Goal: Ask a question: Seek information or help from site administrators or community

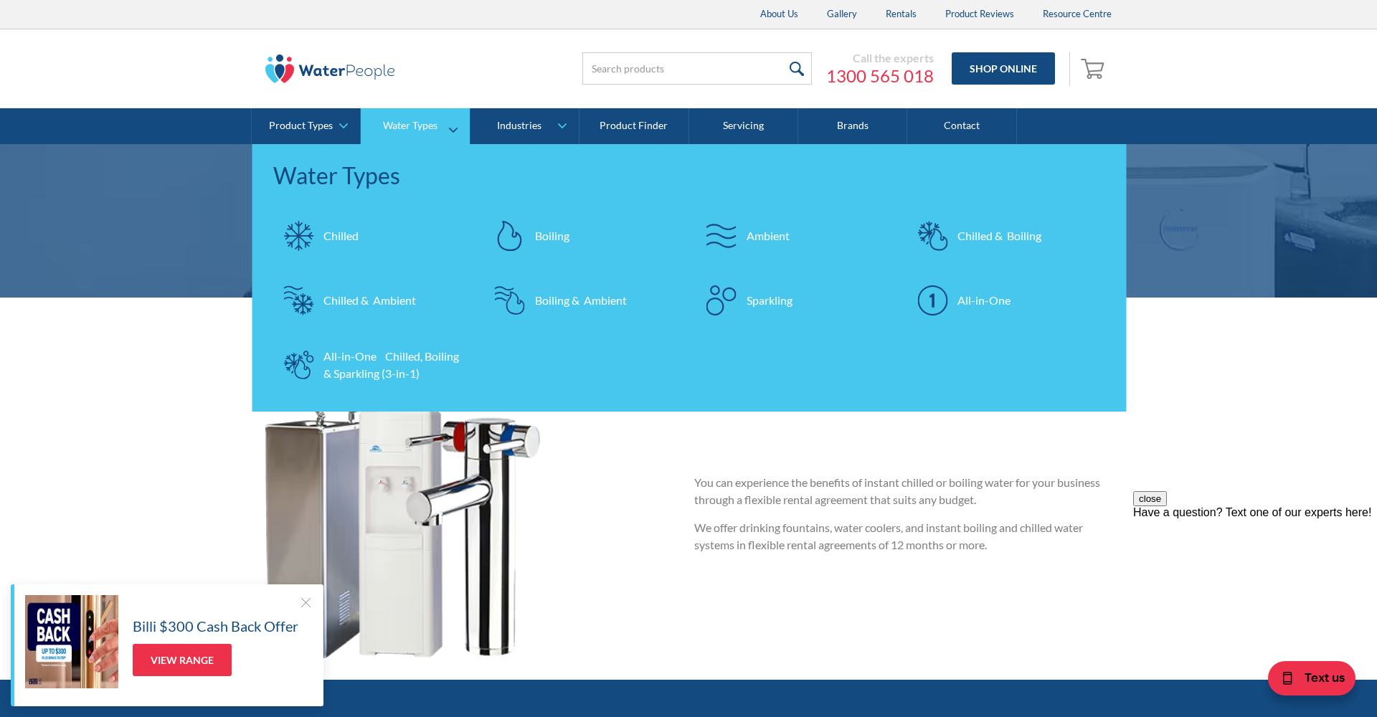
click at [390, 362] on div "All-in-One Chilled, Boiling & Sparkling (3-in-1)" at bounding box center [394, 365] width 140 height 34
click at [148, 316] on div "Home | Rentals" at bounding box center [688, 328] width 1377 height 61
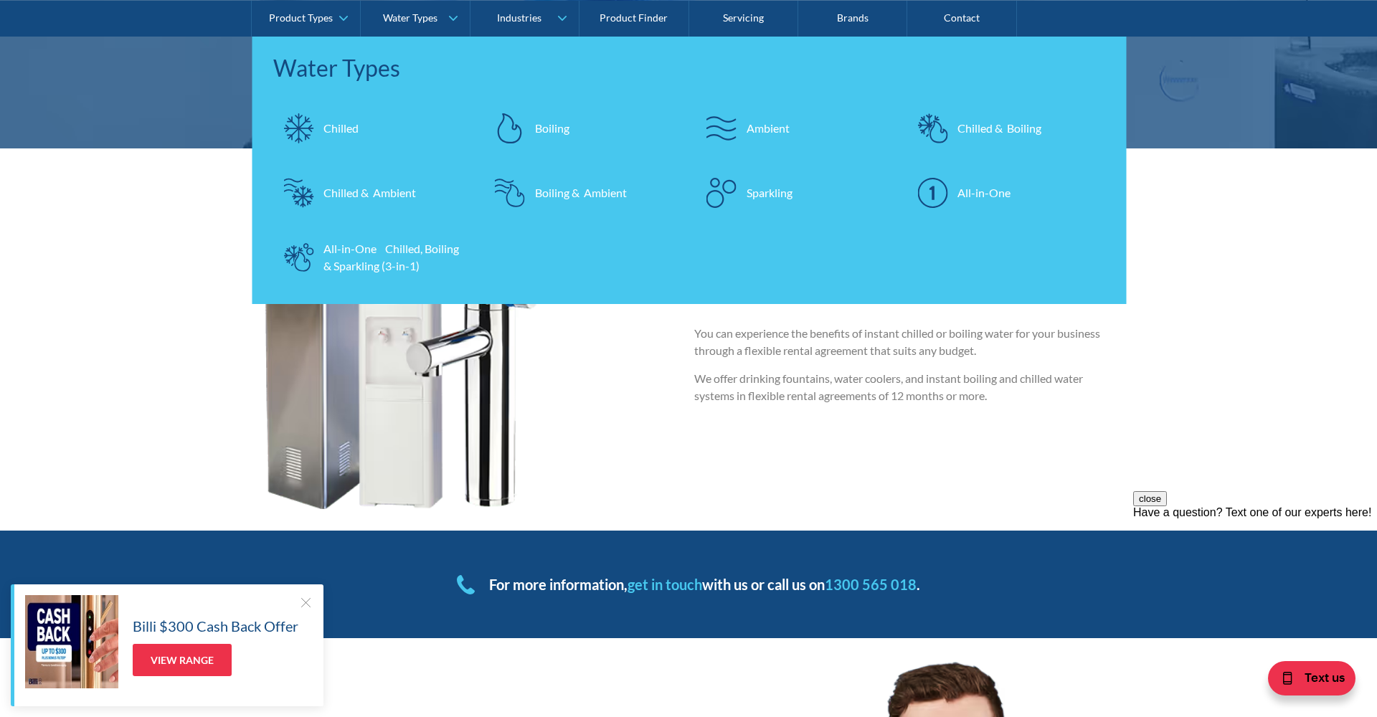
scroll to position [175, 0]
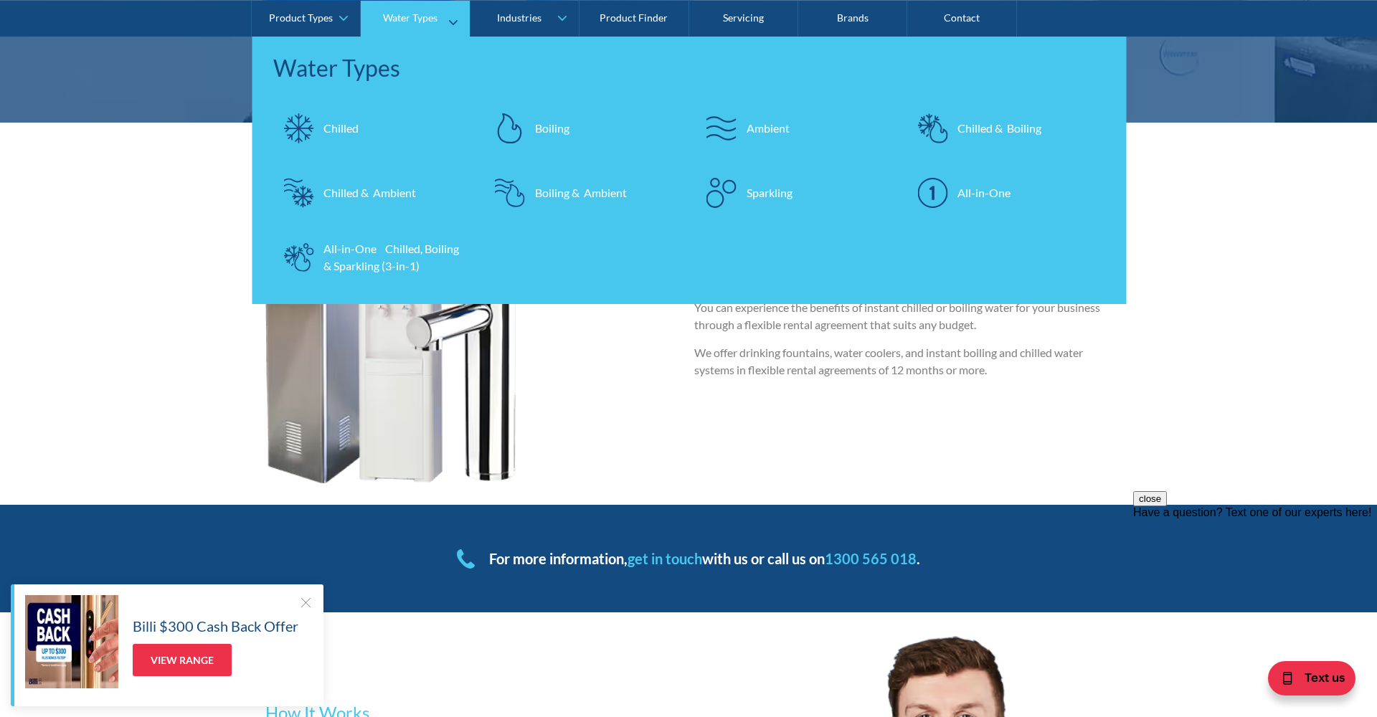
click at [347, 118] on link "Chilled" at bounding box center [371, 128] width 197 height 50
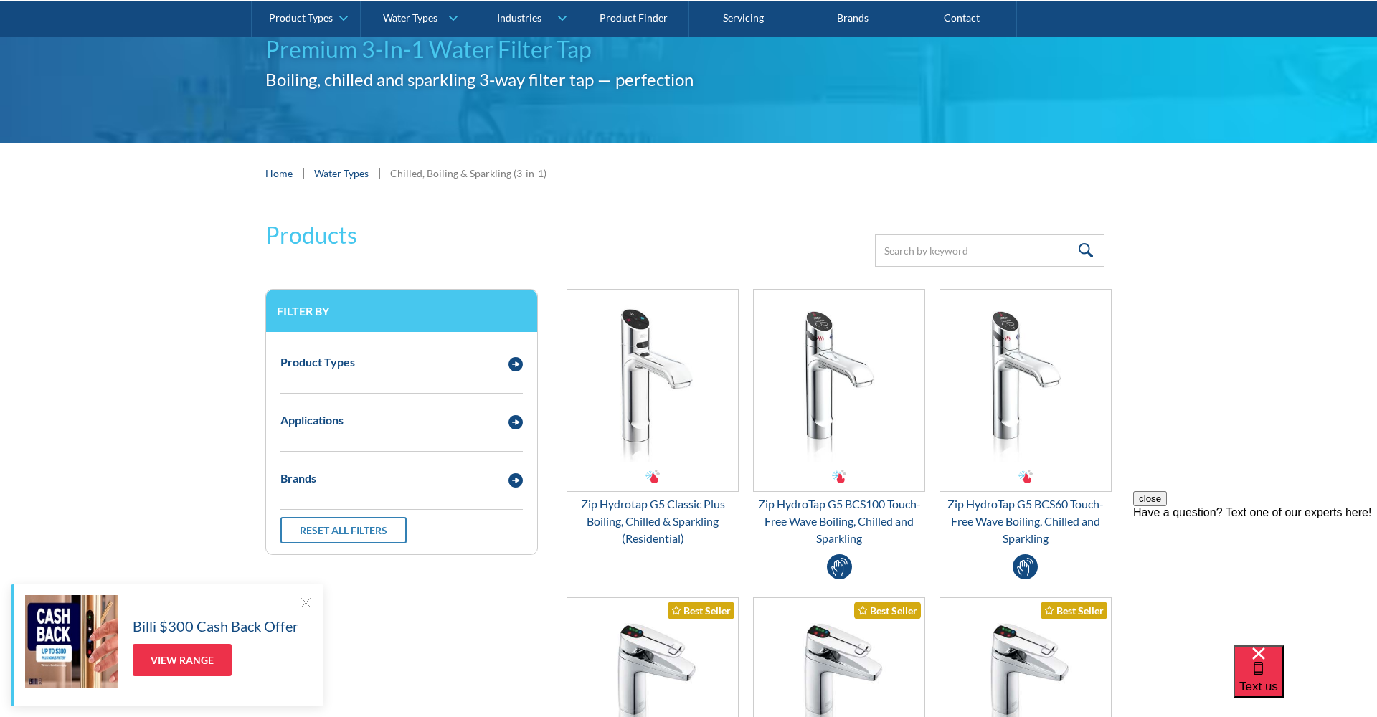
scroll to position [136, 0]
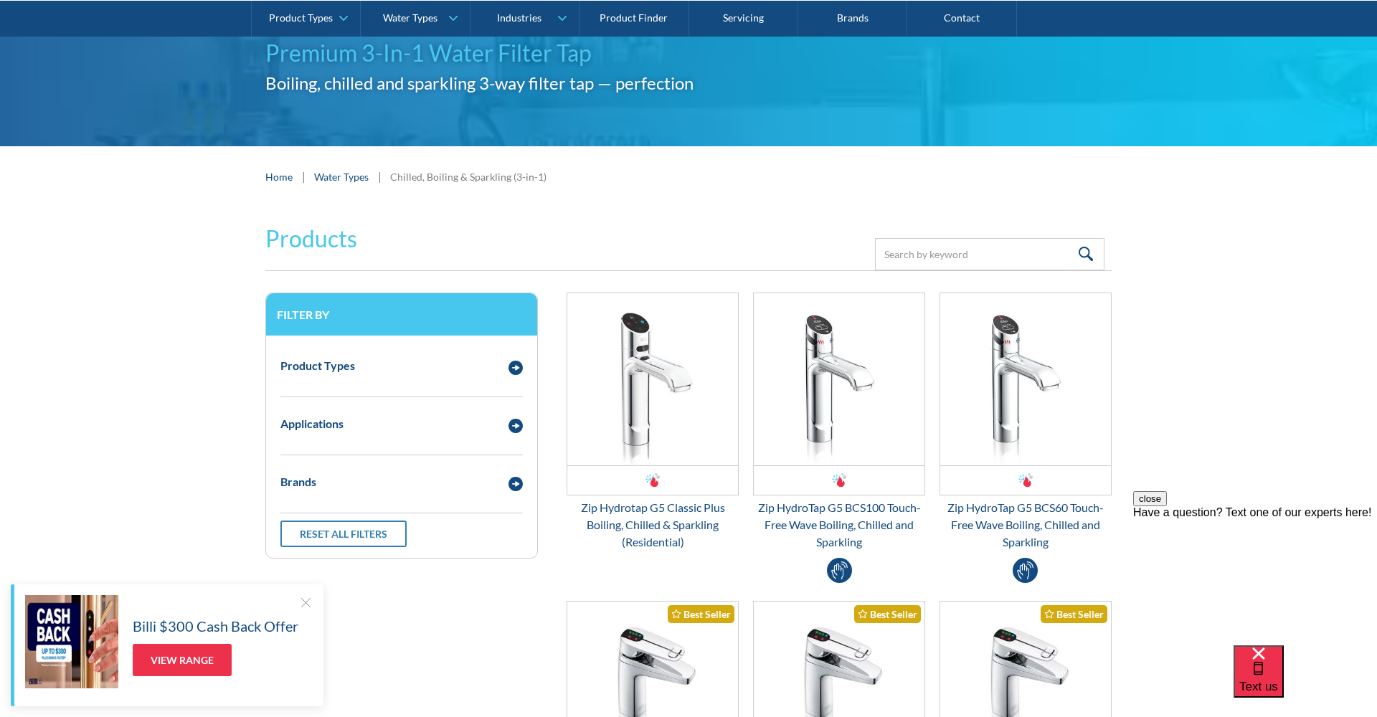
click at [306, 598] on div at bounding box center [305, 602] width 14 height 14
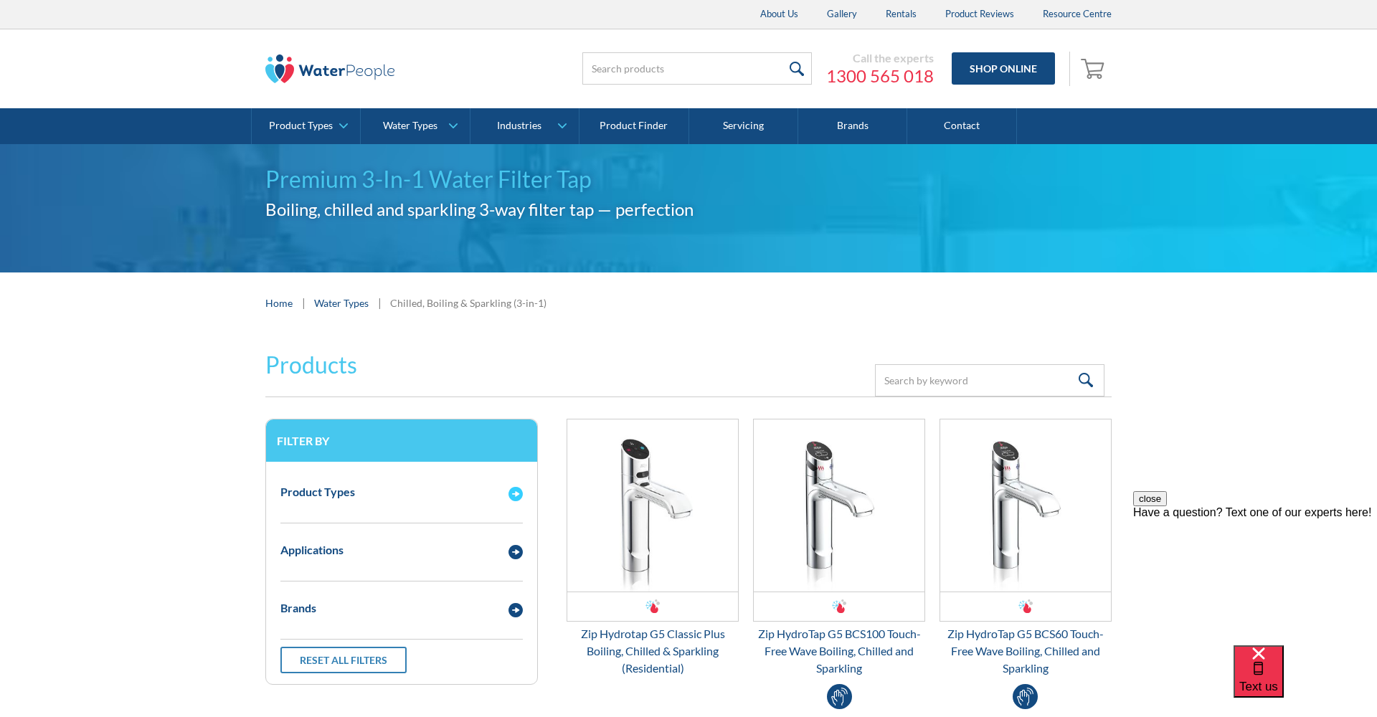
scroll to position [0, 0]
click at [398, 490] on div "Product Types" at bounding box center [387, 492] width 228 height 18
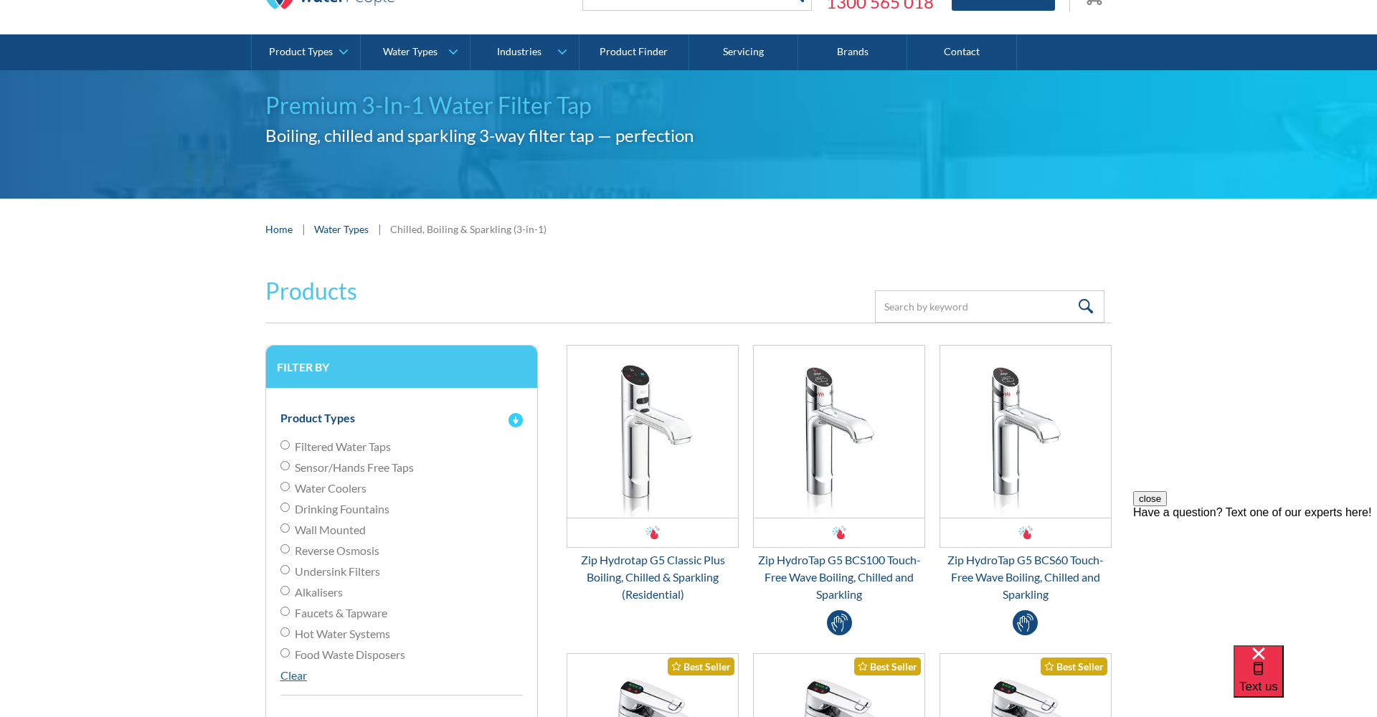
scroll to position [75, 0]
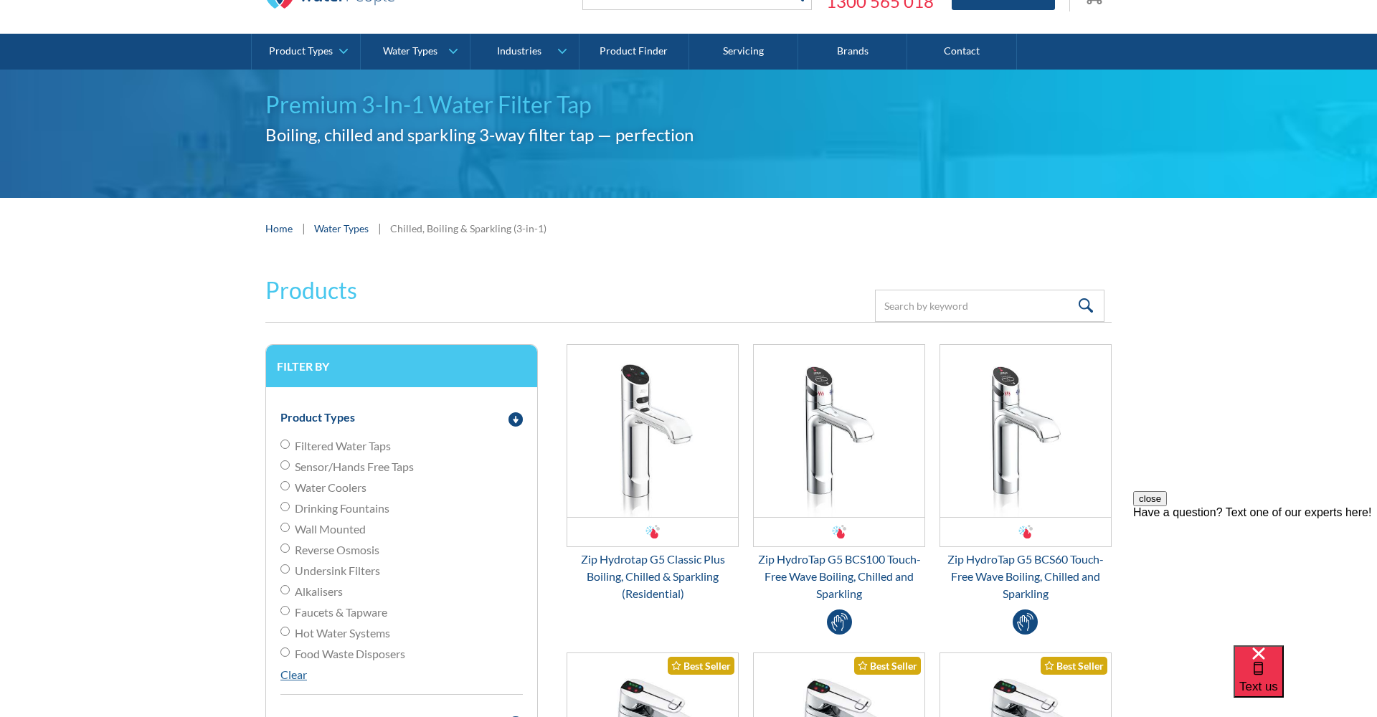
click at [285, 444] on input "Filtered Water Taps" at bounding box center [284, 444] width 9 height 9
radio input "true"
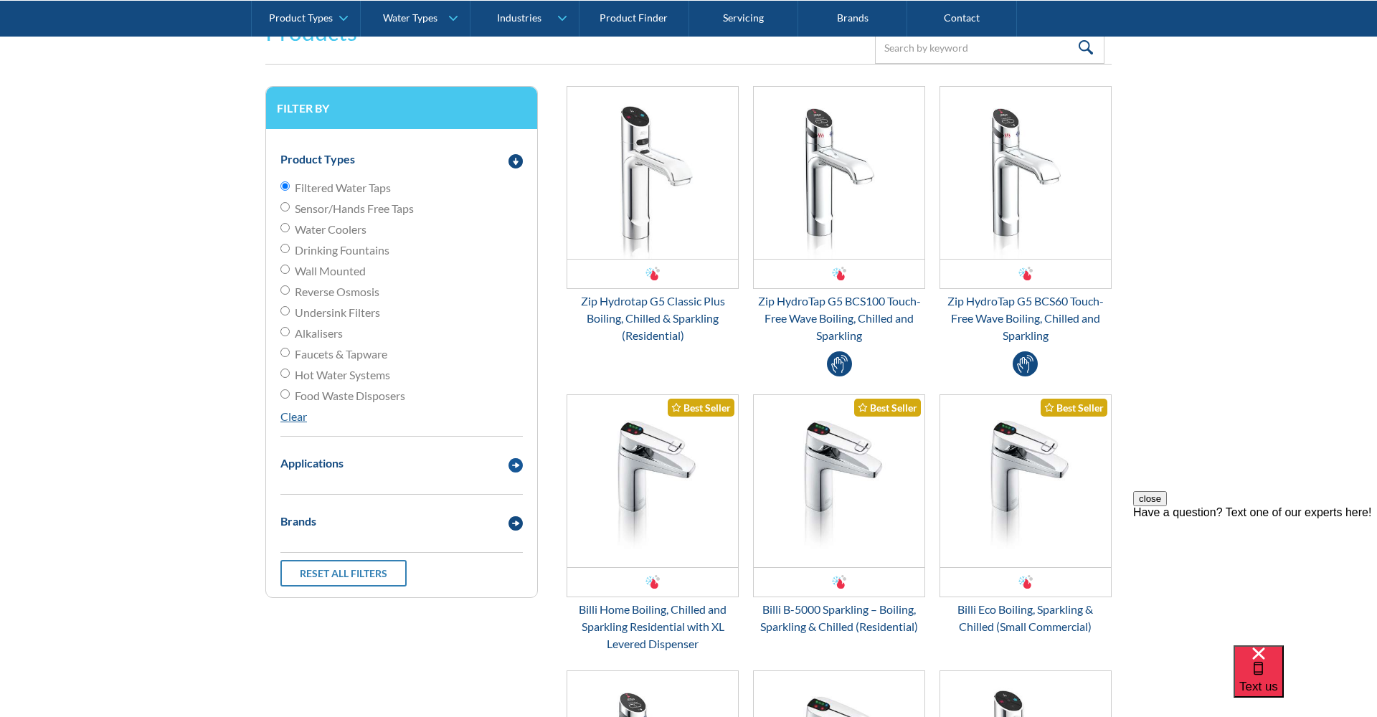
scroll to position [334, 0]
click at [283, 190] on input "Water Coolers" at bounding box center [284, 185] width 9 height 9
radio input "true"
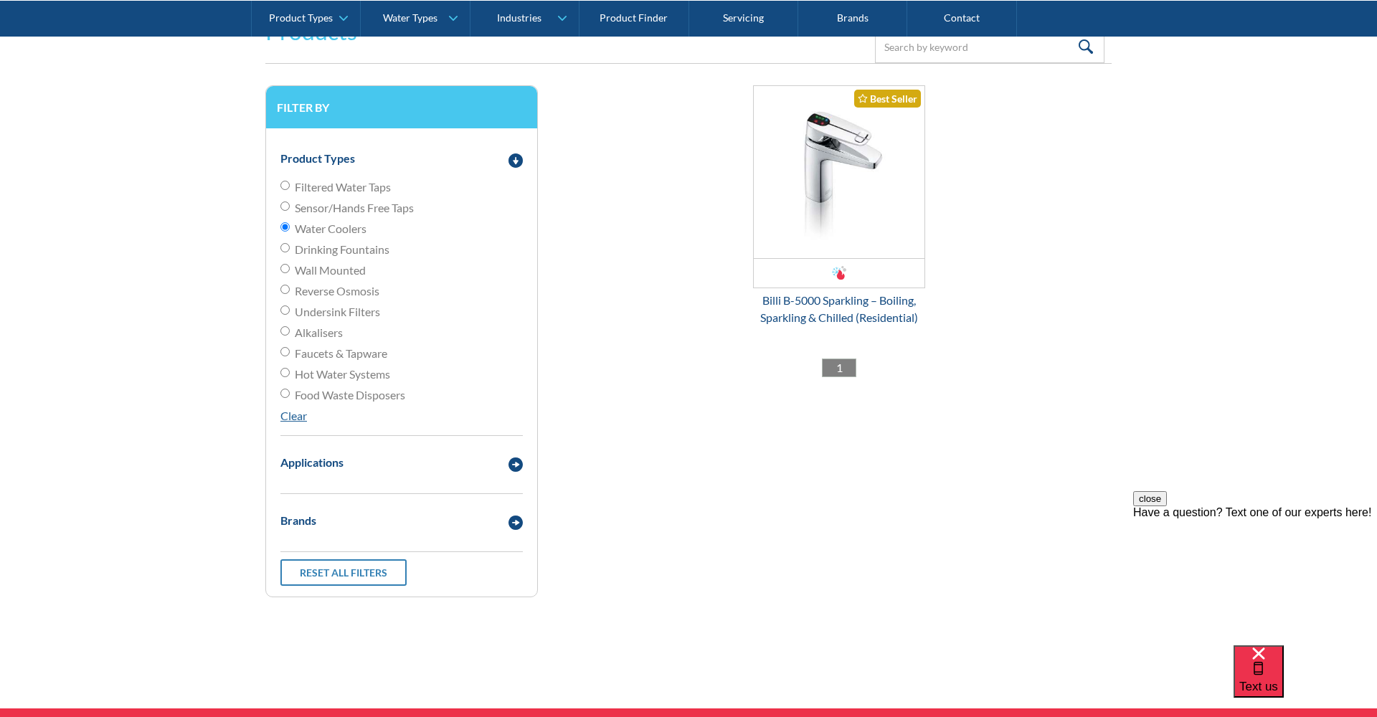
scroll to position [333, 0]
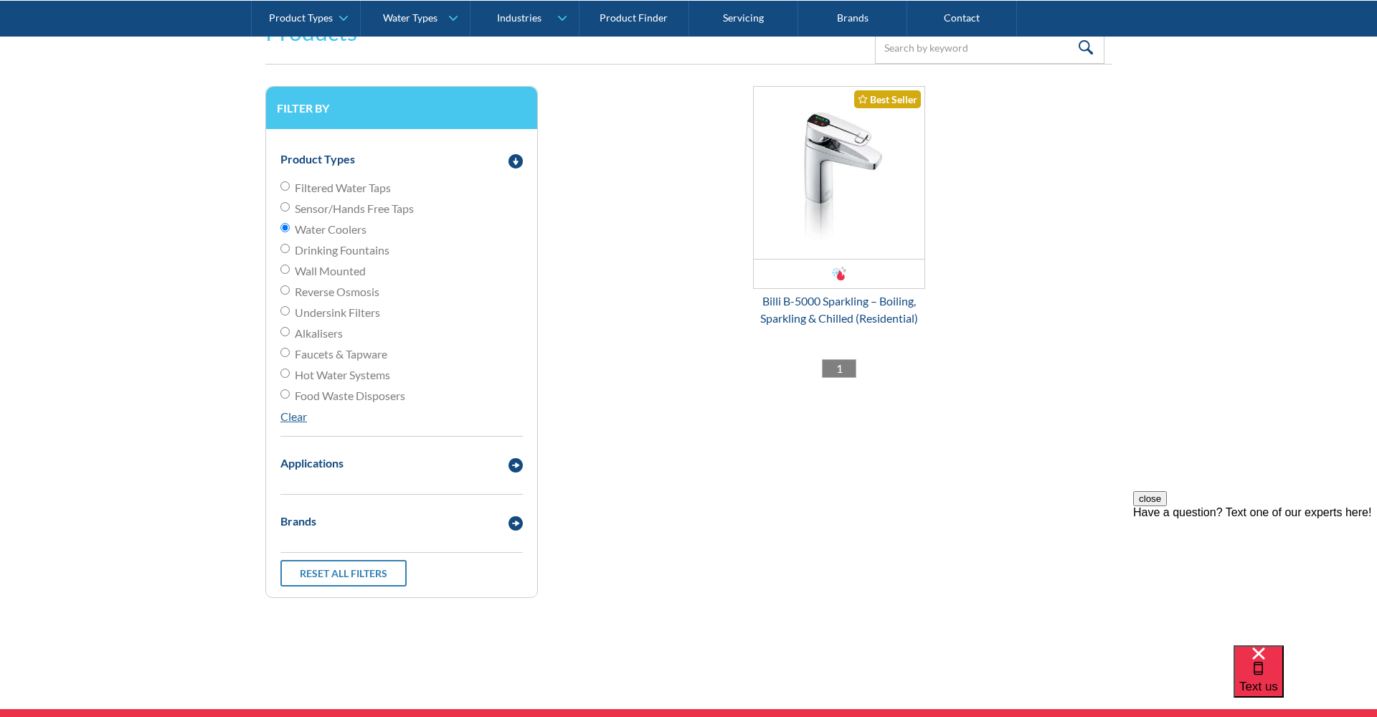
click at [283, 188] on input "Filtered Water Taps" at bounding box center [284, 185] width 9 height 9
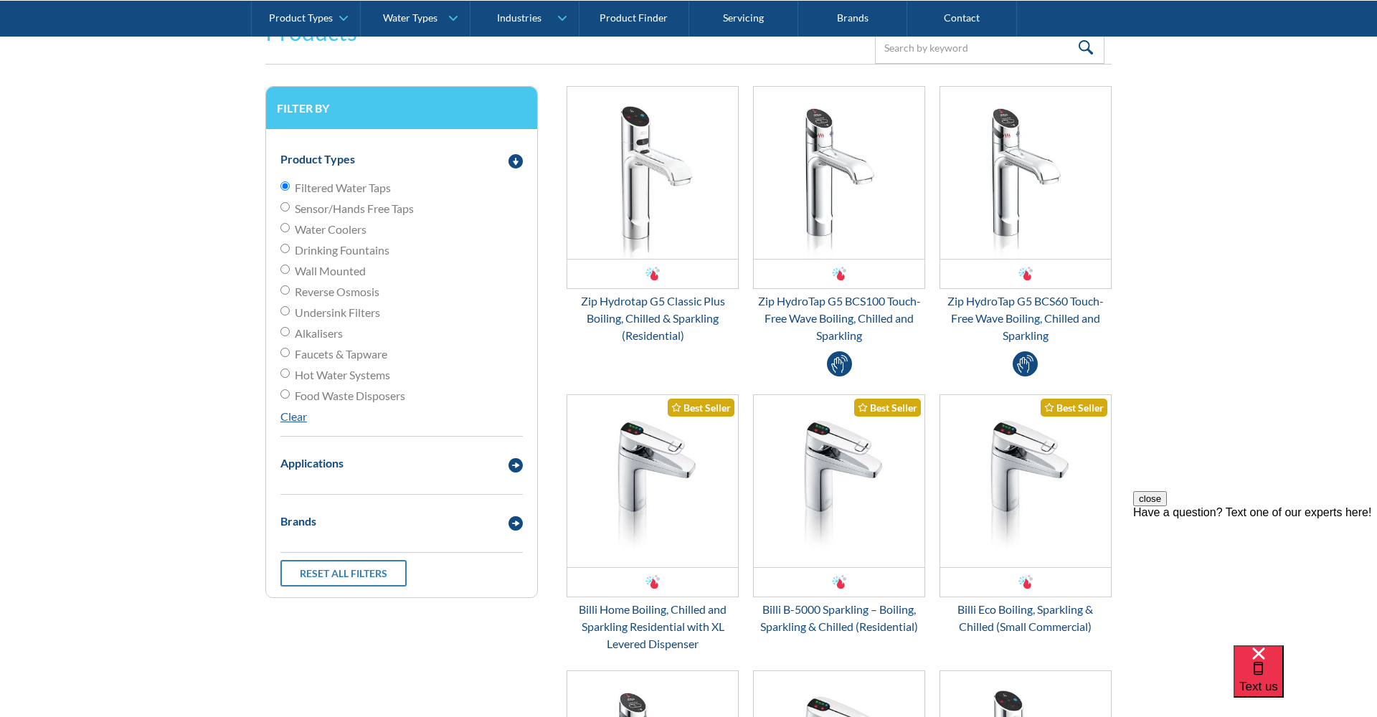
click at [300, 407] on div "Filtered Water Taps Sensor/Hands Free Taps Water Coolers Drinking Fountains Wal…" at bounding box center [401, 302] width 242 height 246
click at [298, 417] on link "Clear" at bounding box center [293, 417] width 27 height 14
radio input "false"
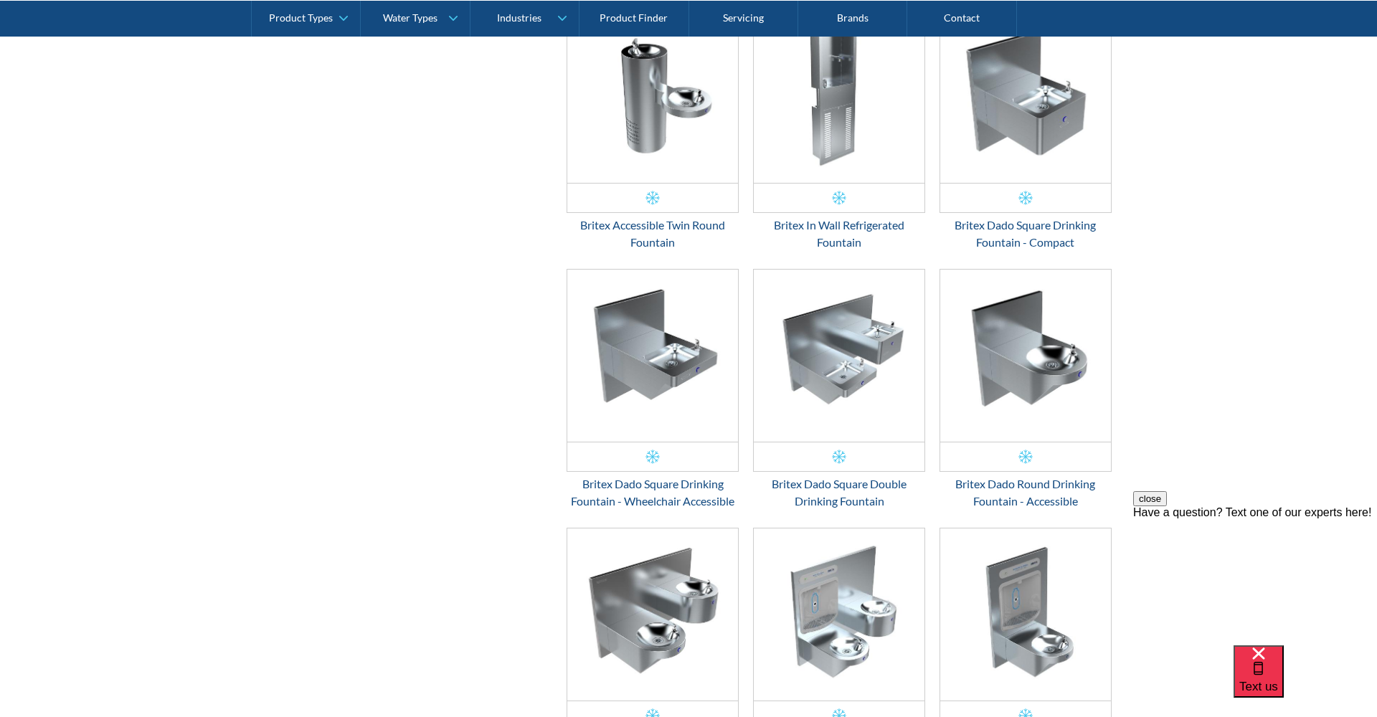
scroll to position [1854, 0]
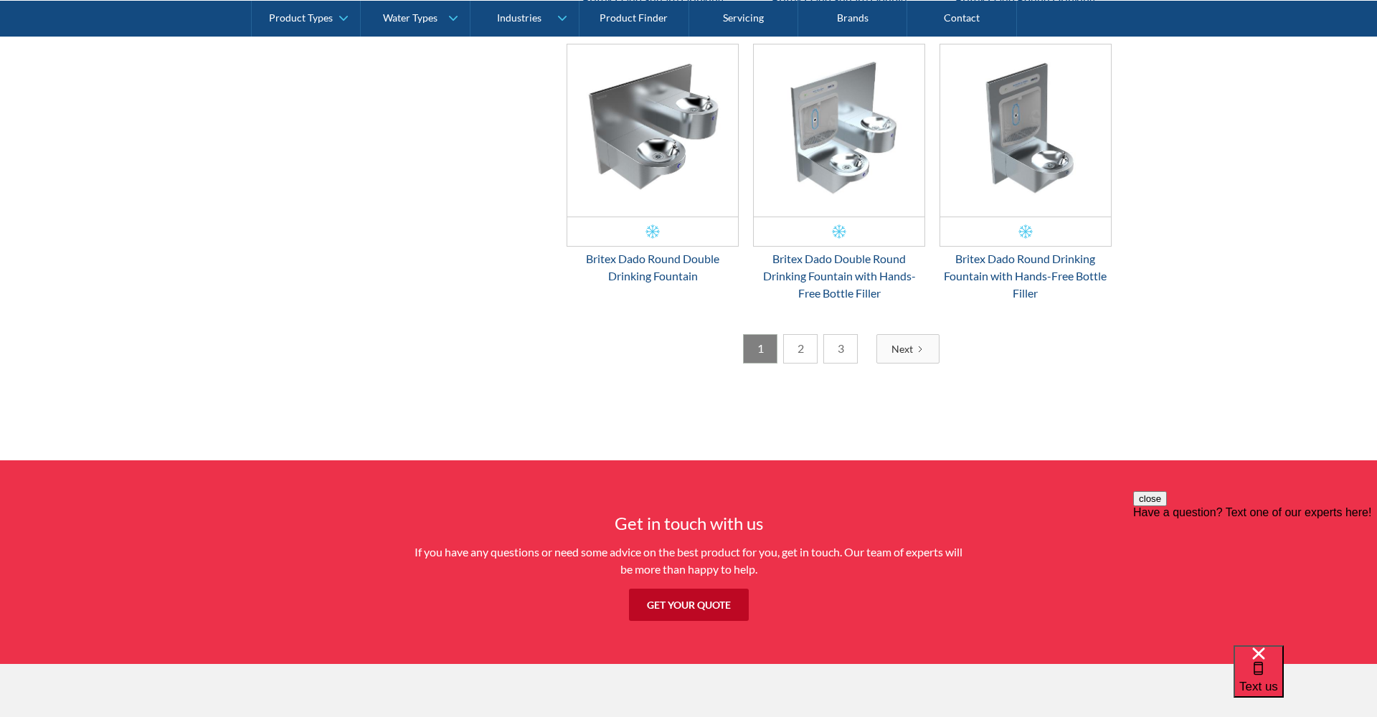
click at [806, 351] on link "2" at bounding box center [800, 348] width 34 height 29
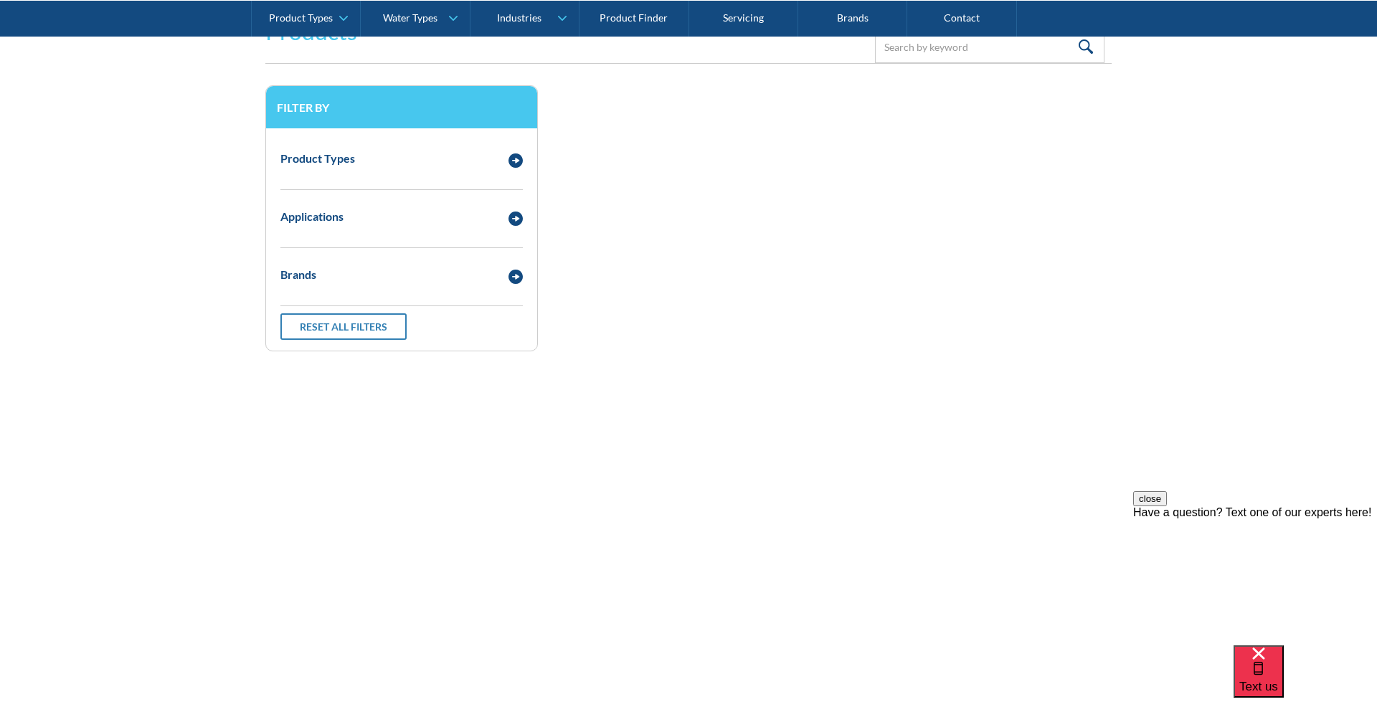
scroll to position [333, 0]
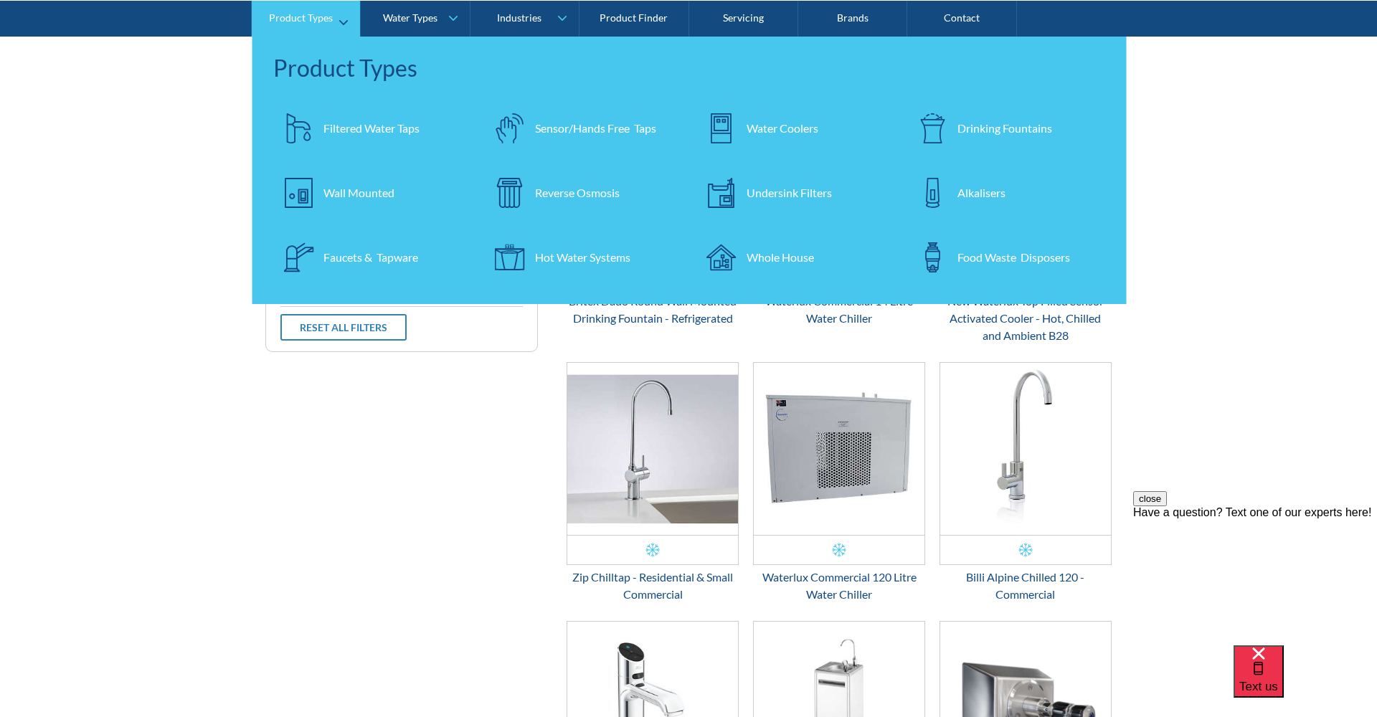
click at [337, 128] on div "Filtered Water Taps" at bounding box center [372, 127] width 96 height 17
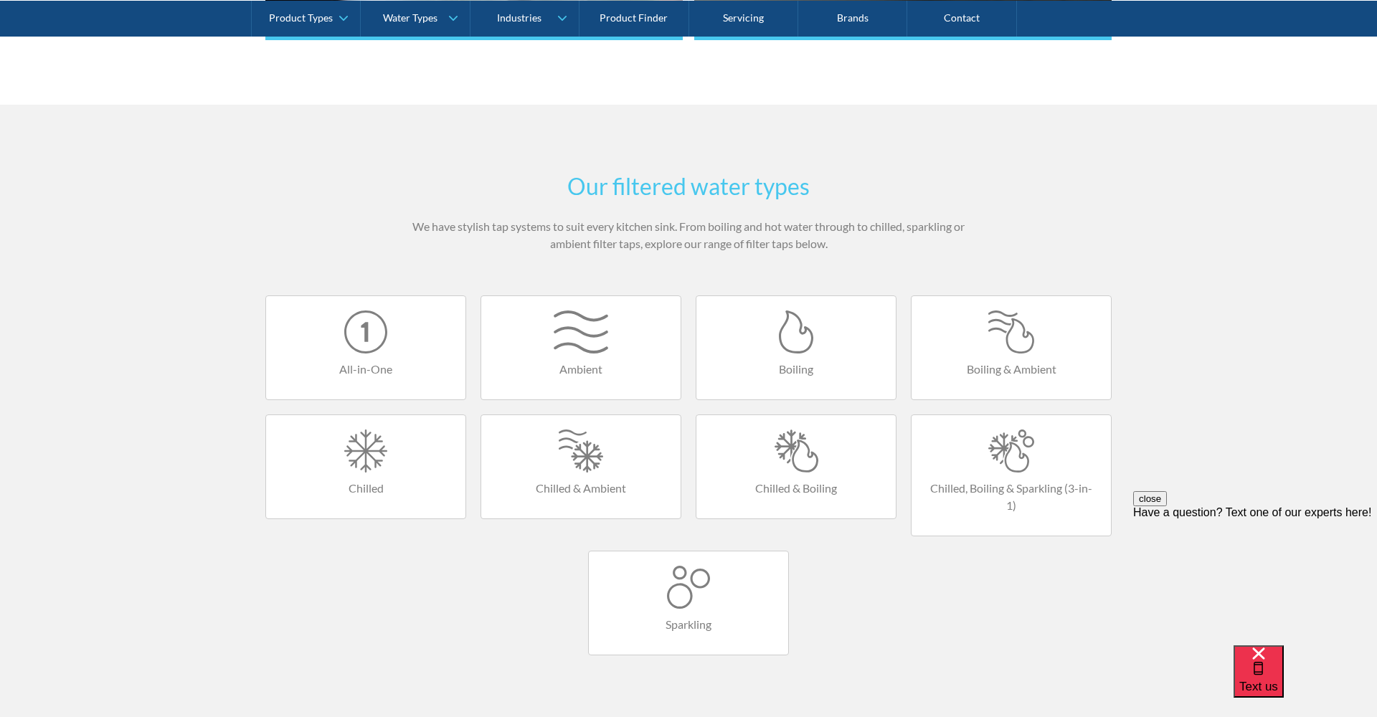
click at [379, 467] on div at bounding box center [365, 451] width 171 height 43
click at [685, 622] on h4 "Sparkling" at bounding box center [688, 625] width 171 height 17
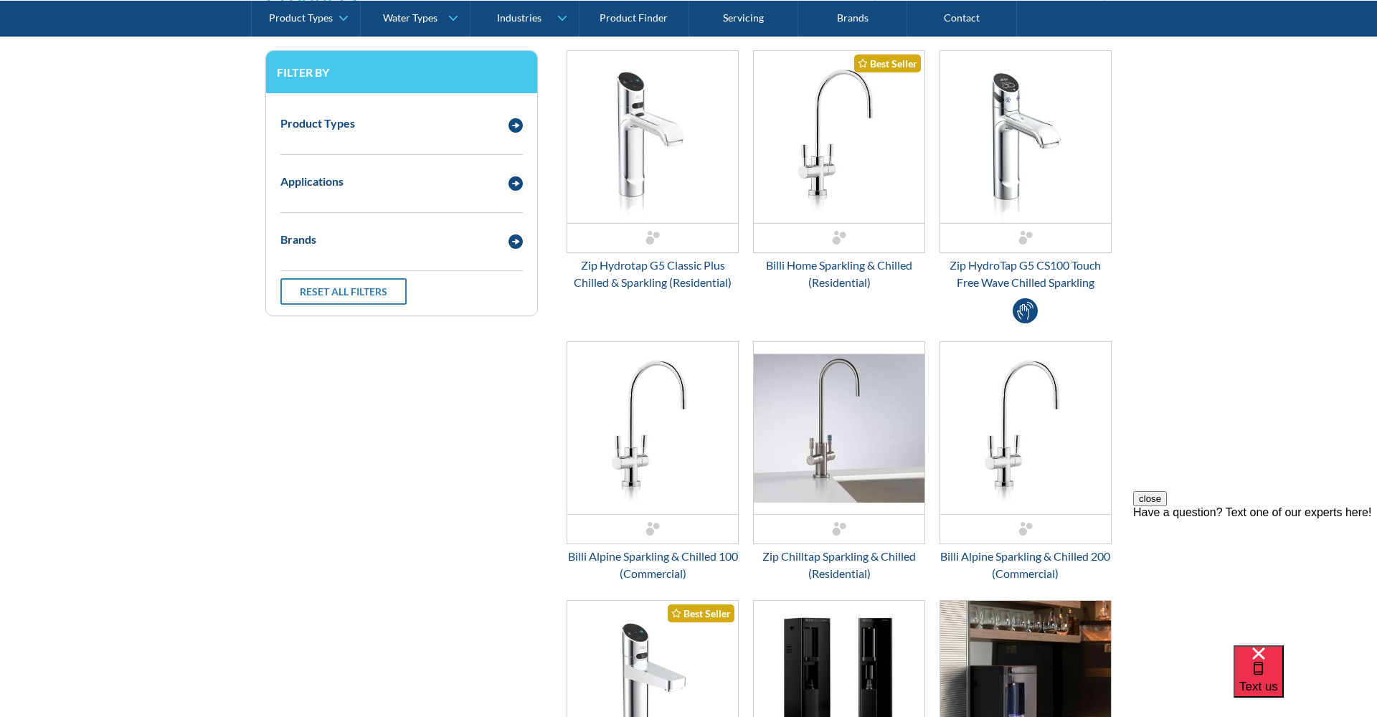
scroll to position [373, 0]
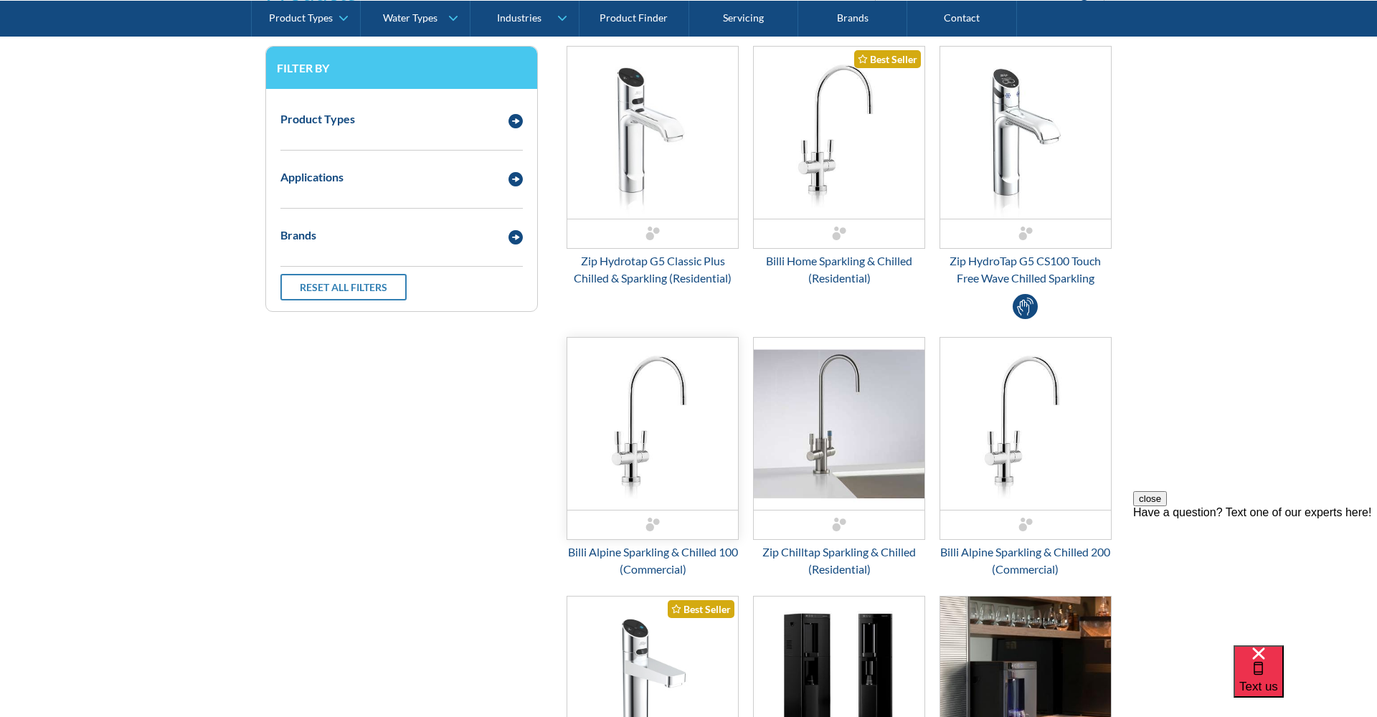
click at [641, 482] on img "Email Form 3" at bounding box center [652, 424] width 171 height 172
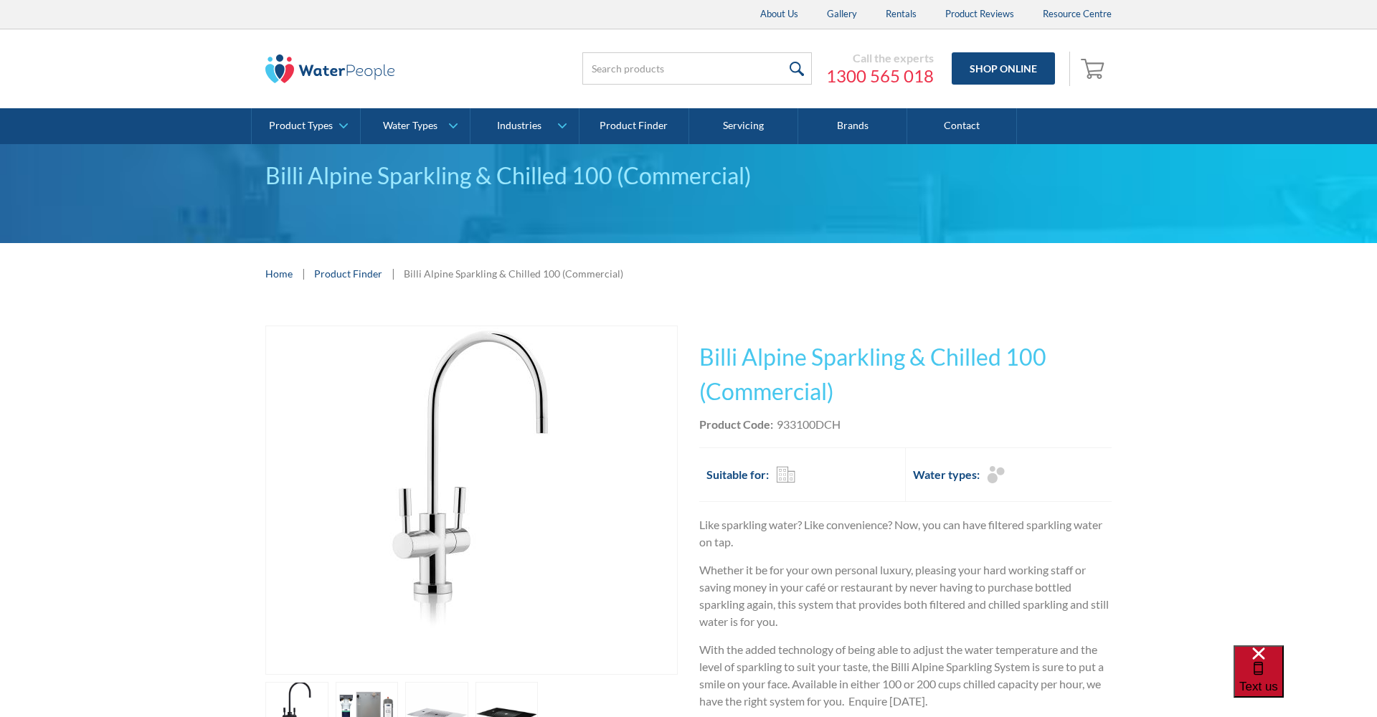
click at [1278, 687] on div "Text us" at bounding box center [1259, 672] width 39 height 48
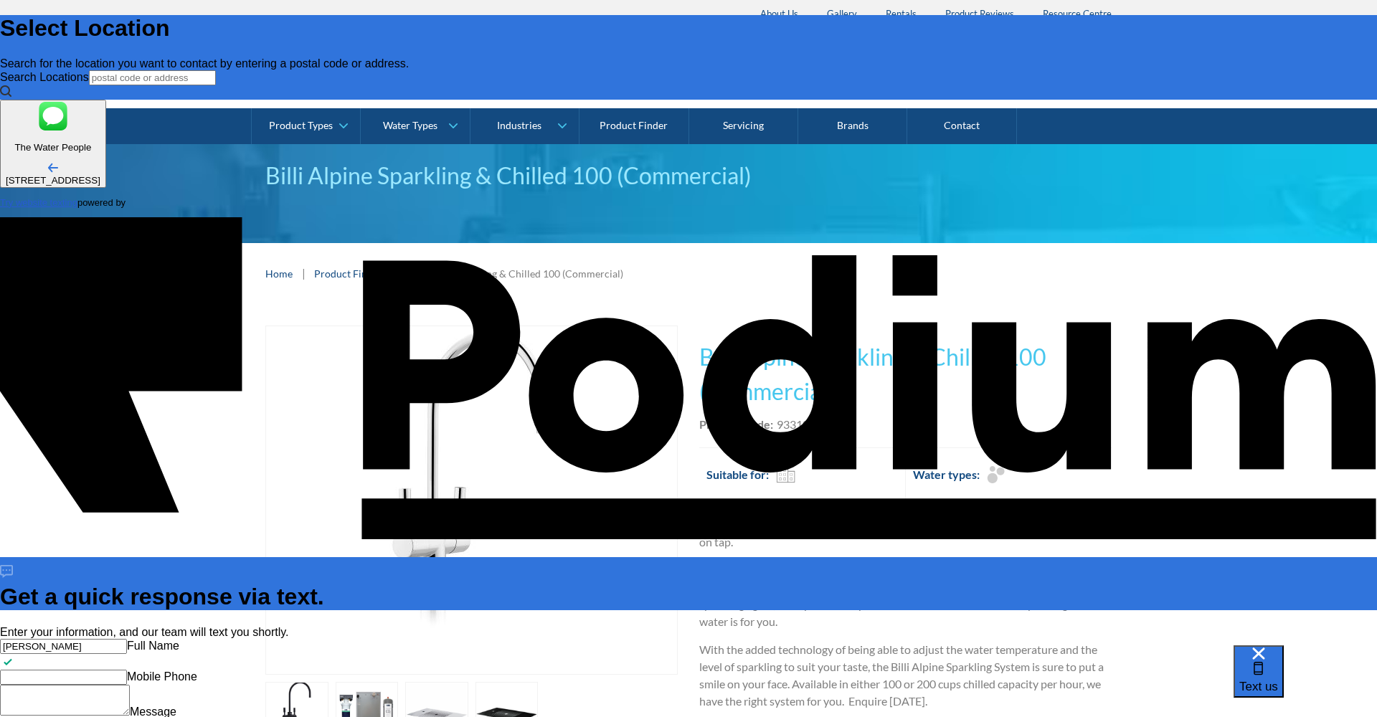
type input "[PERSON_NAME]"
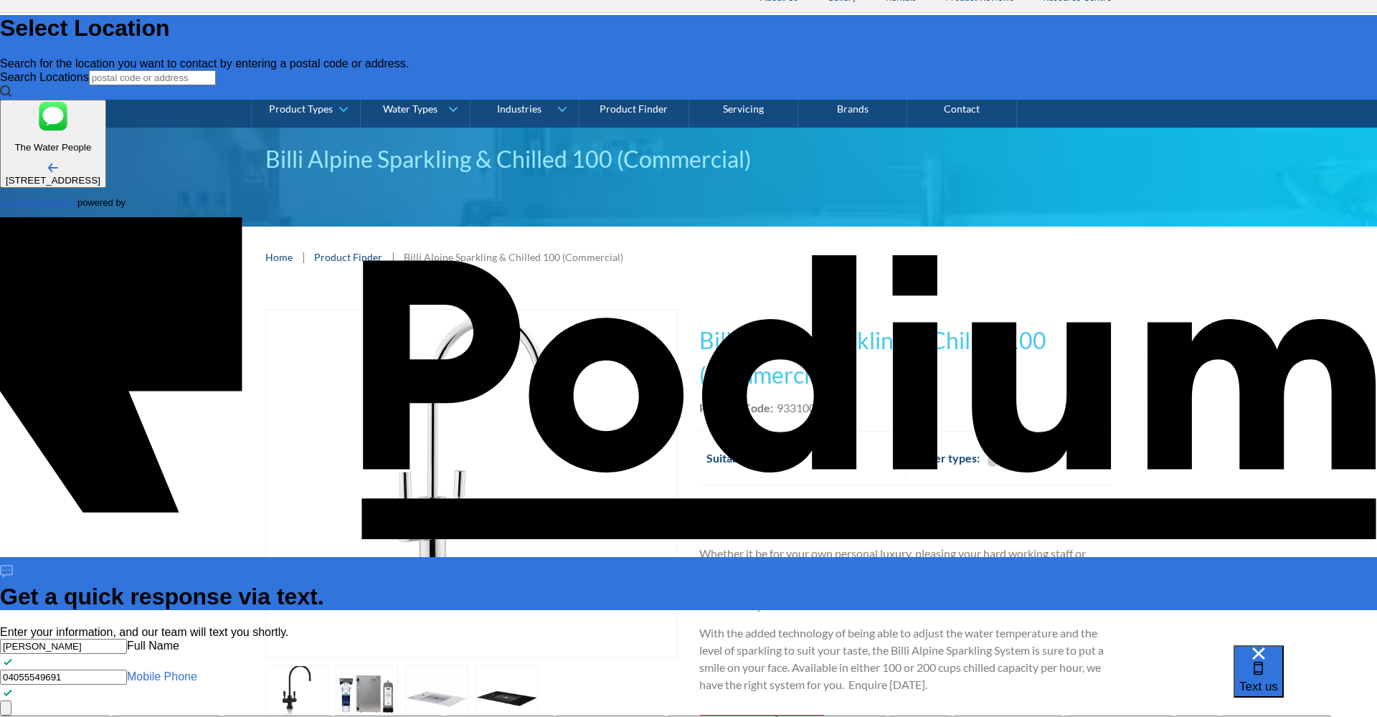
scroll to position [16, 0]
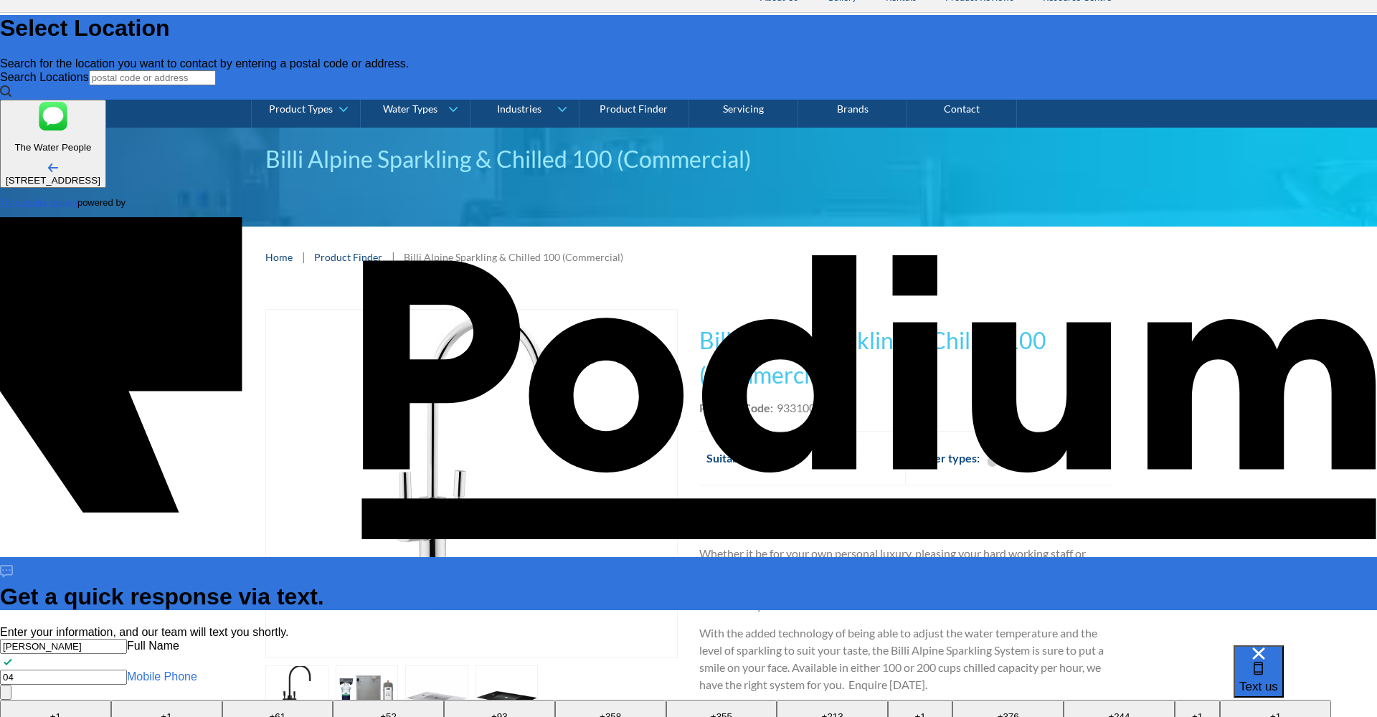
type Phone "0"
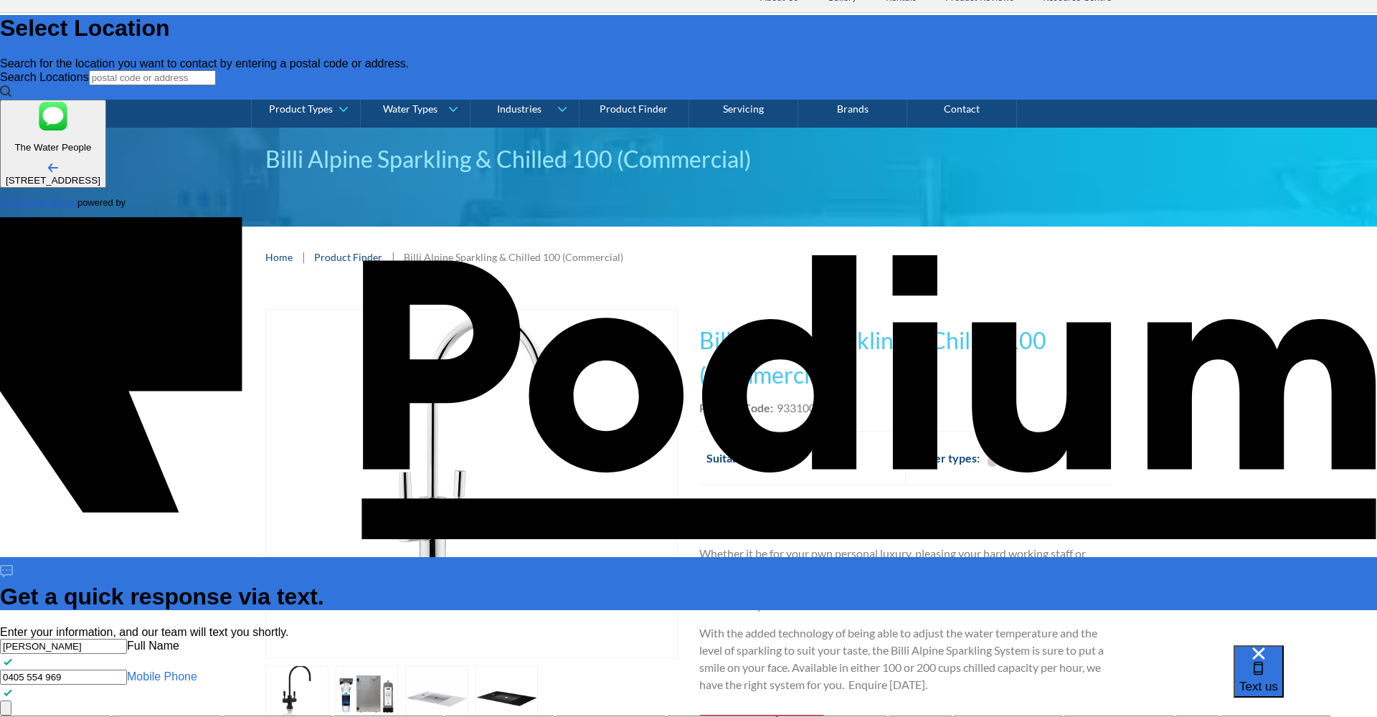
type Phone "0405 554 969"
type textarea "x"
type textarea "H"
type textarea "x"
type textarea "Hi"
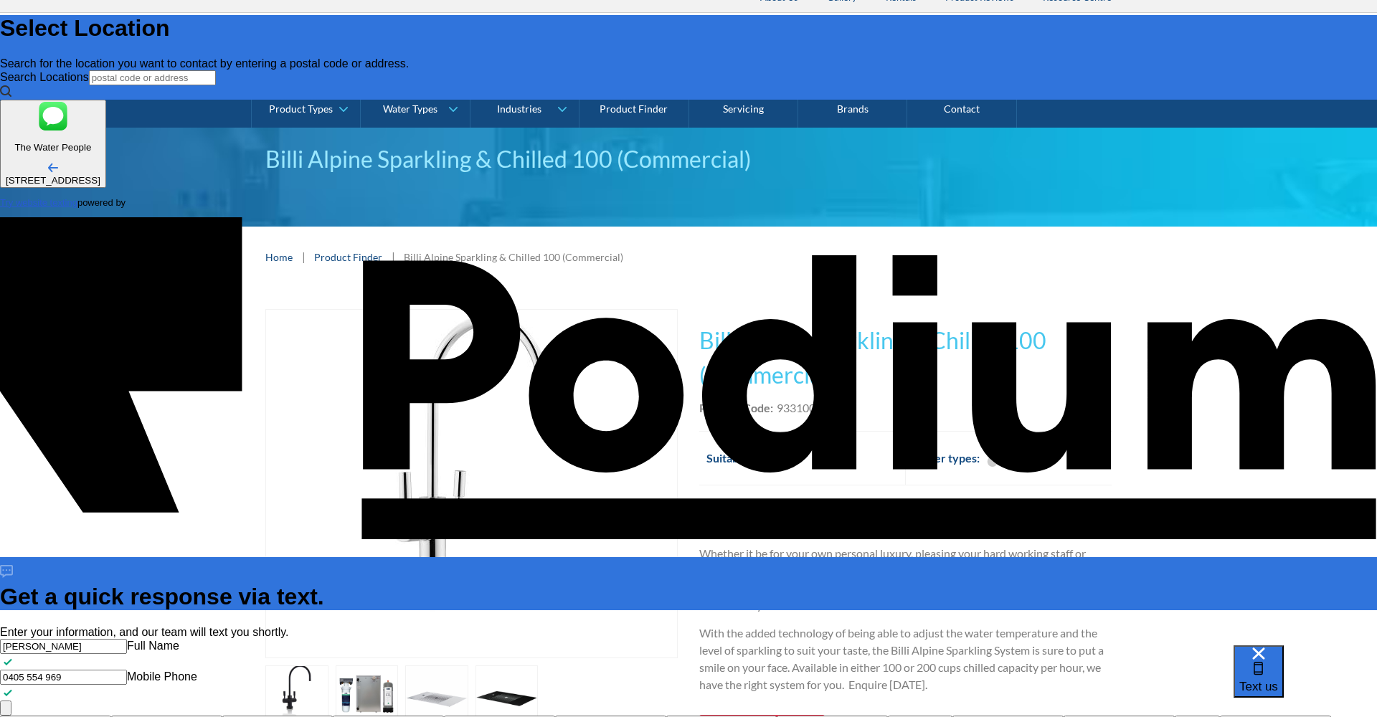
type textarea "x"
type textarea "Hi"
type textarea "x"
type textarea "Hi H"
type textarea "x"
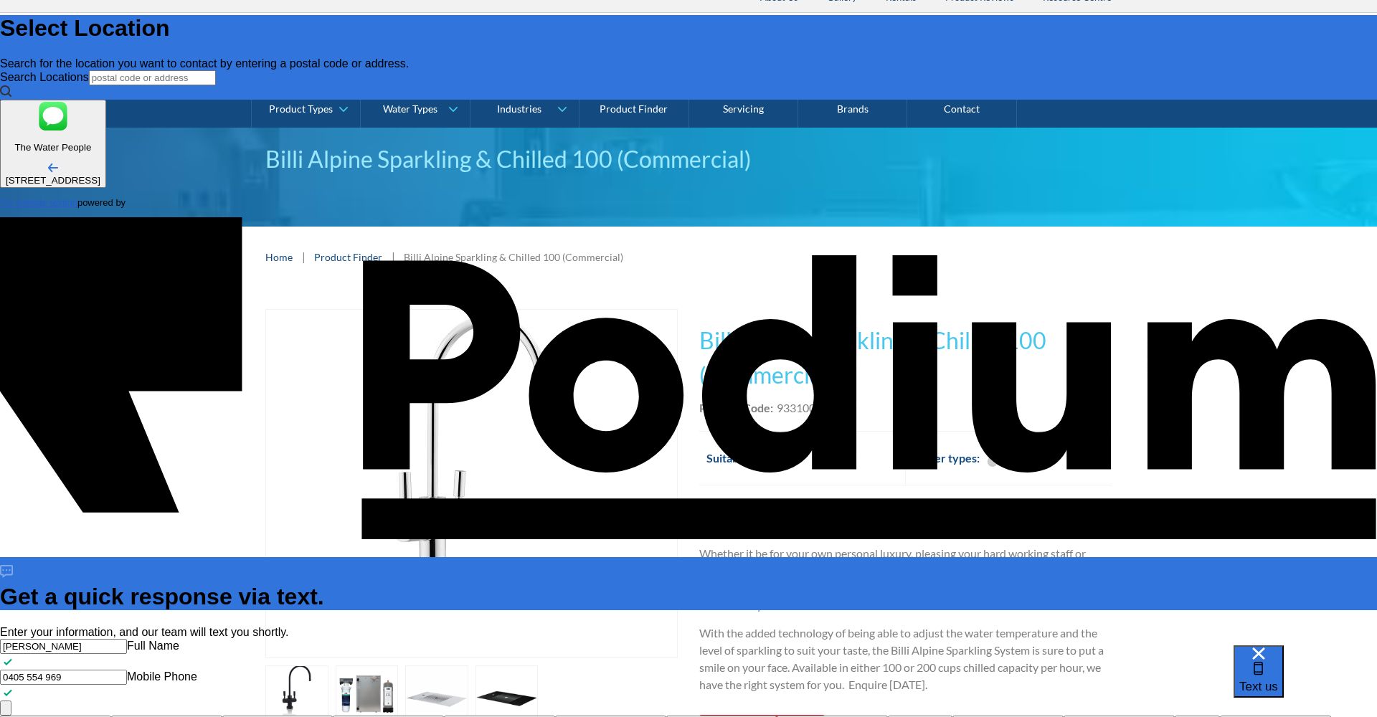
type textarea "Hi [PERSON_NAME]"
type textarea "x"
type textarea "Hi How"
type textarea "Hi [PERSON_NAME]"
type textarea "x"
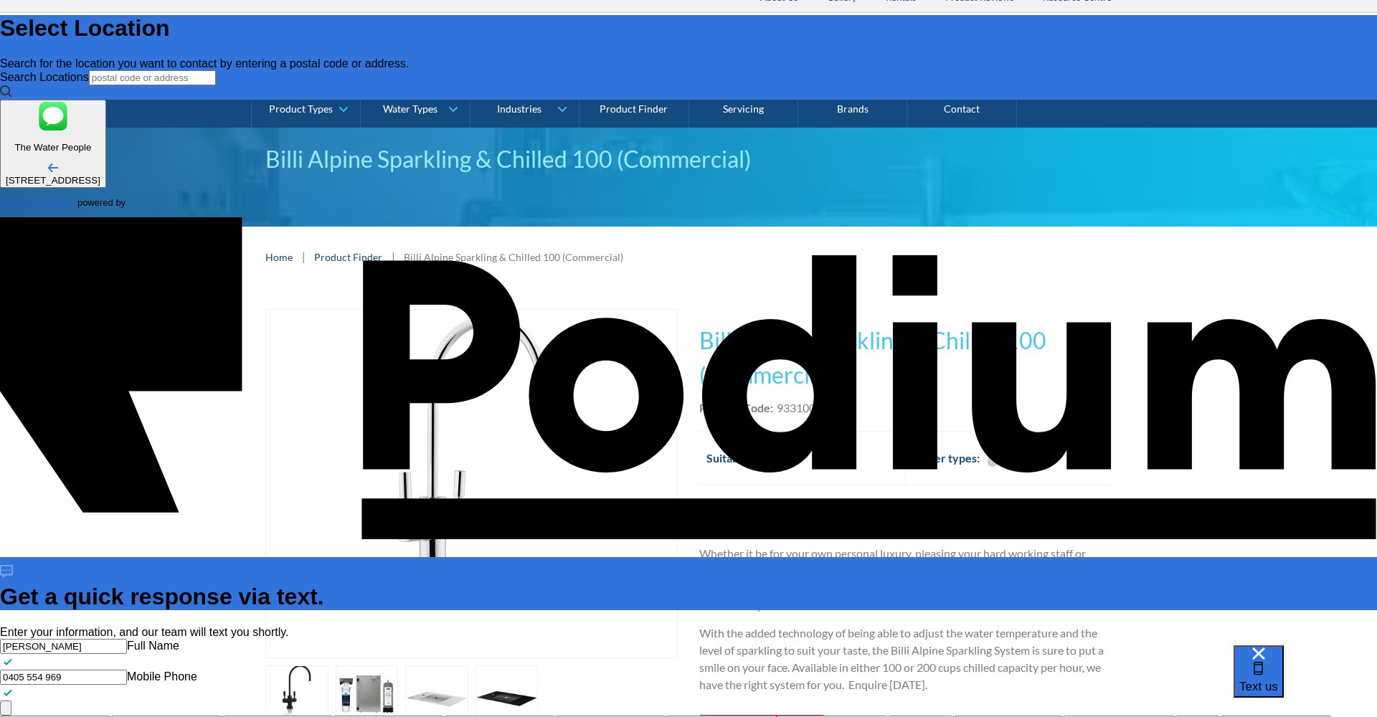
type textarea "x"
type textarea "Hi"
type textarea "x"
type textarea "Hi"
type textarea "x"
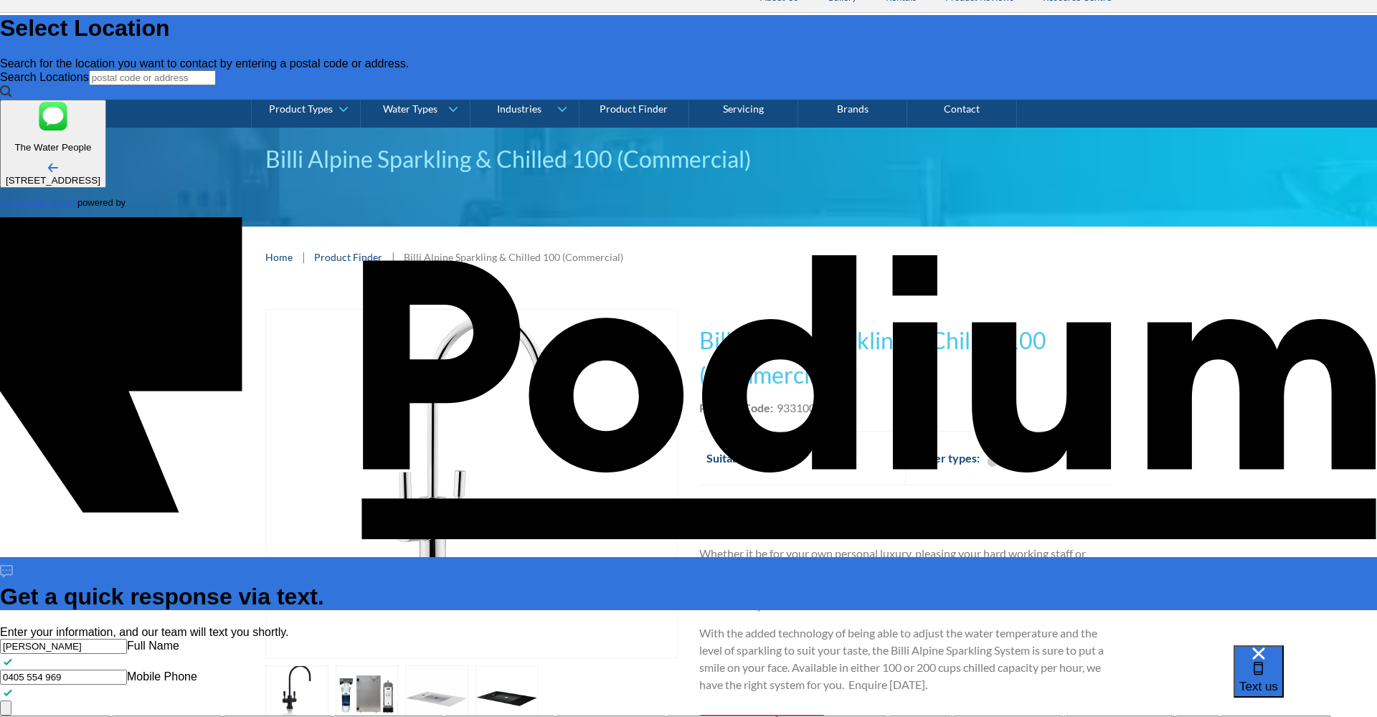
type textarea "Hi"
type textarea "x"
type textarea "Hi,"
type textarea "x"
type textarea "Hi,"
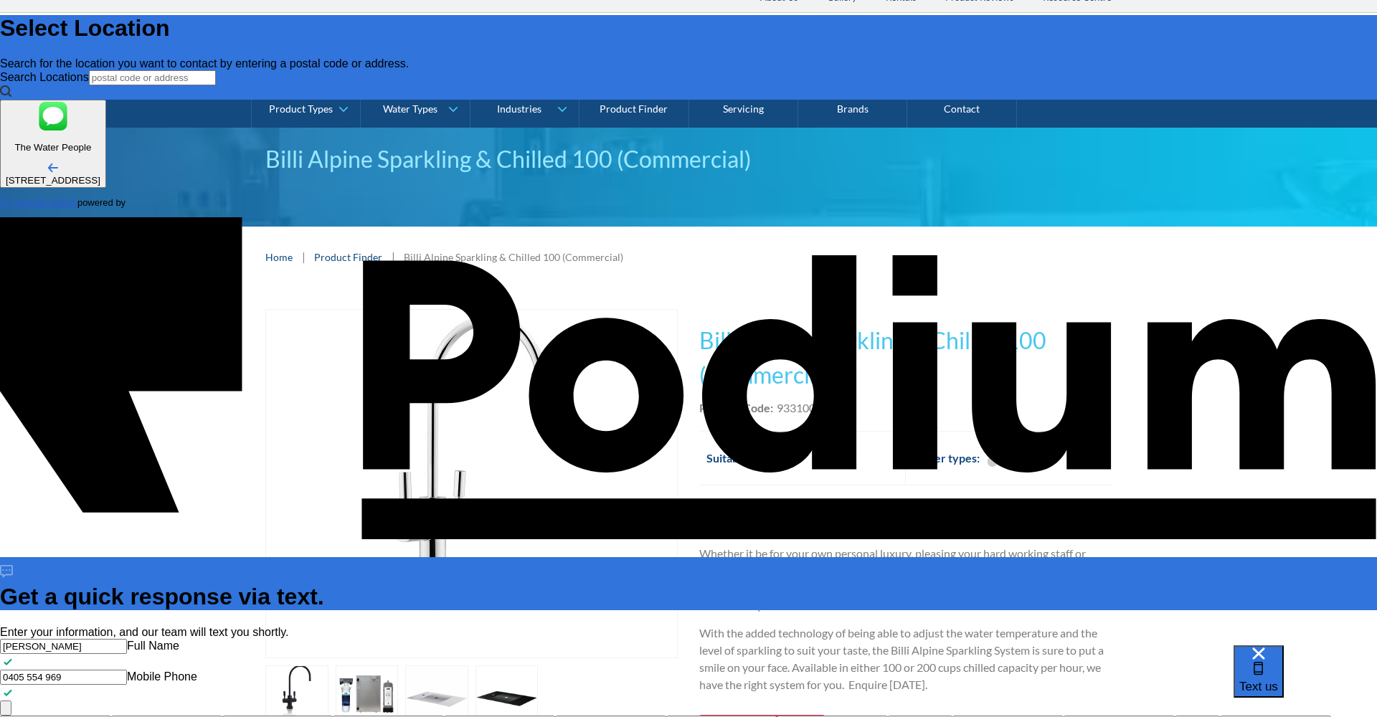
type textarea "x"
type textarea "Hi, Ho"
type textarea "x"
type textarea "Hi, How"
type textarea "x"
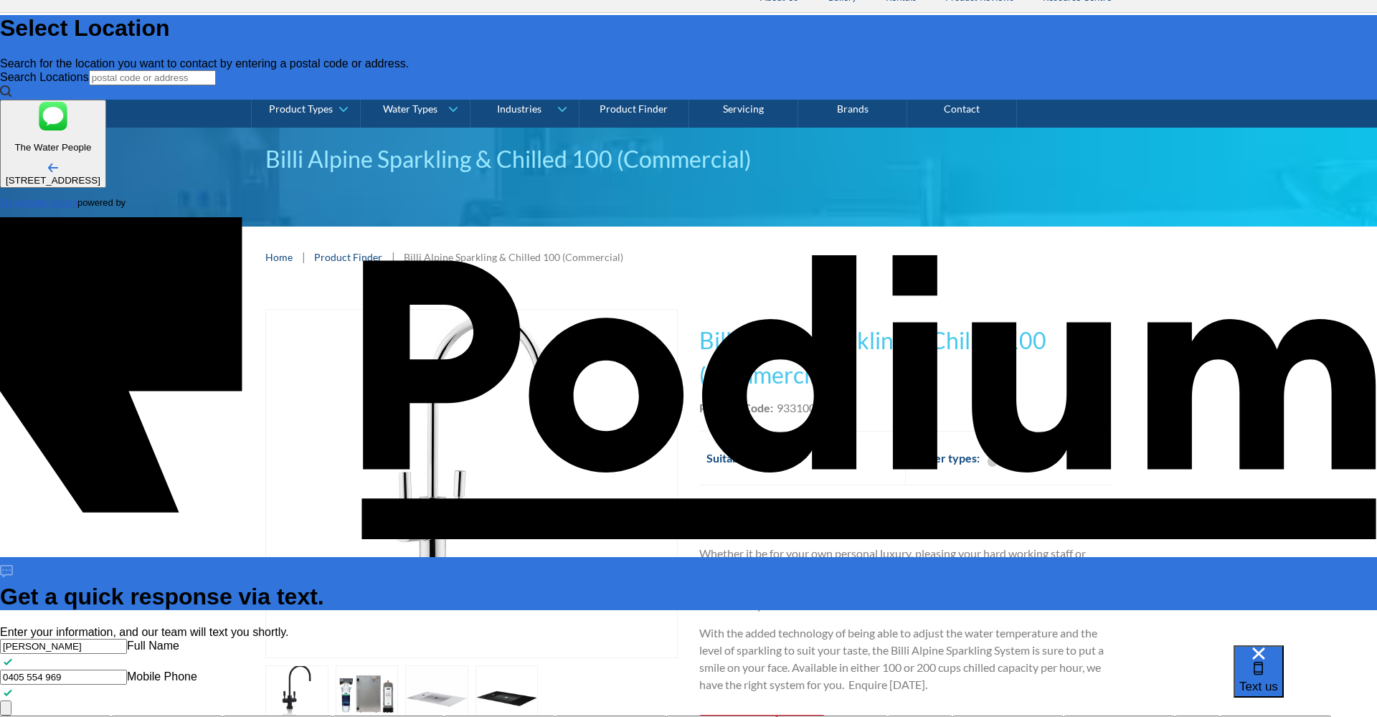
type textarea "Hi, How a"
type textarea "x"
type textarea "Hi, How are"
type textarea "x"
type textarea "Hi, How are yo"
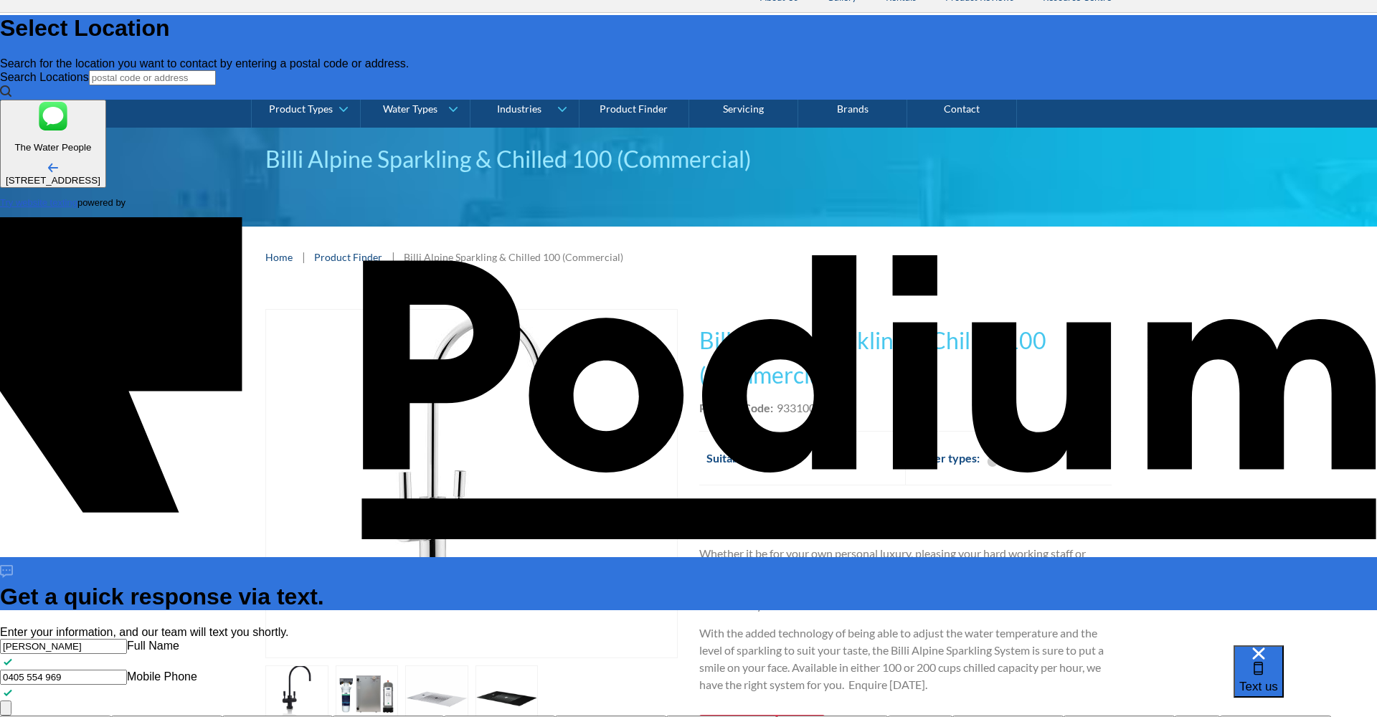
type textarea "x"
type textarea "Hi, How are you?"
type textarea "x"
type textarea "Hi, How are you?"
type textarea "x"
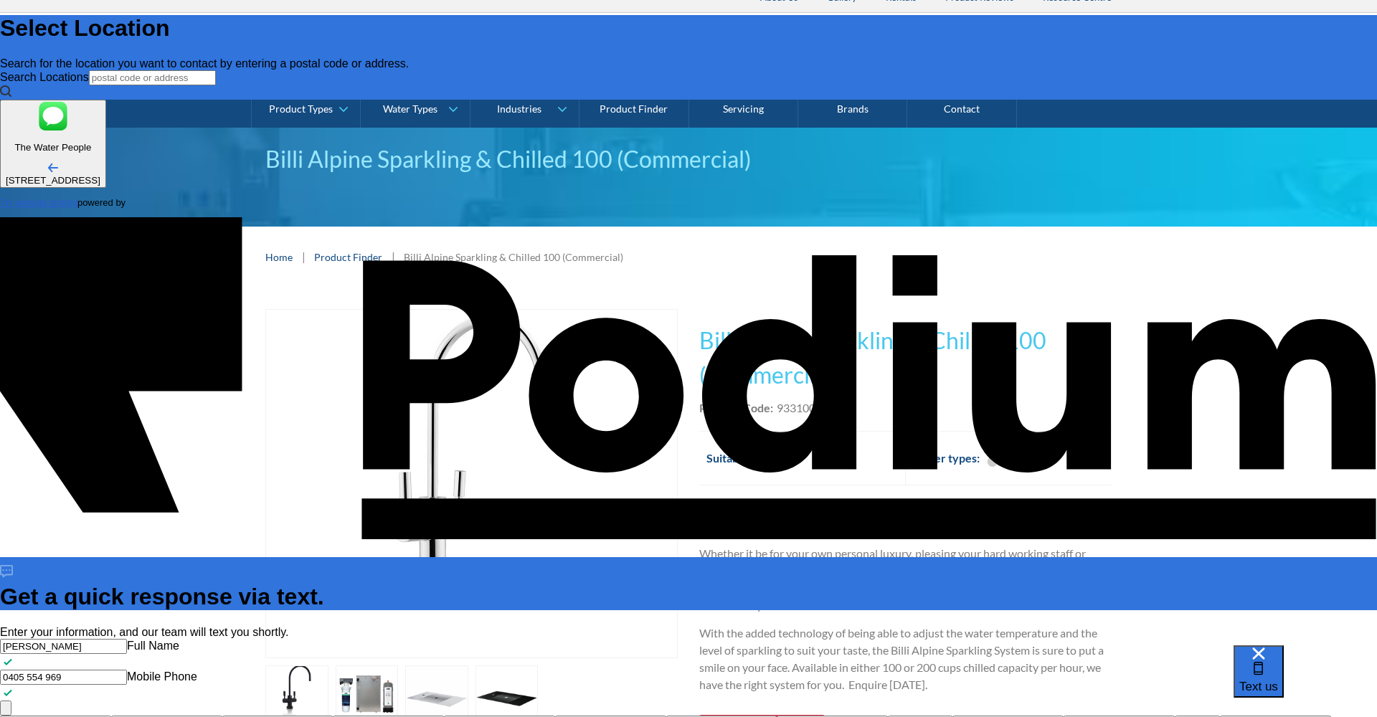
type textarea "Hi, How are you?"
type textarea "x"
type textarea "Hi, How are you? i"
type textarea "x"
type textarea "Hi, How are you? im"
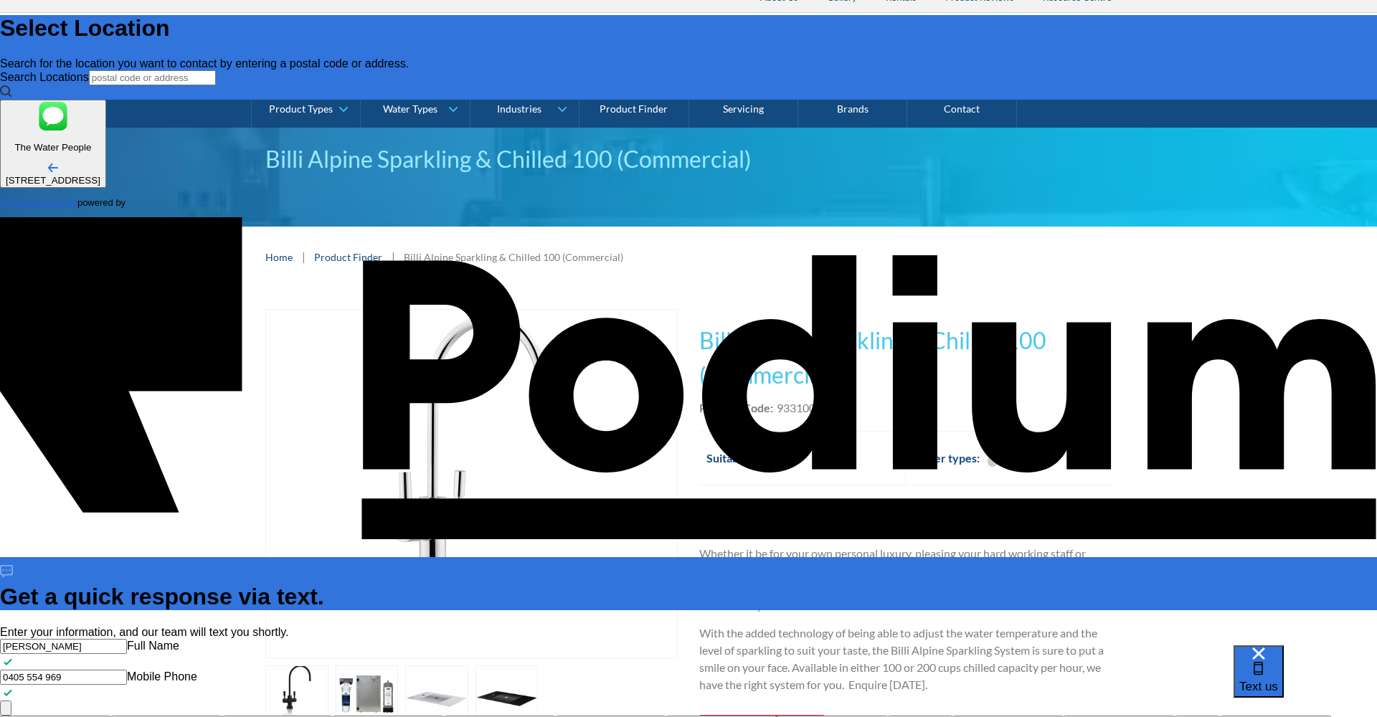
type textarea "x"
type textarea "Hi, How are you? I'm w"
type textarea "x"
type textarea "Hi, How are you? I'm won"
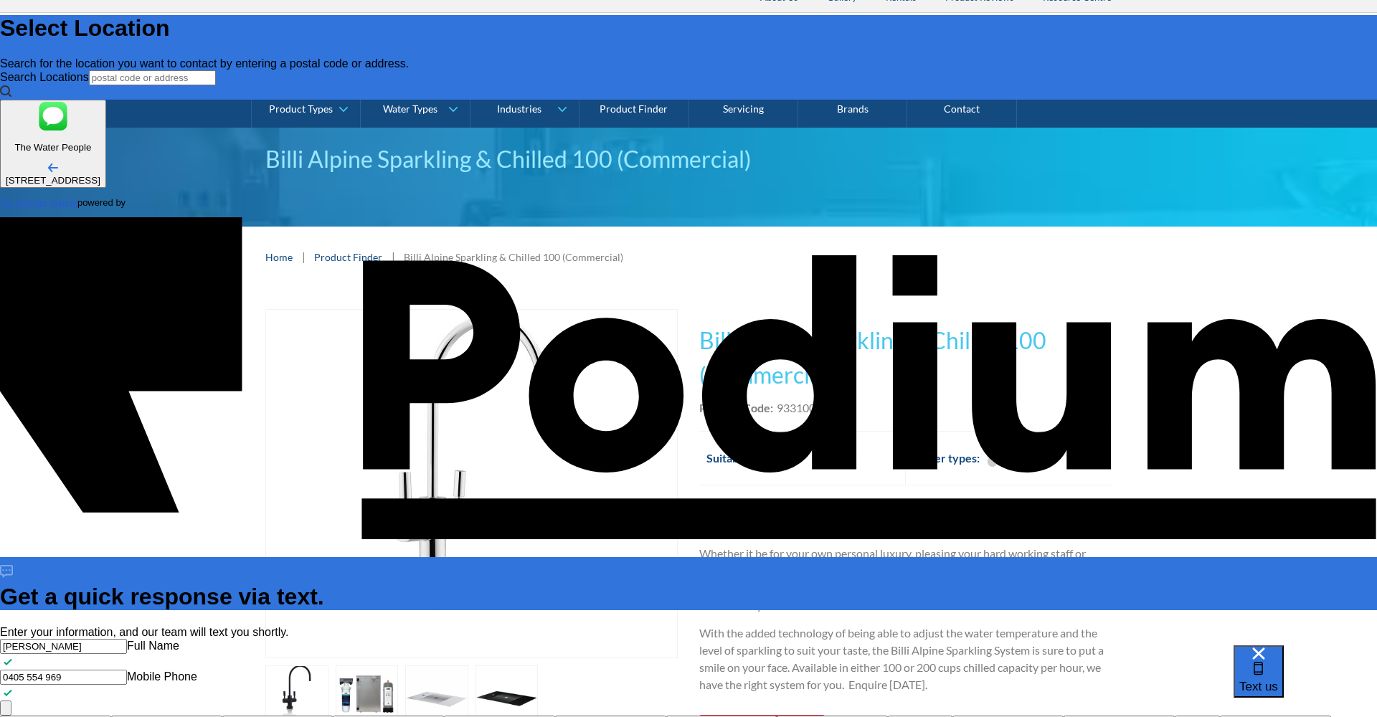
type textarea "Hi, How are you? I'm wonde"
type textarea "x"
type textarea "Hi, How are you? I'm wonderi"
type textarea "x"
type textarea "Hi, How are you? I'm wonderin"
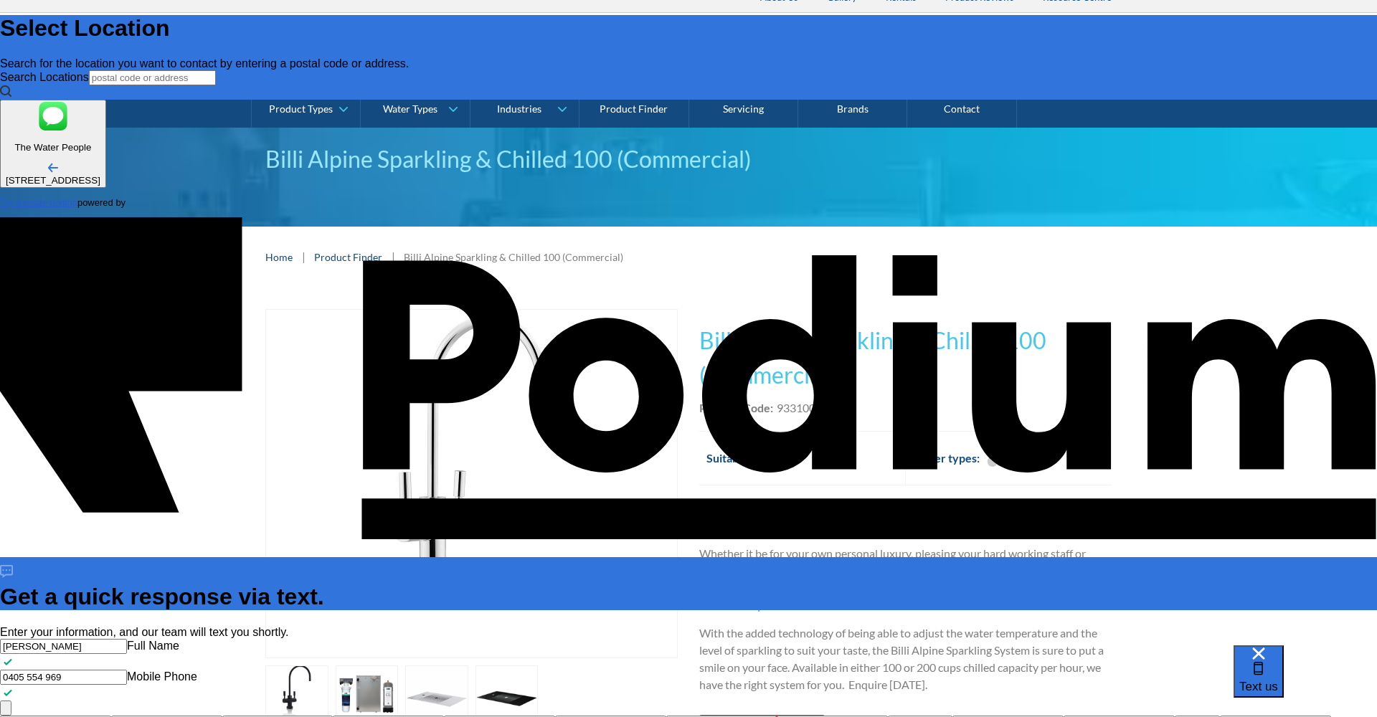
type textarea "x"
type textarea "Hi, How are you? I'm wondering"
type textarea "x"
type textarea "Hi, How are you? I'm wondering if"
type textarea "x"
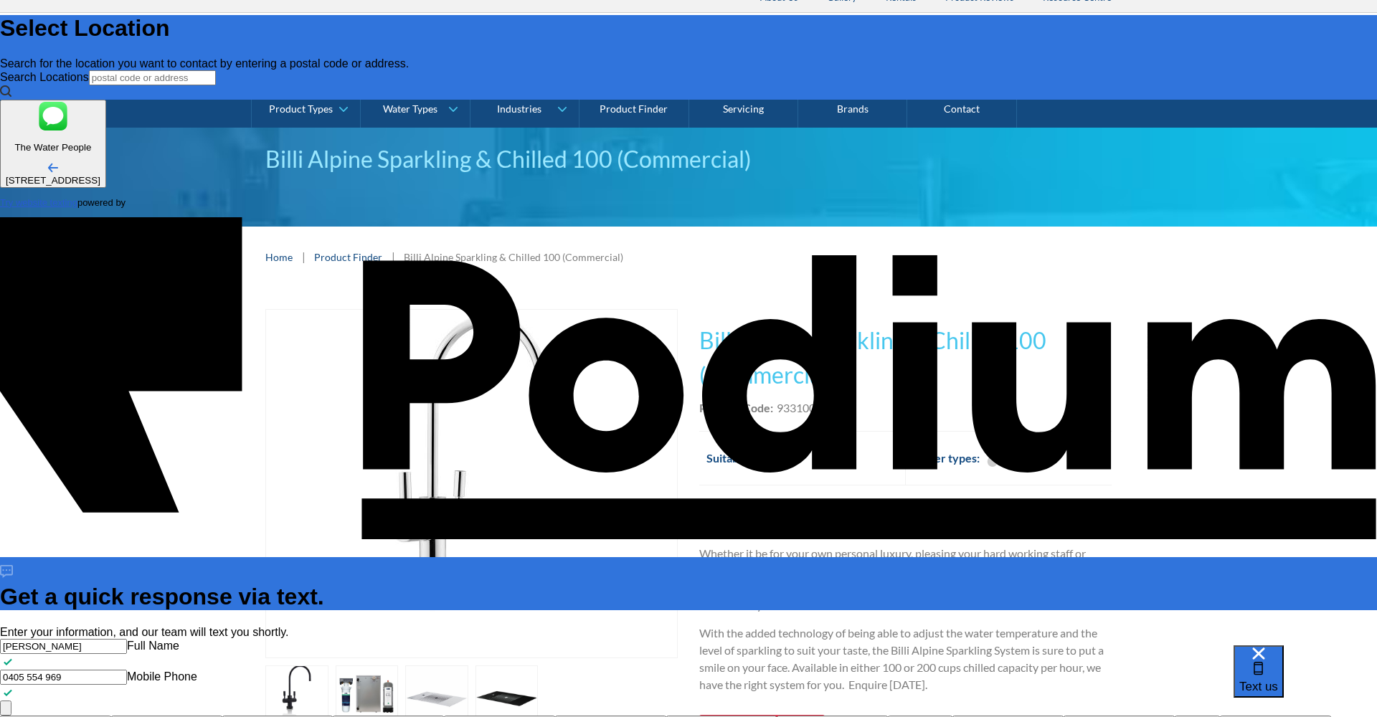
type textarea "Hi, How are you? I'm wondering if"
type textarea "x"
type textarea "Hi, How are you? I'm wondering if oy"
type textarea "x"
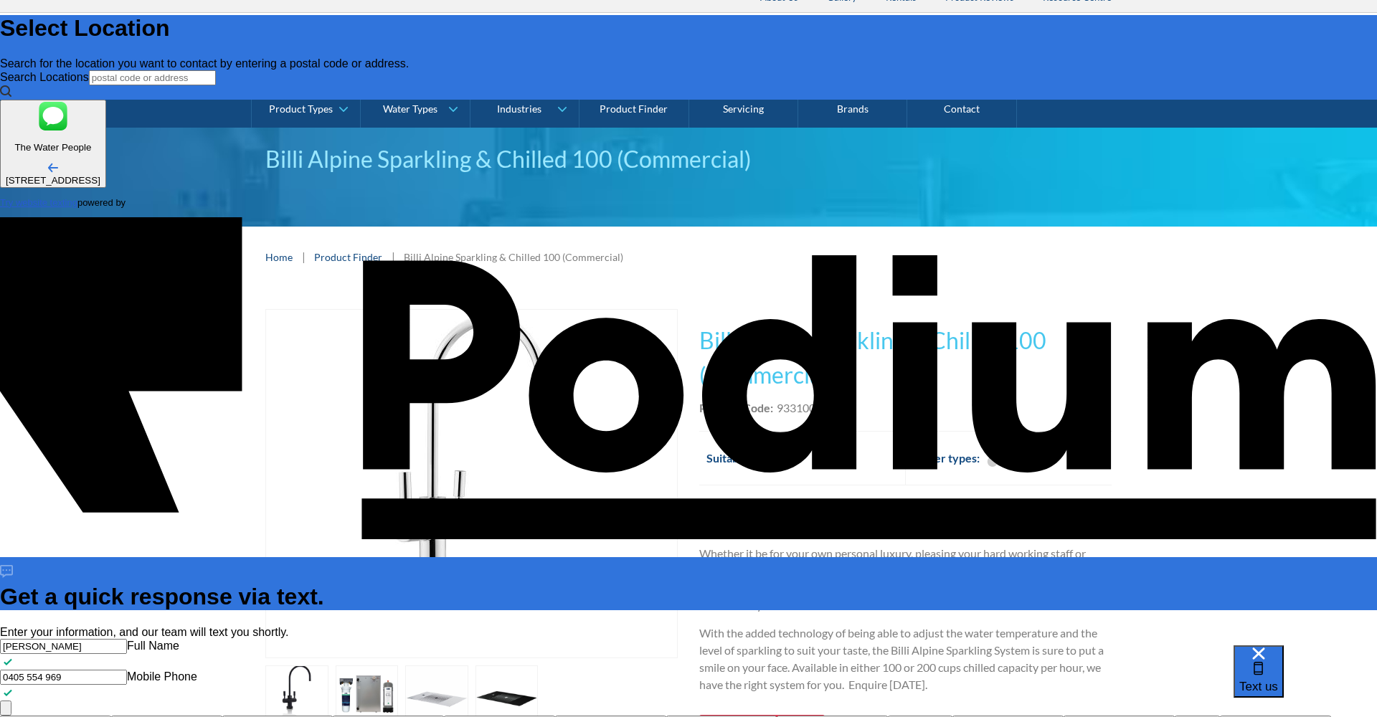
type textarea "Hi, How are you? I'm wondering if o"
type textarea "x"
type textarea "Hi, How are you? I'm wondering if"
type textarea "x"
type textarea "Hi, How are you? I'm wondering if yo"
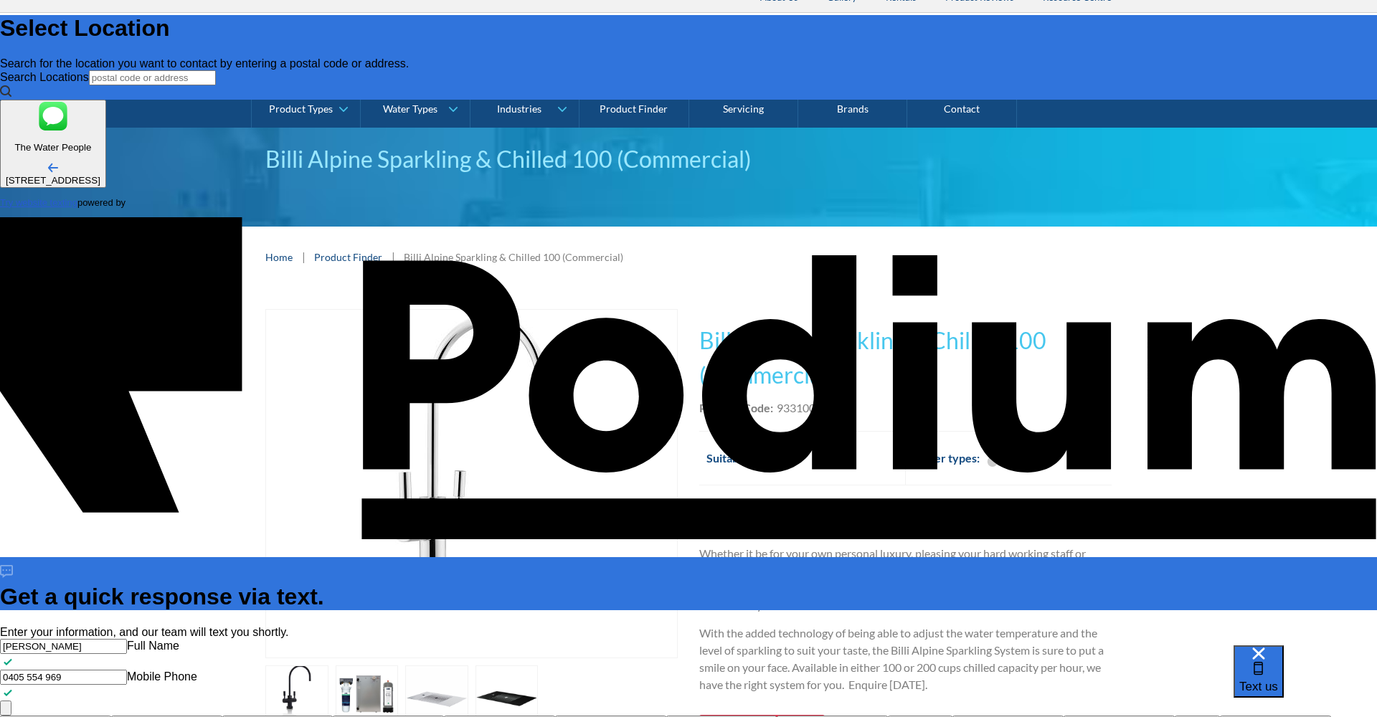
type textarea "x"
type textarea "Hi, How are you? I'm wondering if you"
type textarea "x"
type textarea "Hi, How are you? I'm wondering if you c"
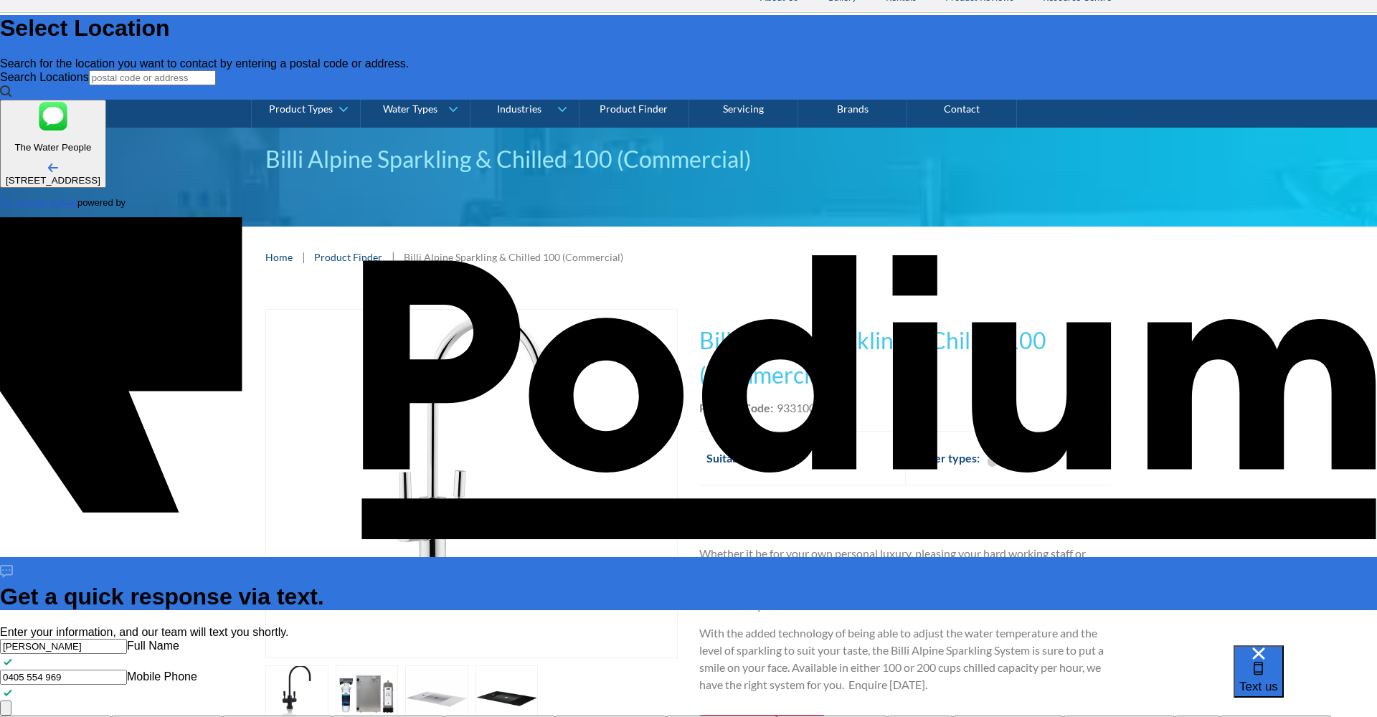
type textarea "x"
type textarea "Hi, How are you? I'm wondering if you cou"
type textarea "x"
type textarea "Hi, How are you? I'm wondering if you coul"
type textarea "x"
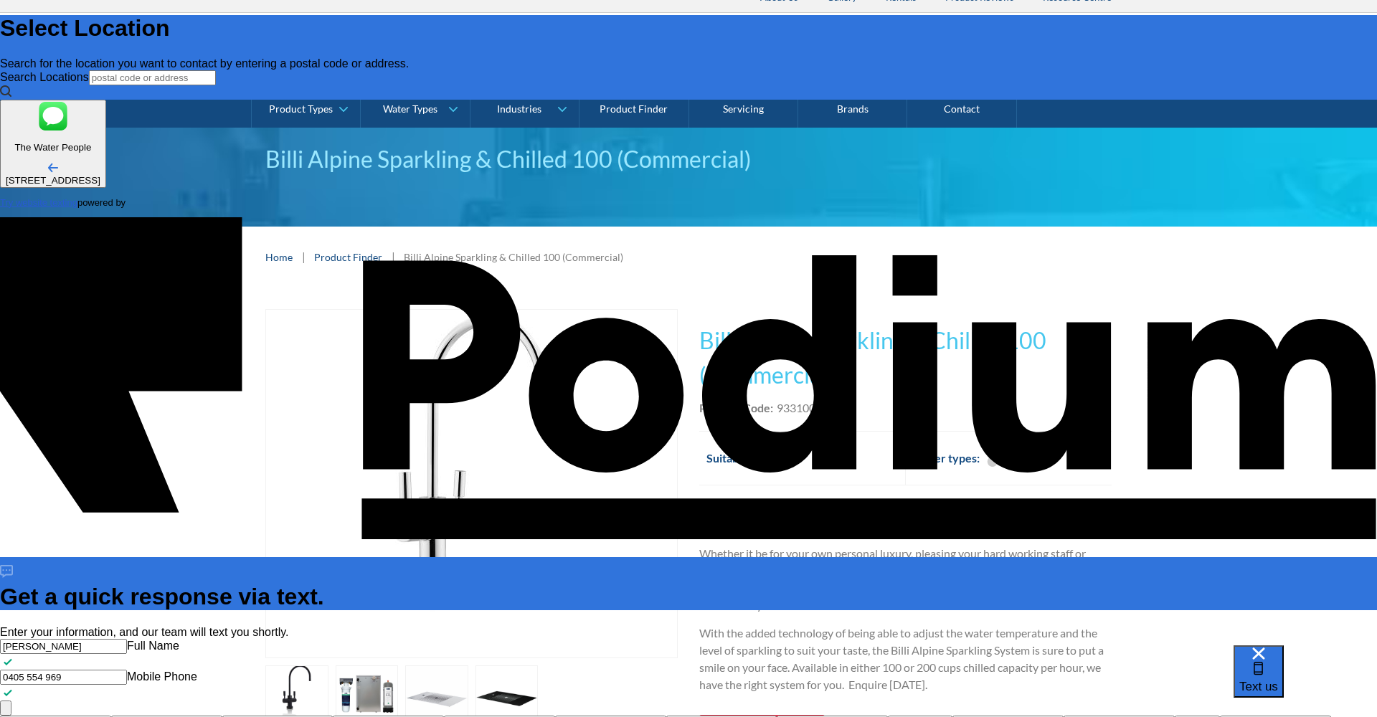
type textarea "Hi, How are you? I'm wondering if you could"
type textarea "x"
type textarea "Hi, How are you? I'm wondering if you could gi"
type textarea "x"
type textarea "Hi, How are you? I'm wondering if you could gie"
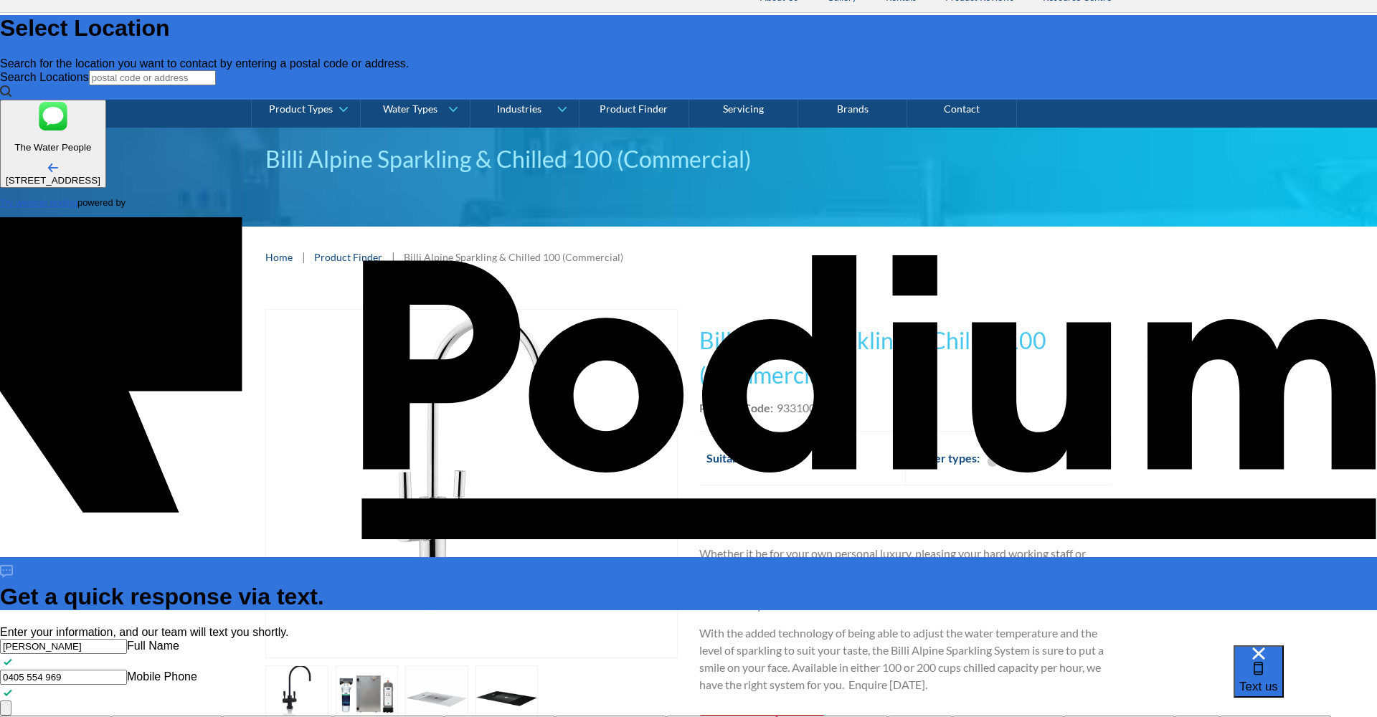
type textarea "x"
type textarea "Hi, How are you? I'm wondering if you could give"
type textarea "x"
type textarea "Hi, How are you? I'm wondering if you could give t"
type textarea "x"
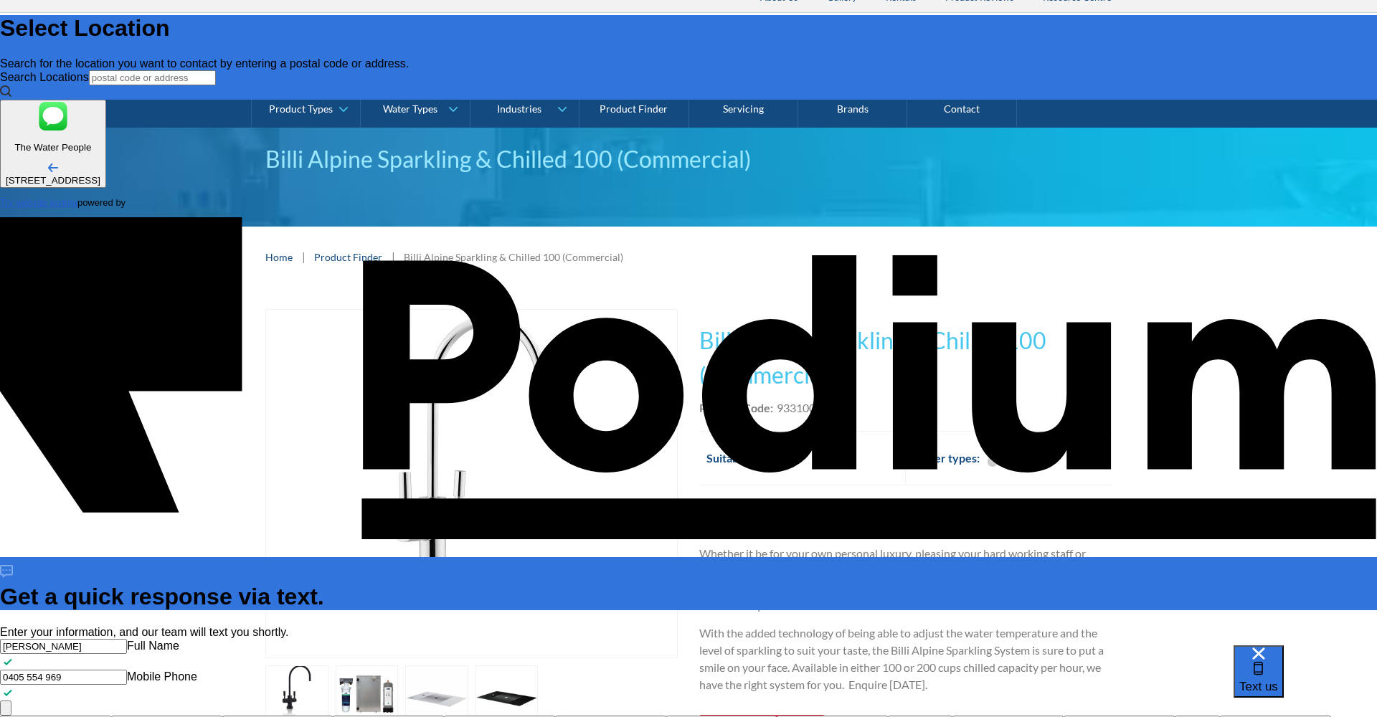
type textarea "Hi, How are you? I'm wondering if you could give"
type textarea "x"
type textarea "Hi, How are you? I'm wondering if you could give m"
type textarea "x"
type textarea "Hi, How are you? I'm wondering if you could give me"
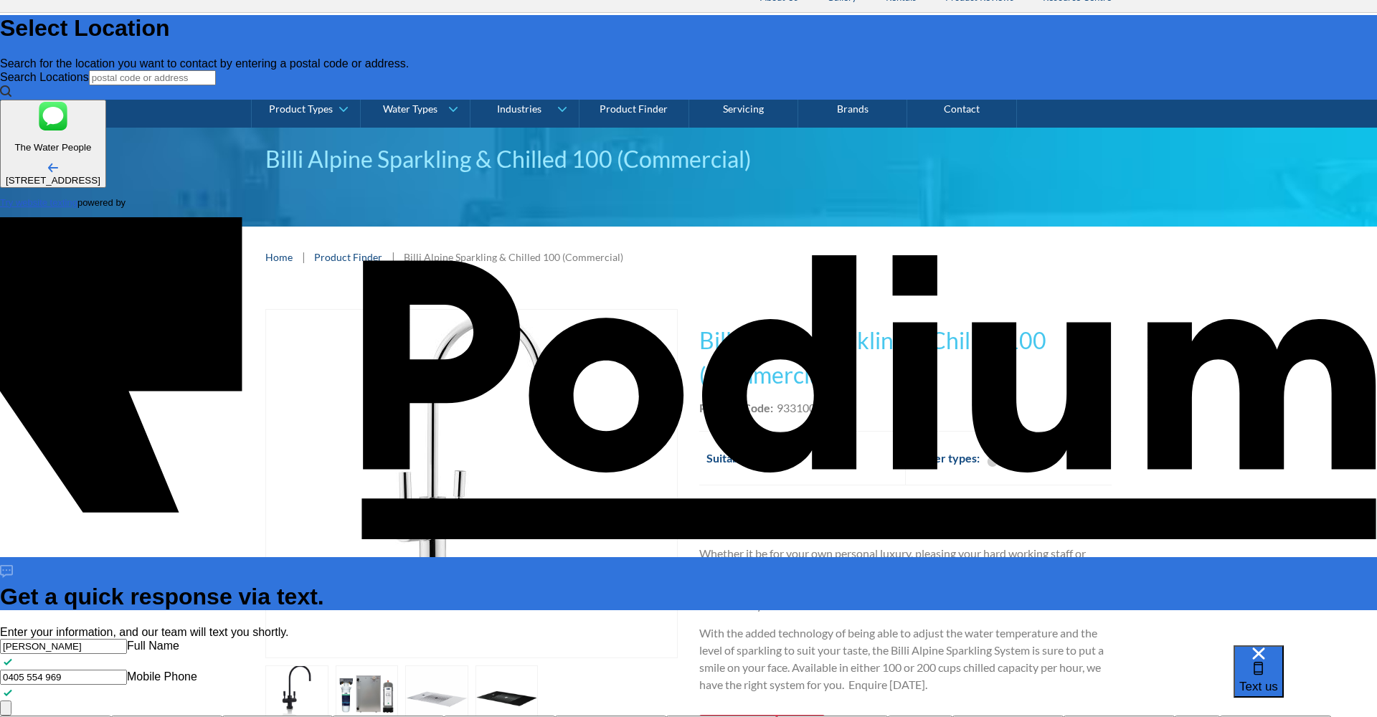
type textarea "x"
type textarea "Hi, How are you? I'm wondering if you could give me th"
type textarea "x"
type textarea "Hi, How are you? I'm wondering if you could give me the"
type textarea "x"
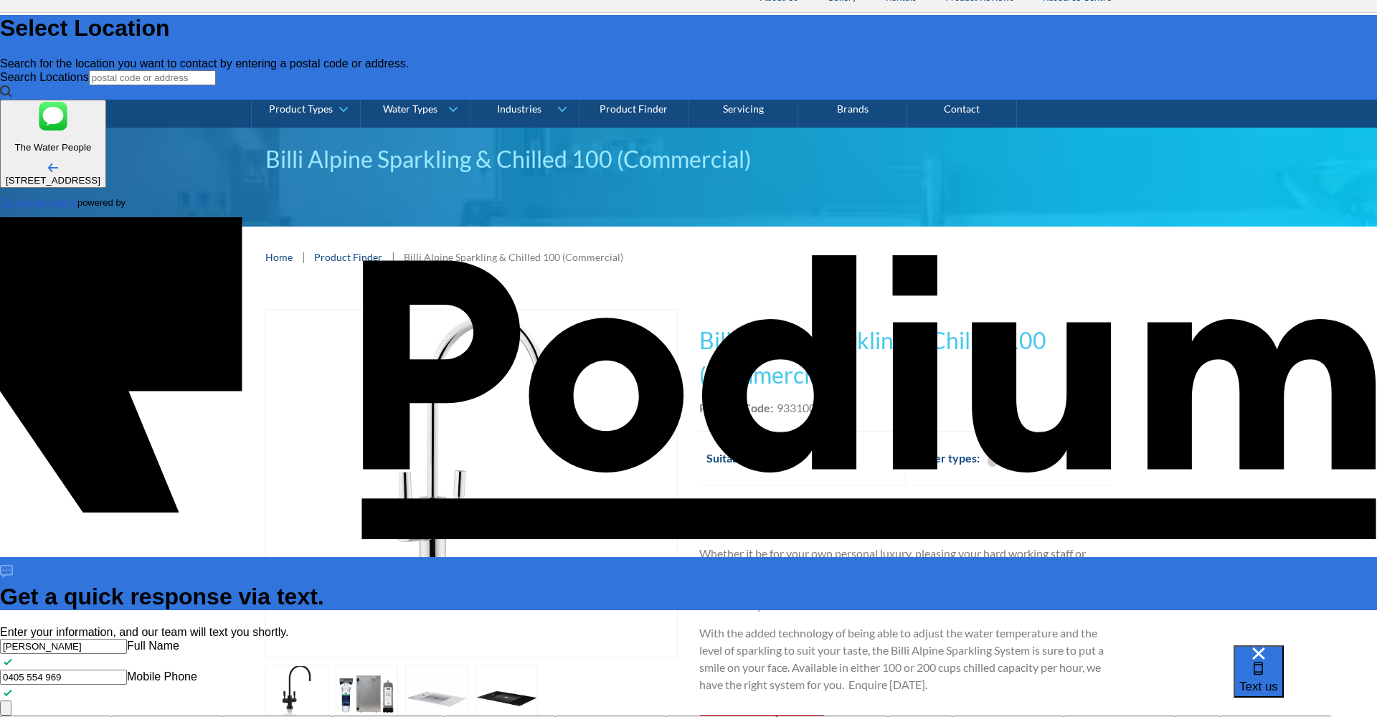
type textarea "Hi, How are you? I'm wondering if you could give me the re"
type textarea "x"
type textarea "Hi, How are you? I'm wondering if you could give me the rent"
type textarea "Hi, How are you? I'm wondering if you could give me the renta"
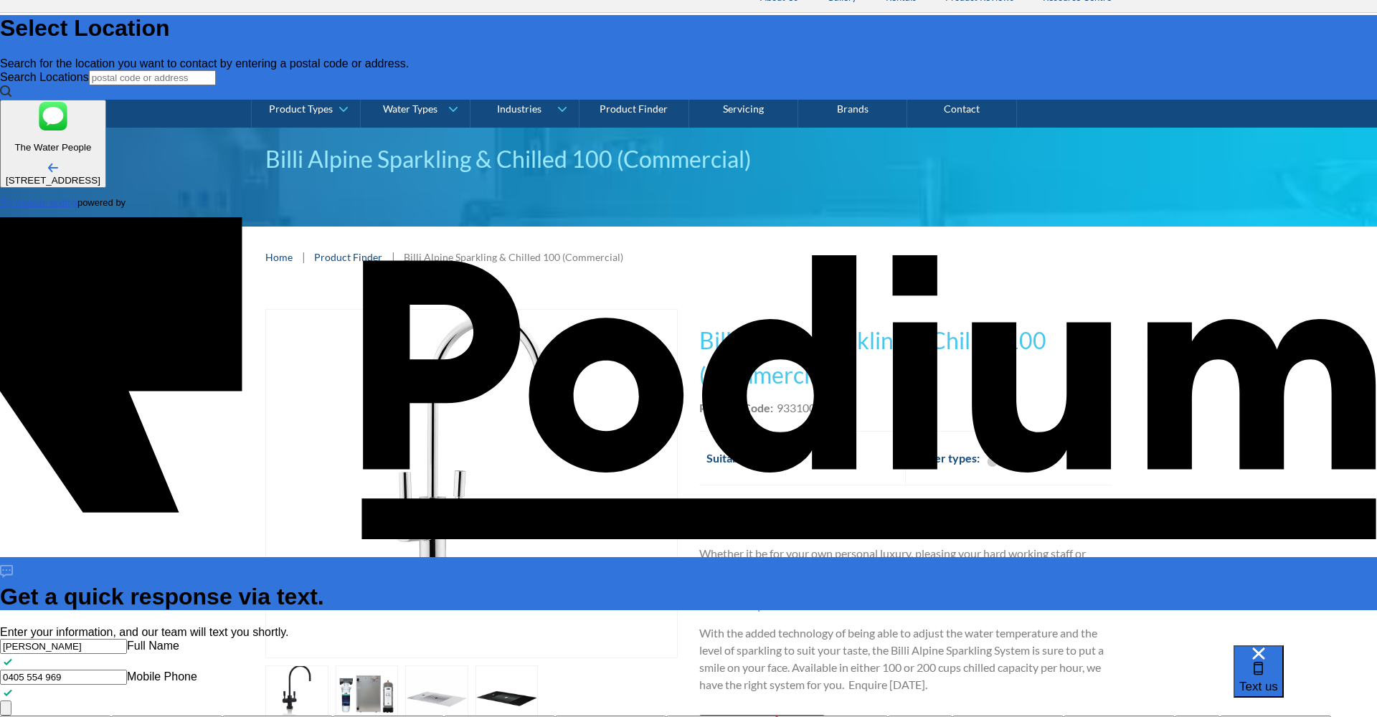
type textarea "x"
type textarea "Hi, How are you? I'm wondering if you could give me the rental"
type textarea "x"
type textarea "Hi, How are you? I'm wondering if you could give me the rental p"
type textarea "x"
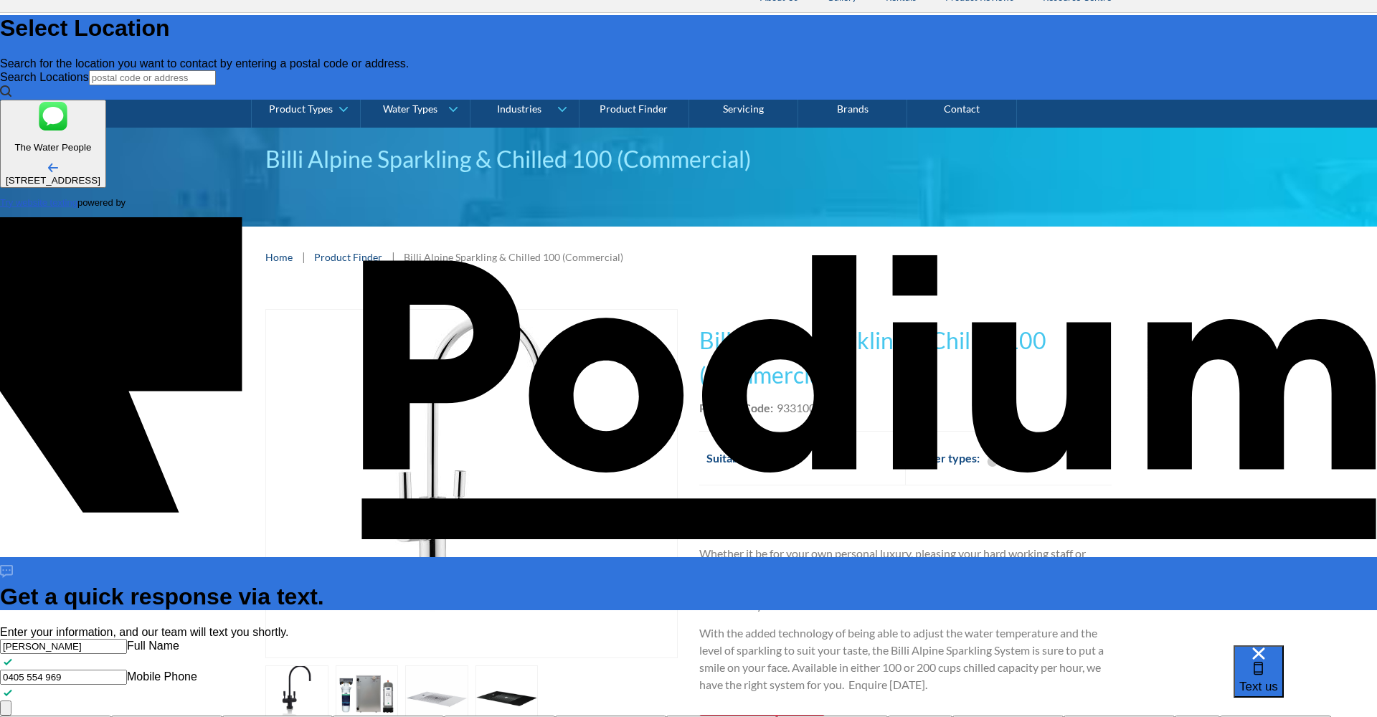
type textarea "Hi, How are you? I'm wondering if you could give me the rental pri"
type textarea "x"
type textarea "Hi, How are you? I'm wondering if you could give me the rental price"
type textarea "x"
type textarea "Hi, How are you? I'm wondering if you could give me the rental price o"
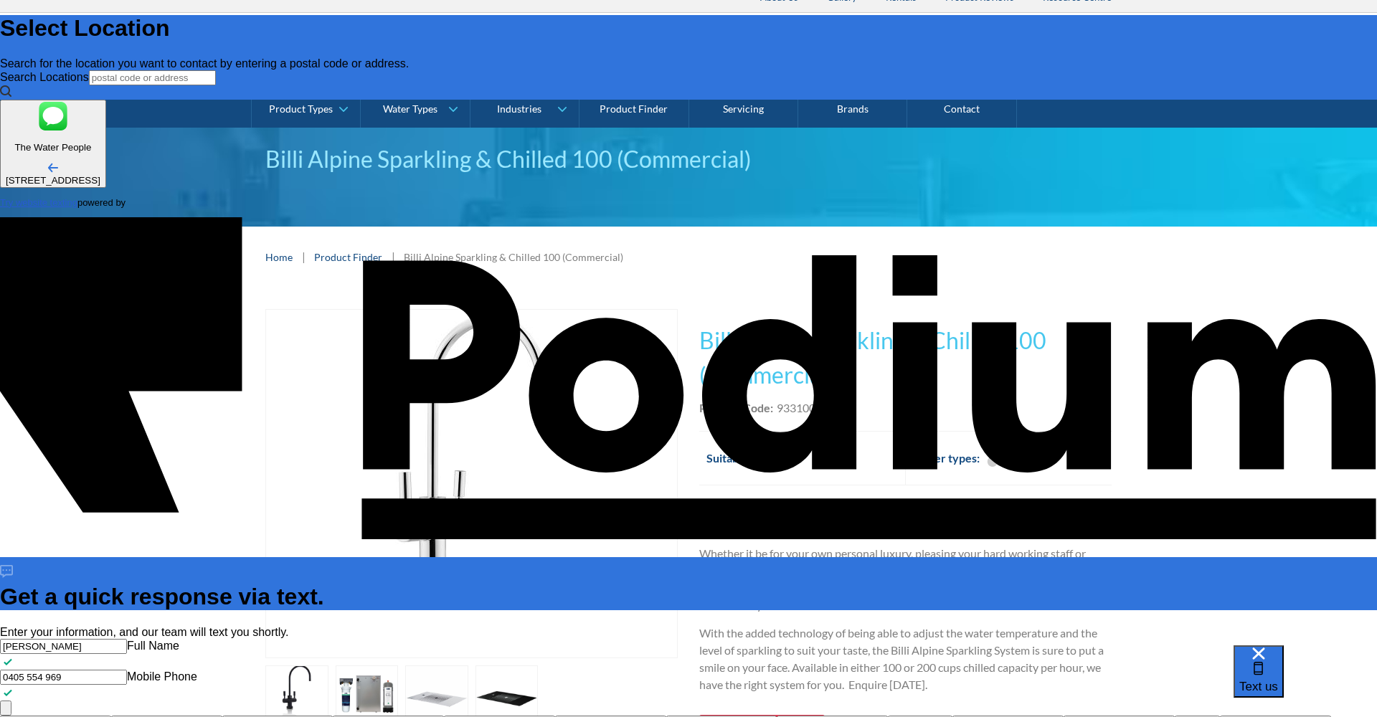
type textarea "x"
type textarea "Hi, How are you? I'm wondering if you could give me the rental price on"
type textarea "x"
type textarea "Hi, How are you? I'm wondering if you could give me the rental price on th"
type textarea "x"
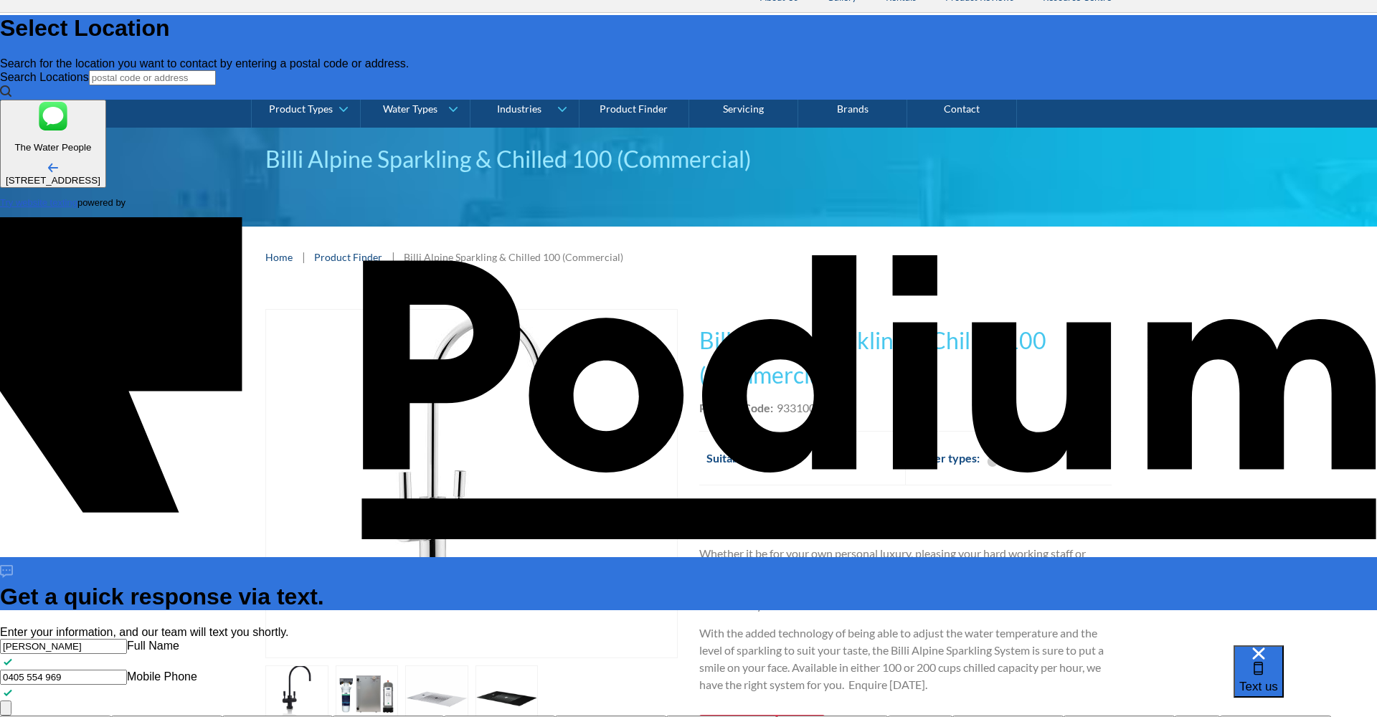
type textarea "Hi, How are you? I'm wondering if you could give me the rental price on the"
type textarea "x"
type textarea "Hi, How are you? I'm wondering if you could give me the rental price on theB"
type textarea "x"
type textarea "Hi, How are you? I'm wondering if you could give me the rental price on theBi"
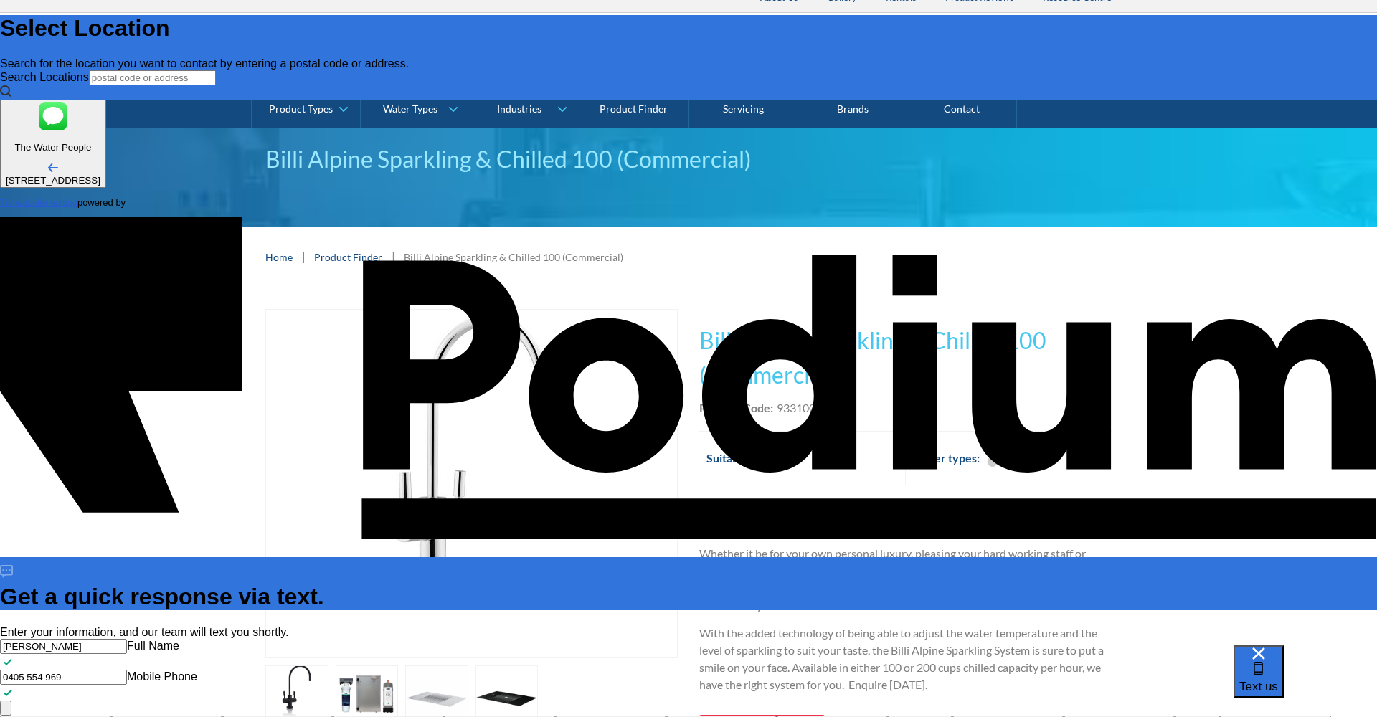
type textarea "x"
type textarea "Hi, How are you? I'm wondering if you could give me the rental price on theBil"
type textarea "x"
type textarea "Hi, How are you? I'm wondering if you could give me the rental price on theBill"
type textarea "x"
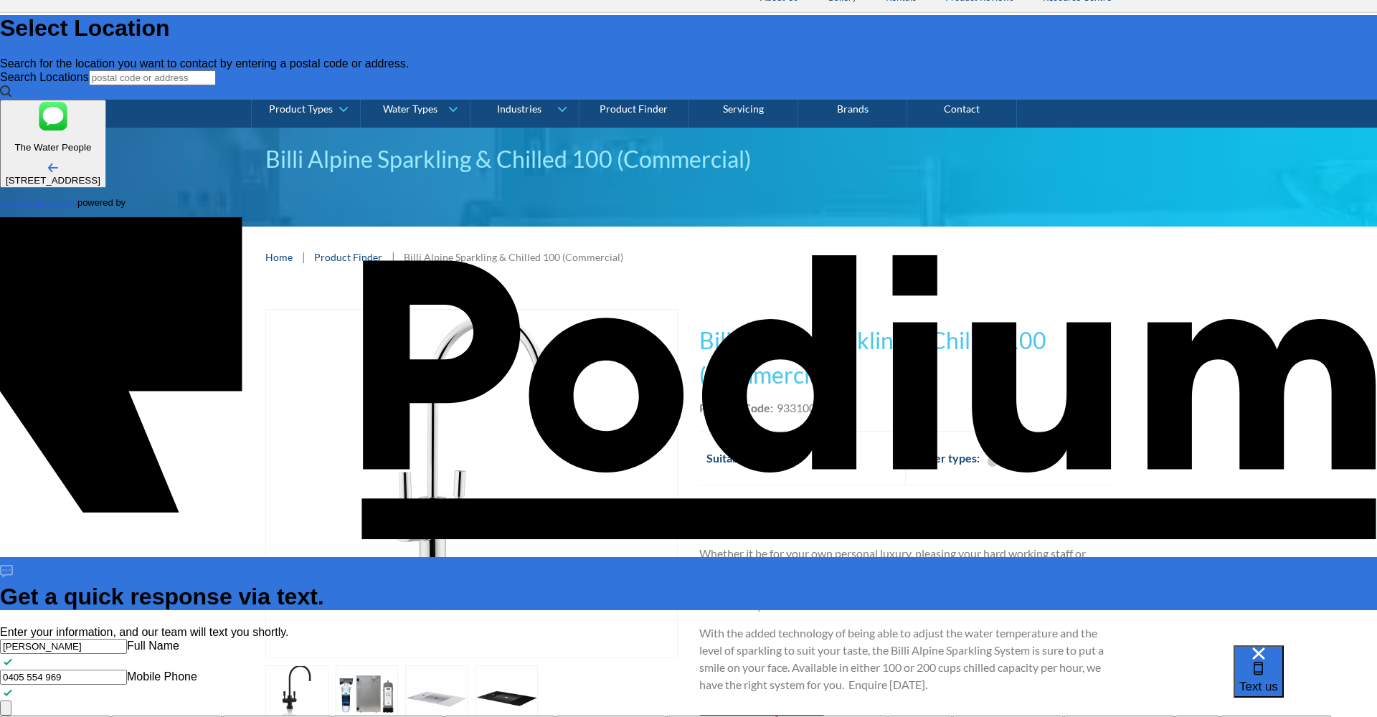
type textarea "Hi, How are you? I'm wondering if you could give me the rental price on theBil"
type textarea "x"
type textarea "Hi, How are you? I'm wondering if you could give me the rental price on theB"
type textarea "x"
type textarea "Hi, How are you? I'm wondering if you could give me the rental price on the"
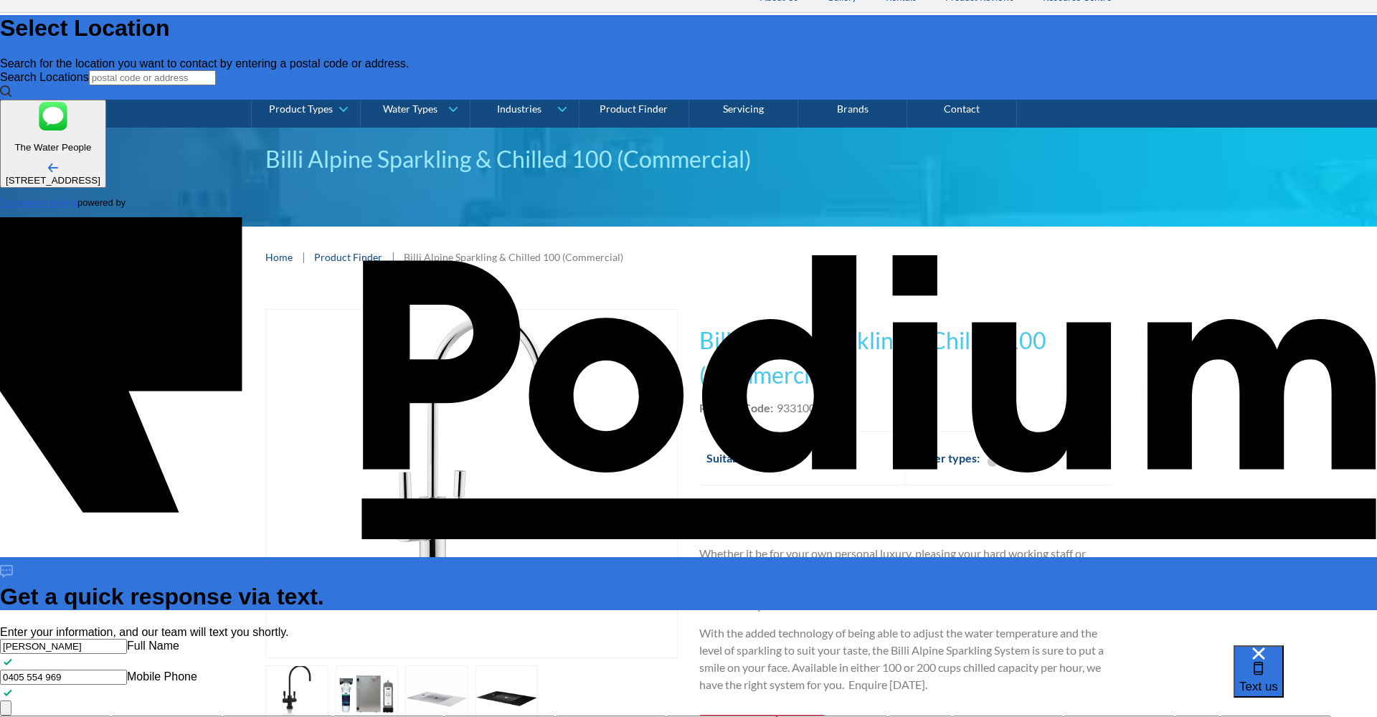
type textarea "x"
type textarea "Hi, How are you? I'm wondering if you could give me the rental price on the B"
type textarea "x"
type textarea "Hi, How are you? I'm wondering if you could give me the rental price on the Bi"
type textarea "x"
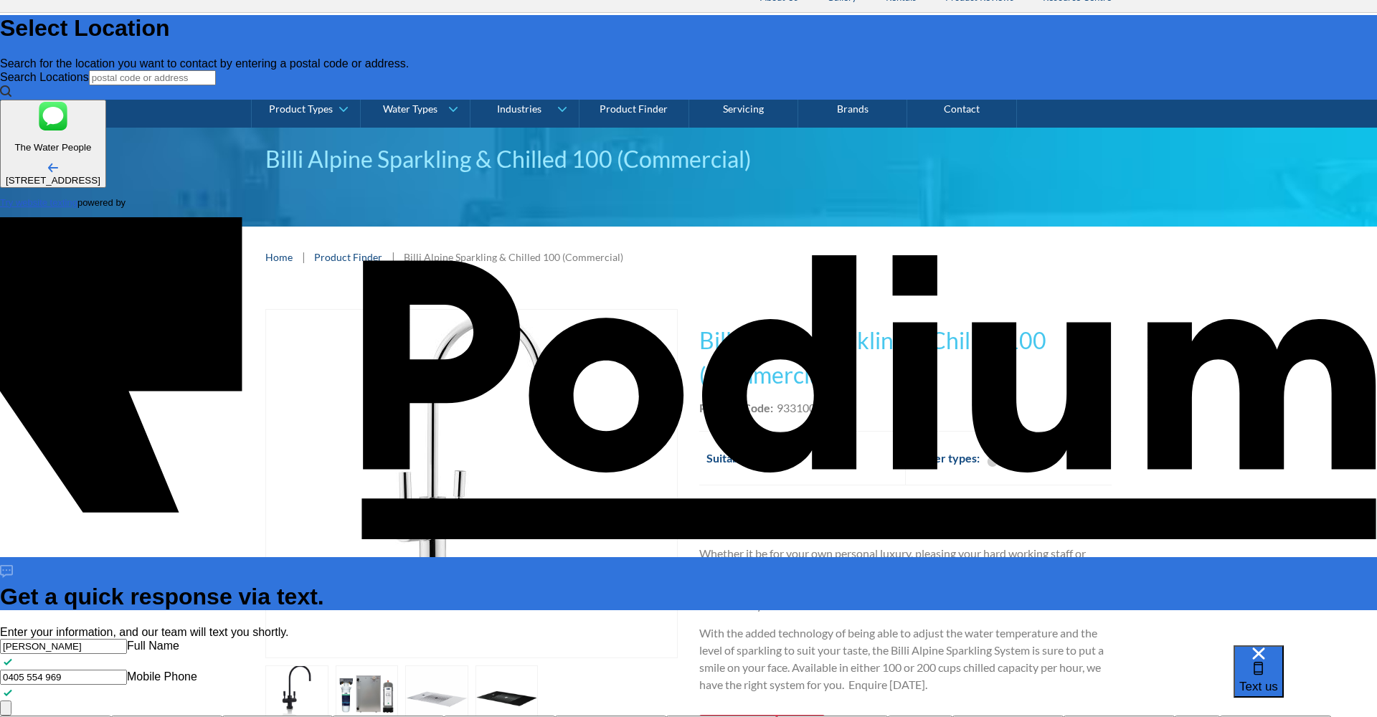
type textarea "Hi, How are you? I'm wondering if you could give me the rental price on the Bill"
type textarea "x"
type textarea "Hi, How are you? I'm wondering if you could give me the rental price on the Bil…"
type textarea "x"
type textarea "Hi, How are you? I'm wondering if you could give me the rental price on the Bil…"
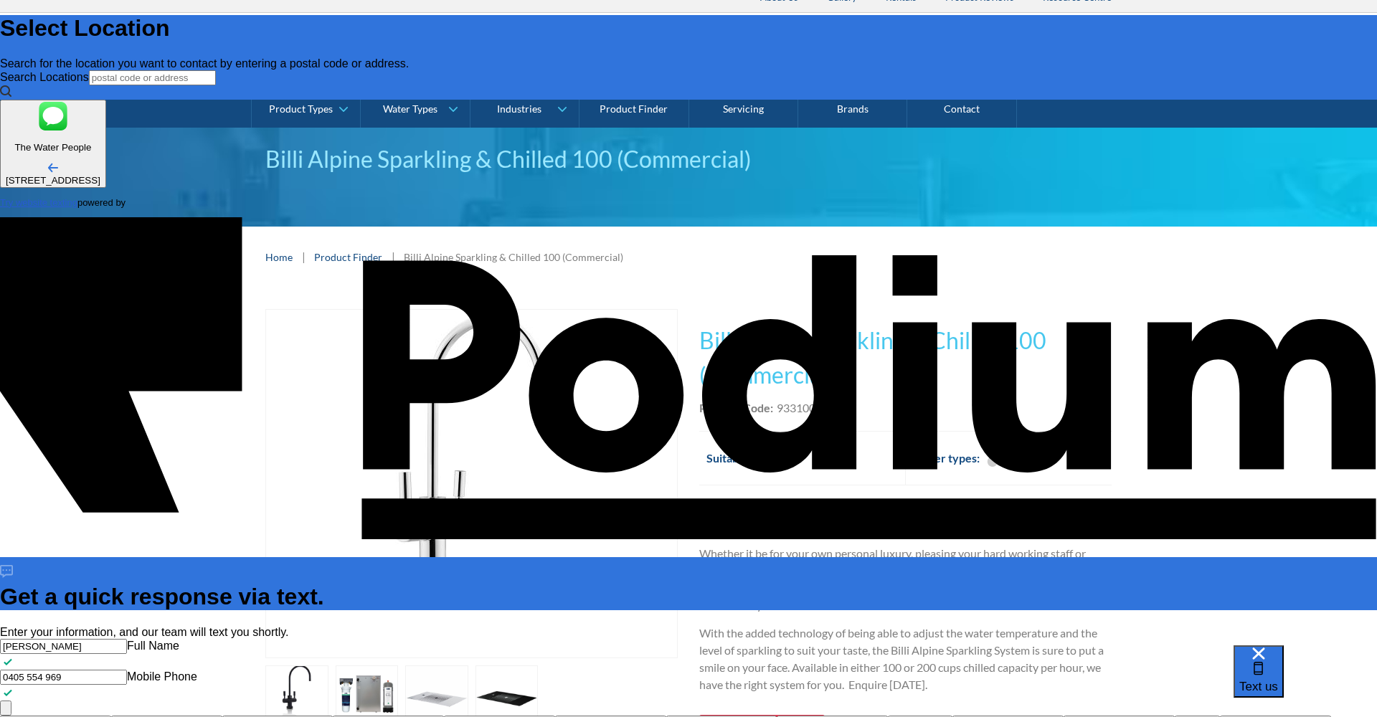
type textarea "x"
type textarea "Hi, How are you? I'm wondering if you could give me the rental price on the Bil…"
type textarea "x"
type textarea "Hi, How are you? I'm wondering if you could give me the rental price on the Bil…"
type textarea "x"
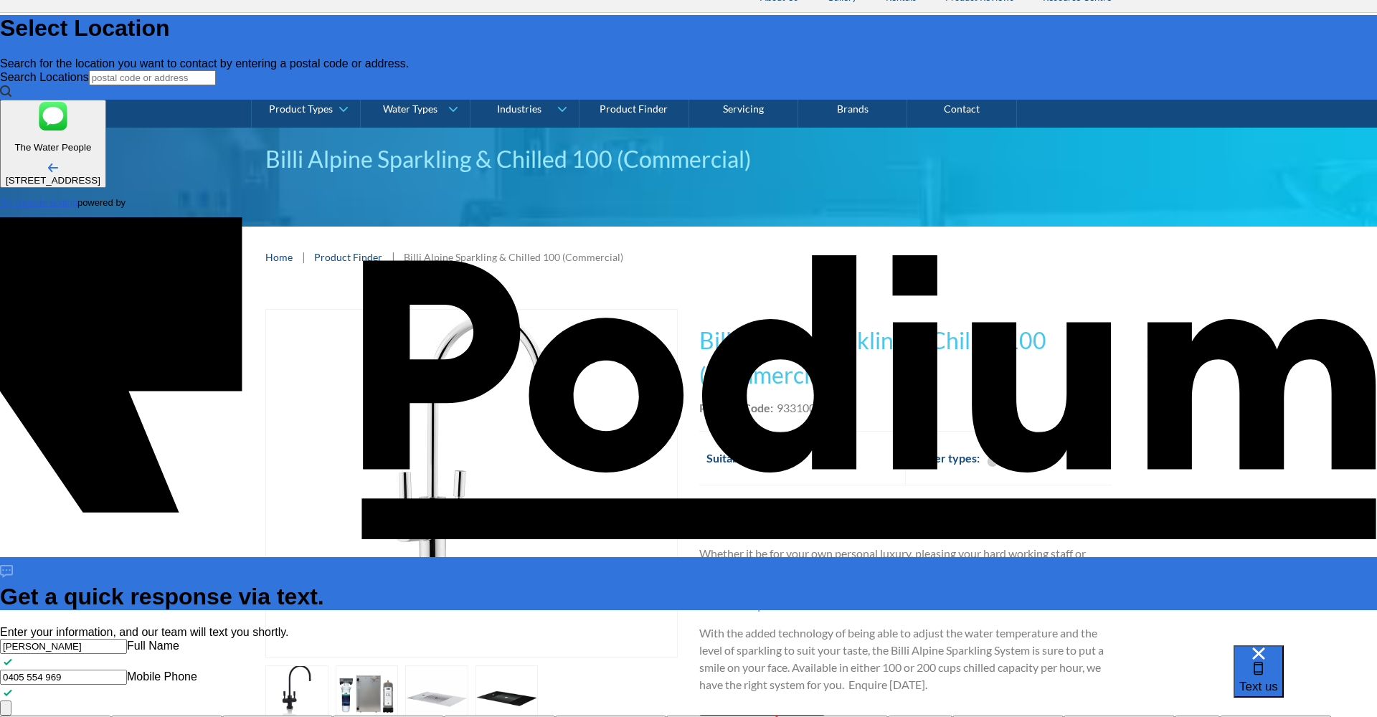
type textarea "Hi, How are you? I'm wondering if you could give me the rental price on the Bil…"
type textarea "x"
type textarea "Hi, How are you? I'm wondering if you could give me the rental price on the [PE…"
type textarea "x"
type textarea "Hi, How are you? I'm wondering if you could give me the rental price on the [PE…"
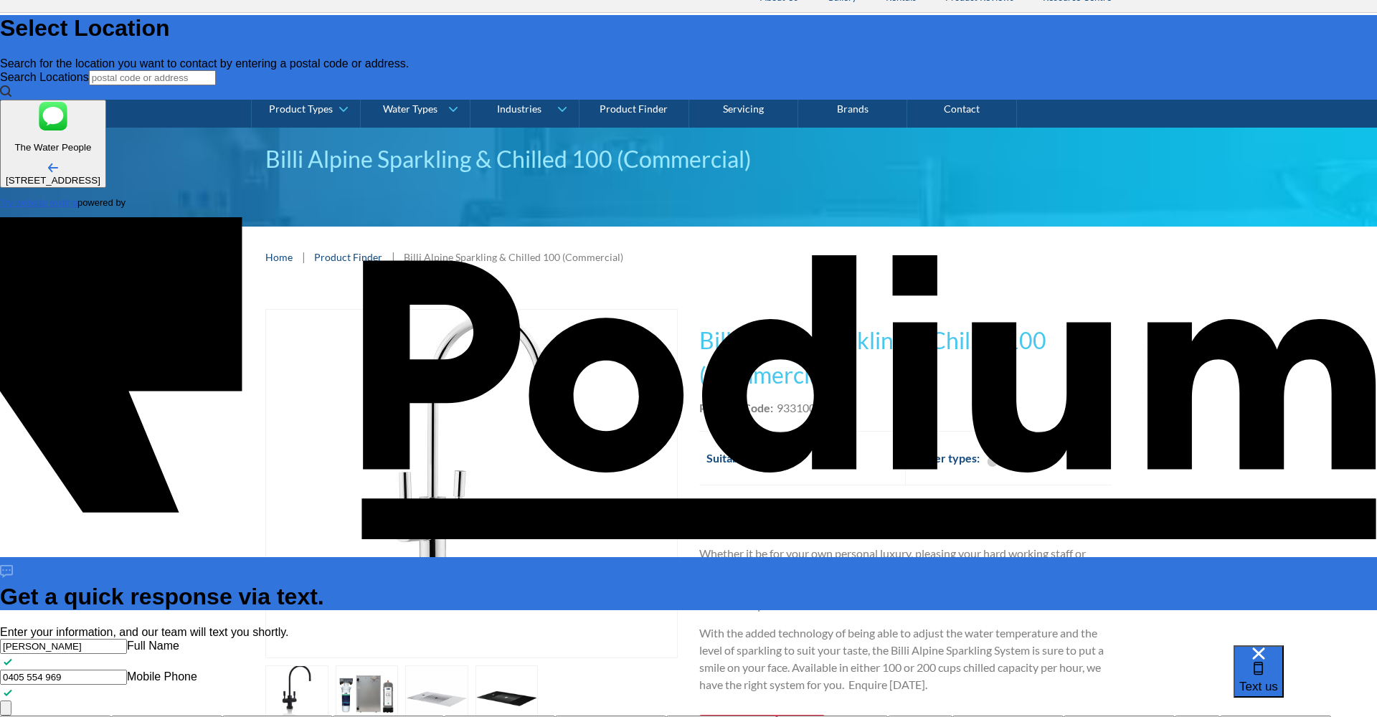
type textarea "x"
type textarea "Hi, How are you? I'm wondering if you could give me the rental price on the Bil…"
type textarea "x"
type textarea "Hi, How are you? I'm wondering if you could give me the rental price on the Bil…"
type textarea "x"
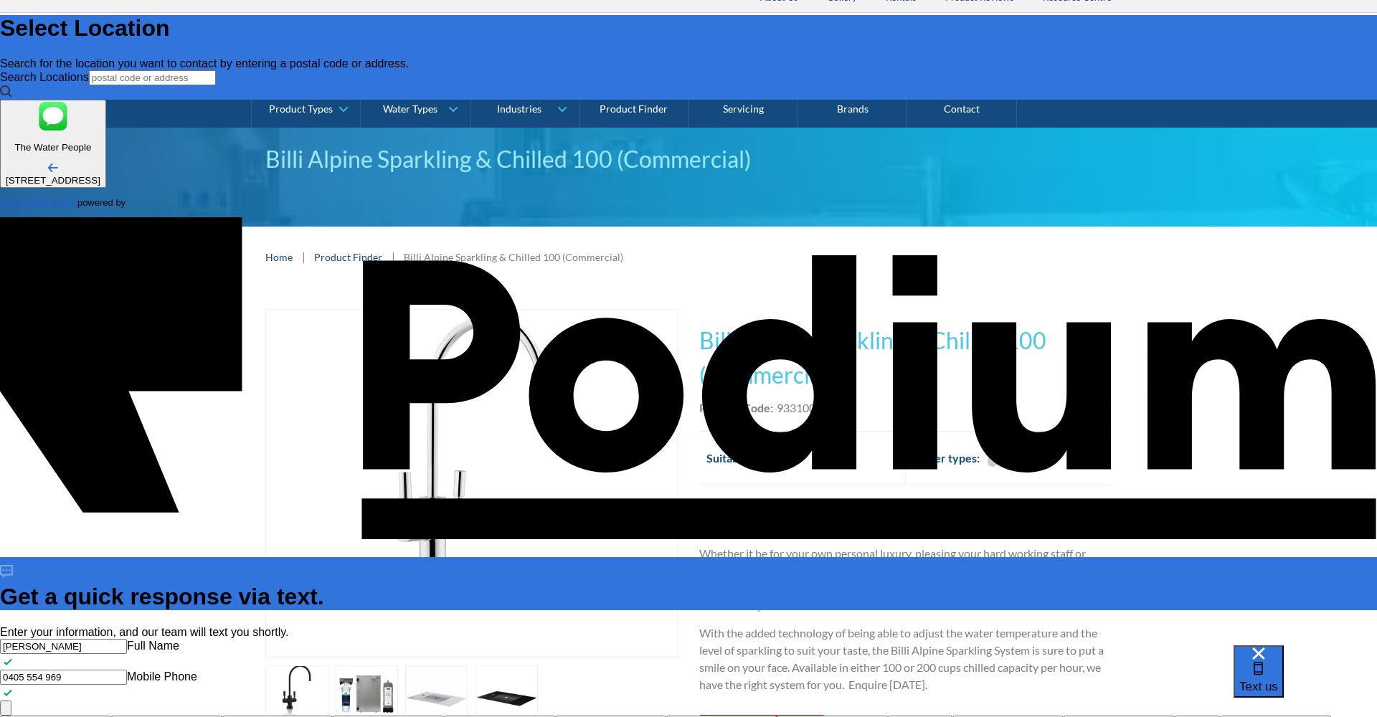
type textarea "Hi, How are you? I'm wondering if you could give me the rental price on the Bil…"
type textarea "x"
type textarea "Hi, How are you? I'm wondering if you could give me the rental price on the Bil…"
type textarea "x"
type textarea "Hi, How are you? I'm wondering if you could give me the rental price on the Bil…"
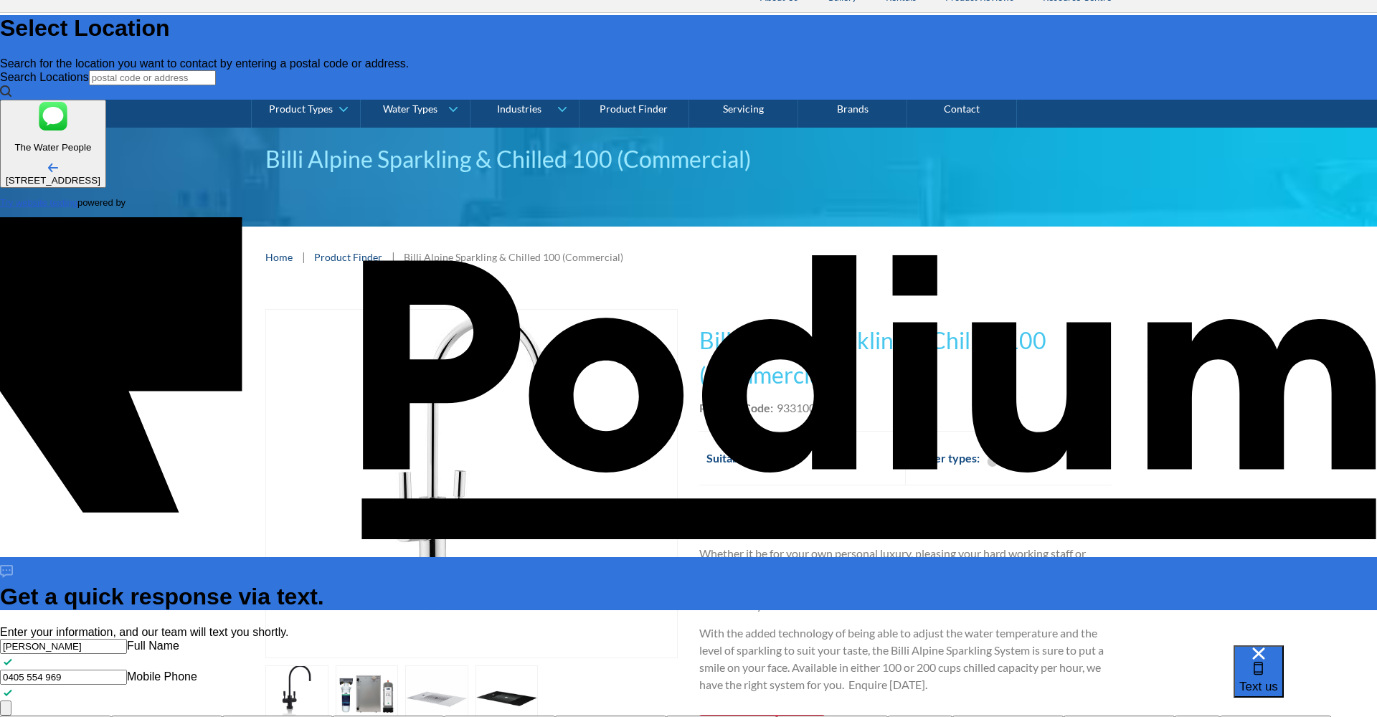
type textarea "x"
type textarea "Hi, How are you? I'm wondering if you could give me the rental price on the Bil…"
type textarea "x"
type textarea "Hi, How are you? I'm wondering if you could give me the rental price on the Bil…"
type textarea "x"
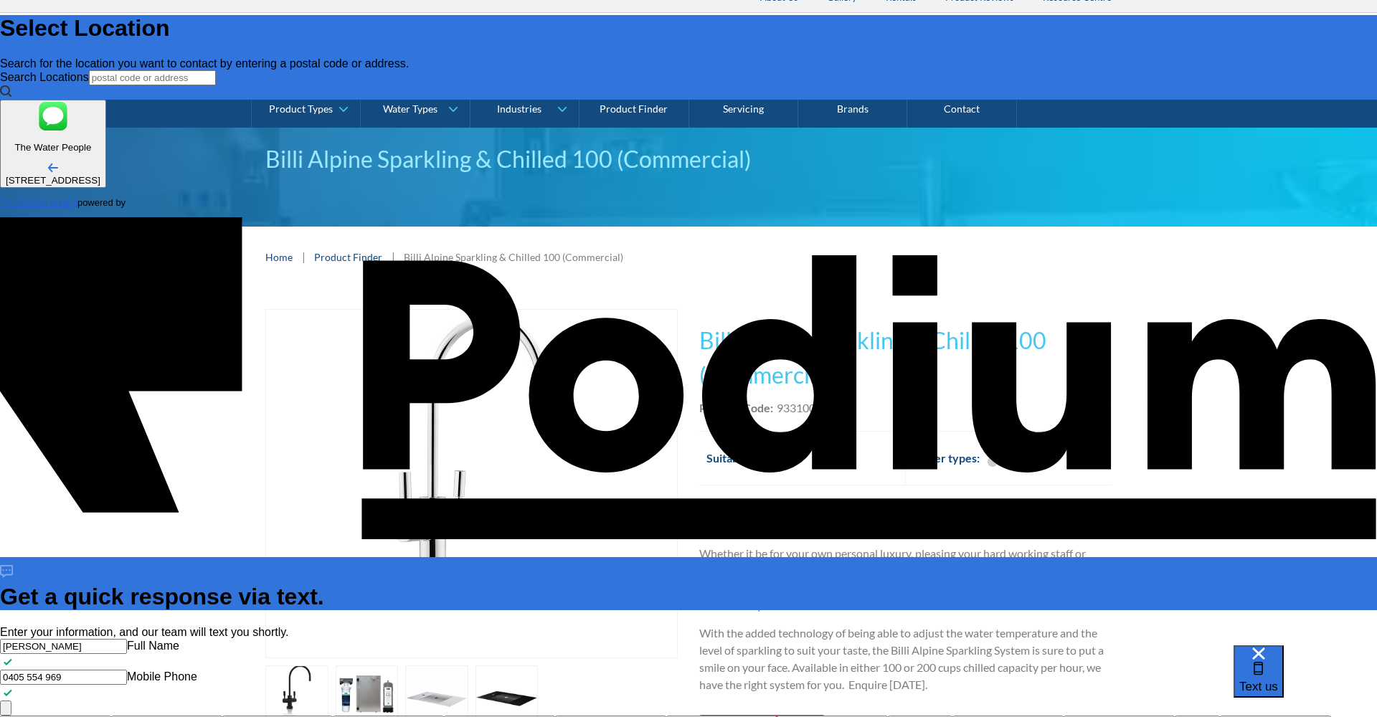
type textarea "Hi, How are you? I'm wondering if you could give me the rental price on the Bil…"
type textarea "x"
type textarea "Hi, How are you? I'm wondering if you could give me the rental price on the Bil…"
type textarea "x"
type textarea "Hi, How are you? I'm wondering if you could give me the rental price on the Bil…"
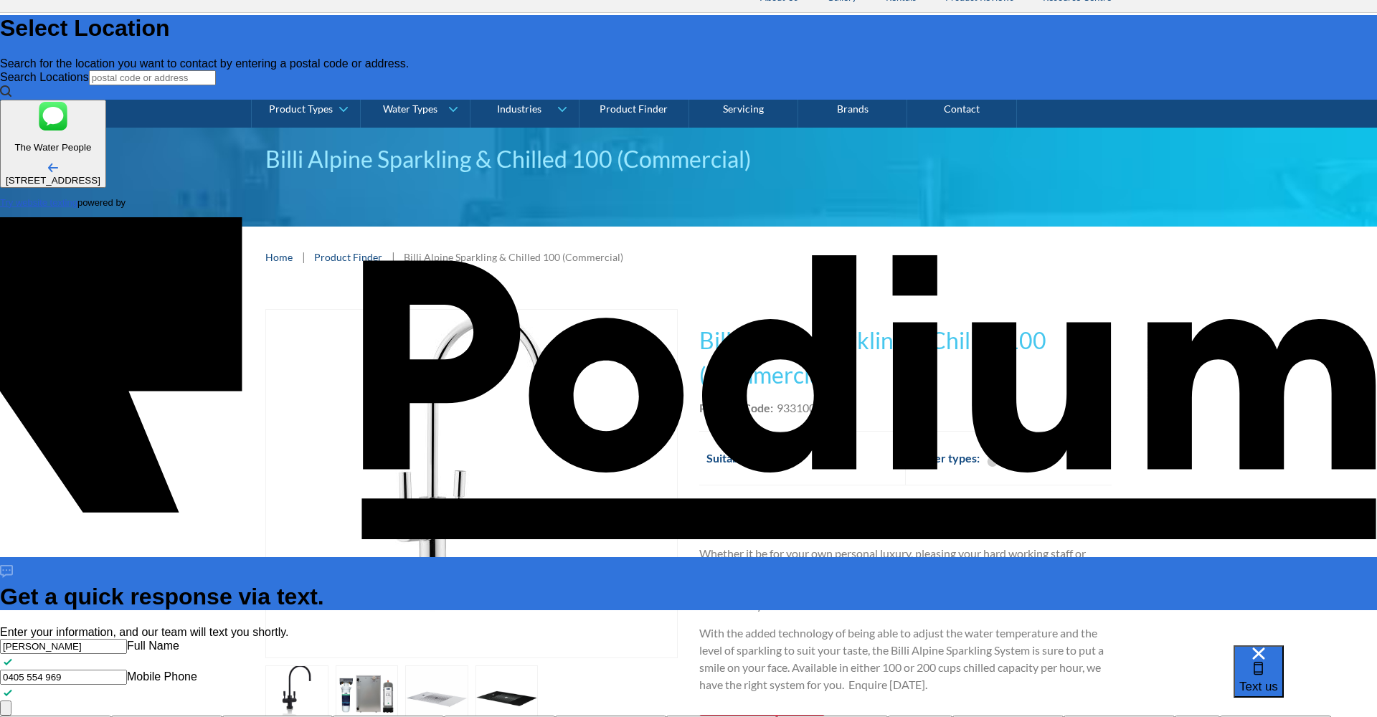
type textarea "x"
type textarea "Hi, How are you? I'm wondering if you could give me the rental price on the Bil…"
type textarea "x"
type textarea "Hi, How are you? I'm wondering if you could give me the rental price on the Bil…"
type textarea "x"
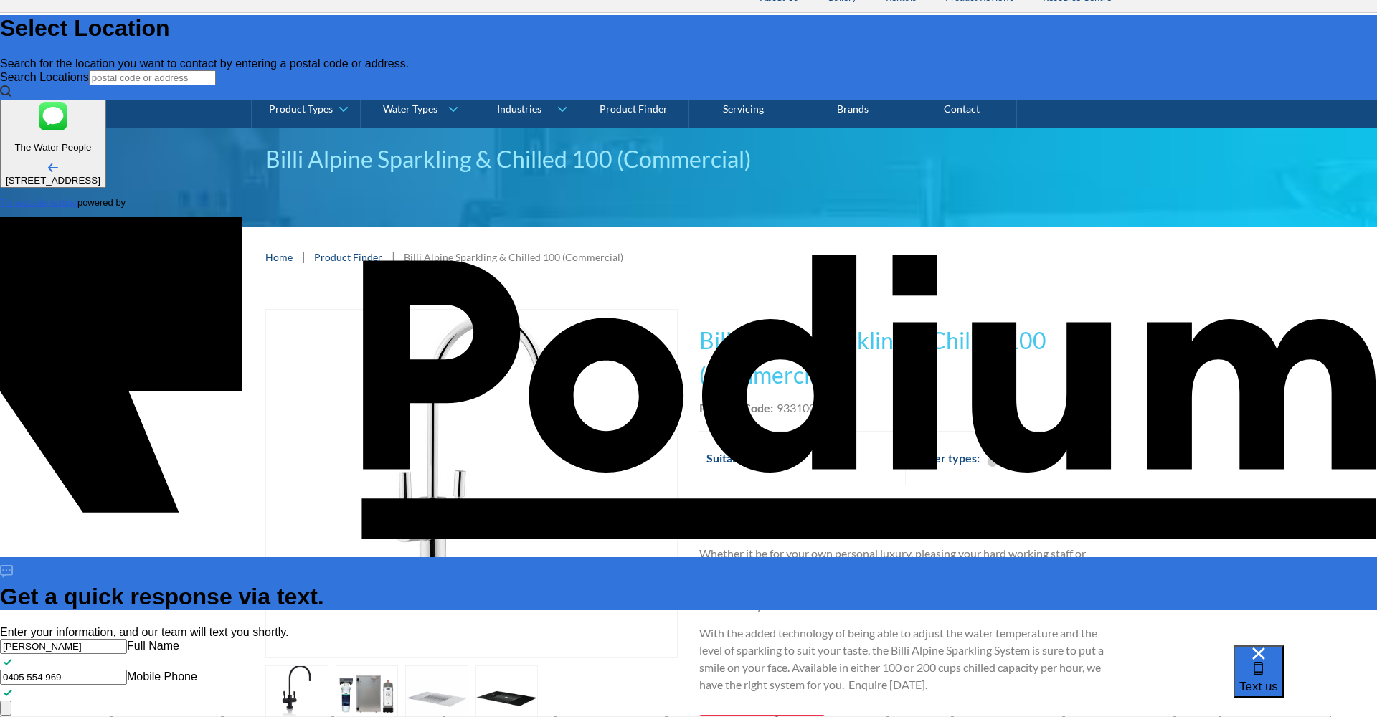
type textarea "Hi, How are you? I'm wondering if you could give me the rental price on the Bil…"
type textarea "x"
type textarea "Hi, How are you? I'm wondering if you could give me the rental price on the Bil…"
type textarea "x"
type textarea "Hi, How are you? I'm wondering if you could give me the rental price on the Bil…"
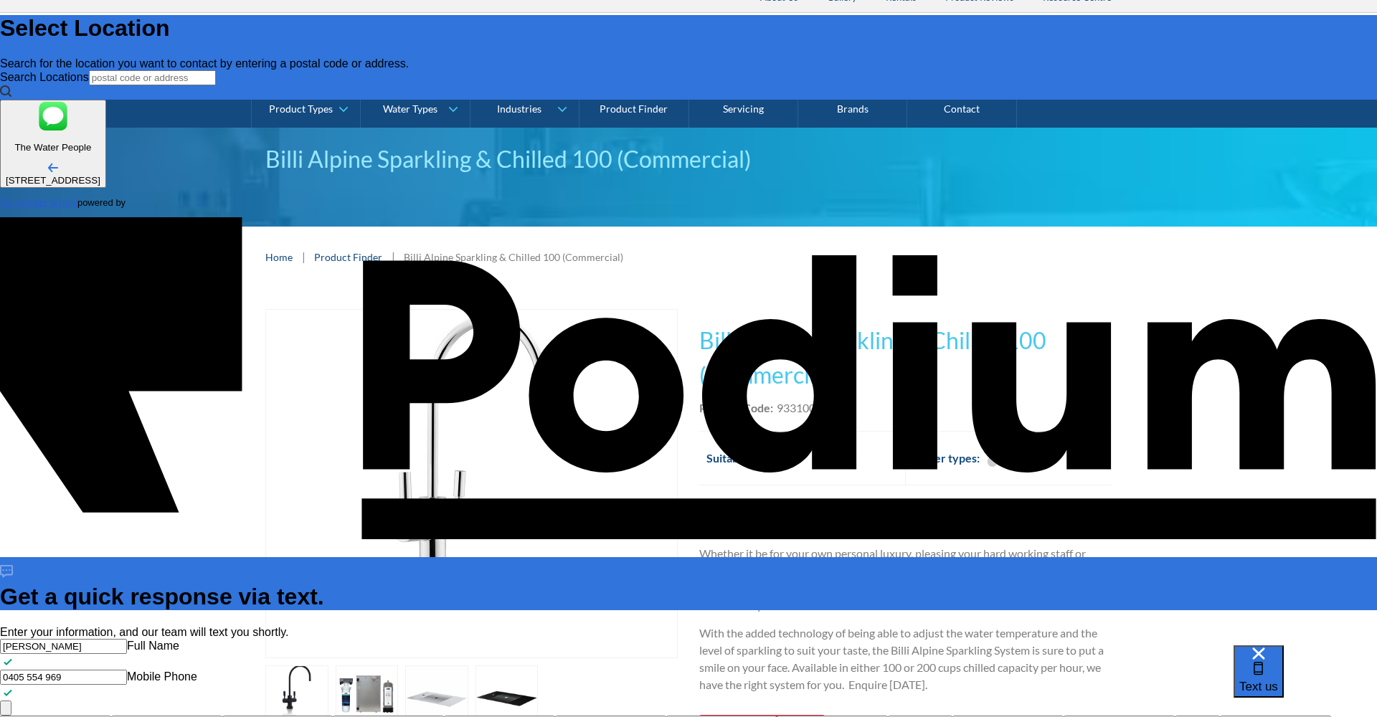
type textarea "x"
type textarea "Hi, How are you? I'm wondering if you could give me the rental price on the Bil…"
type textarea "x"
type textarea "Hi, How are you? I'm wondering if you could give me the rental price on the Bil…"
type textarea "x"
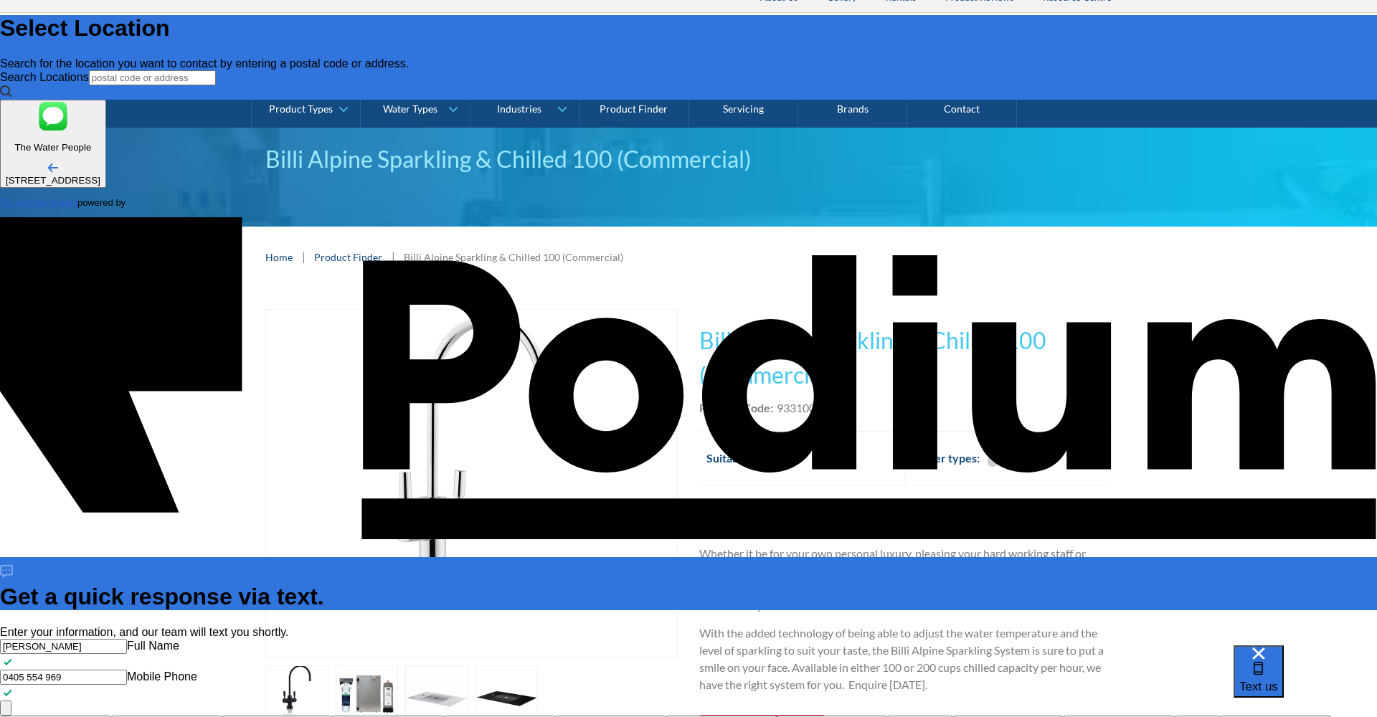
type textarea "Hi, How are you? I'm wondering if you could give me the rental price on the Bil…"
type textarea "x"
type textarea "Hi, How are you? I'm wondering if you could give me the rental price on the Bil…"
type textarea "x"
type textarea "Hi, How are you? I'm wondering if you could give me the rental price on the Bil…"
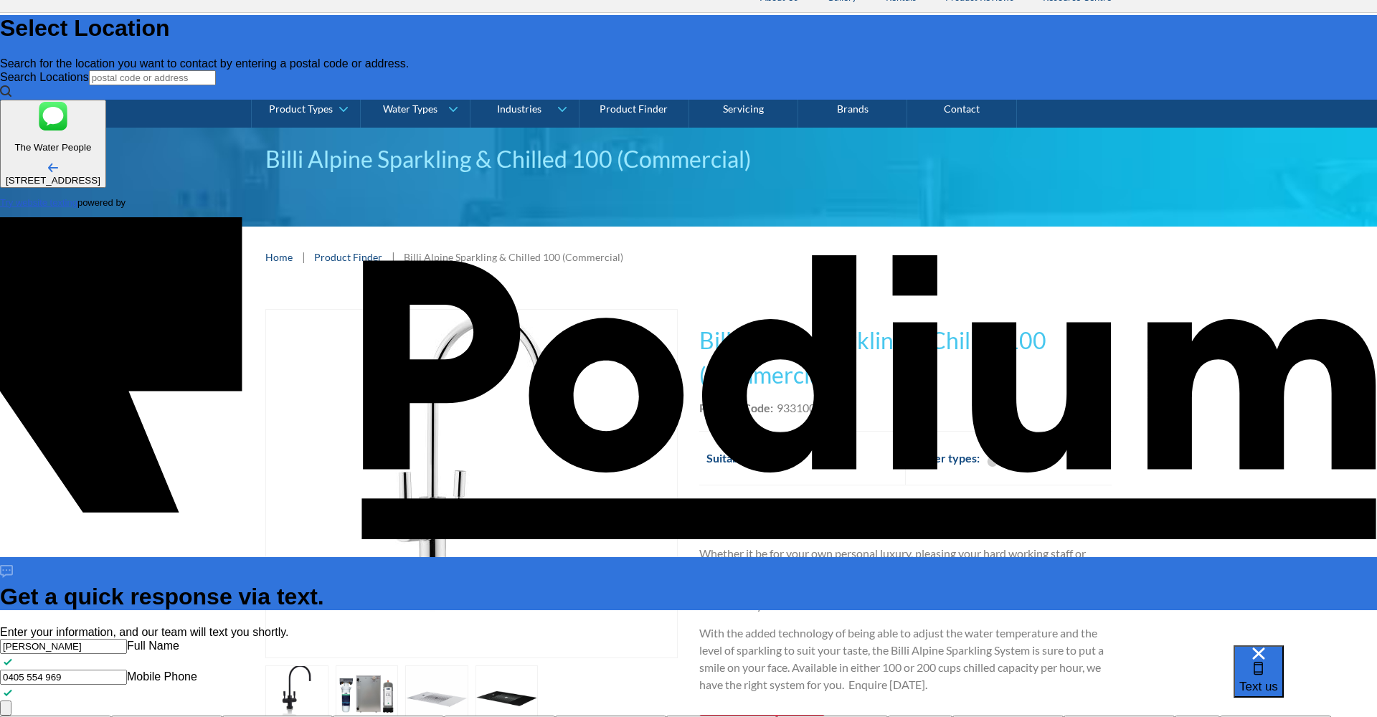
type textarea "x"
type textarea "Hi, How are you? I'm wondering if you could give me the rental price on the Bil…"
type textarea "x"
type textarea "Hi, How are you? I'm wondering if you could give me the rental price on the Bil…"
type textarea "x"
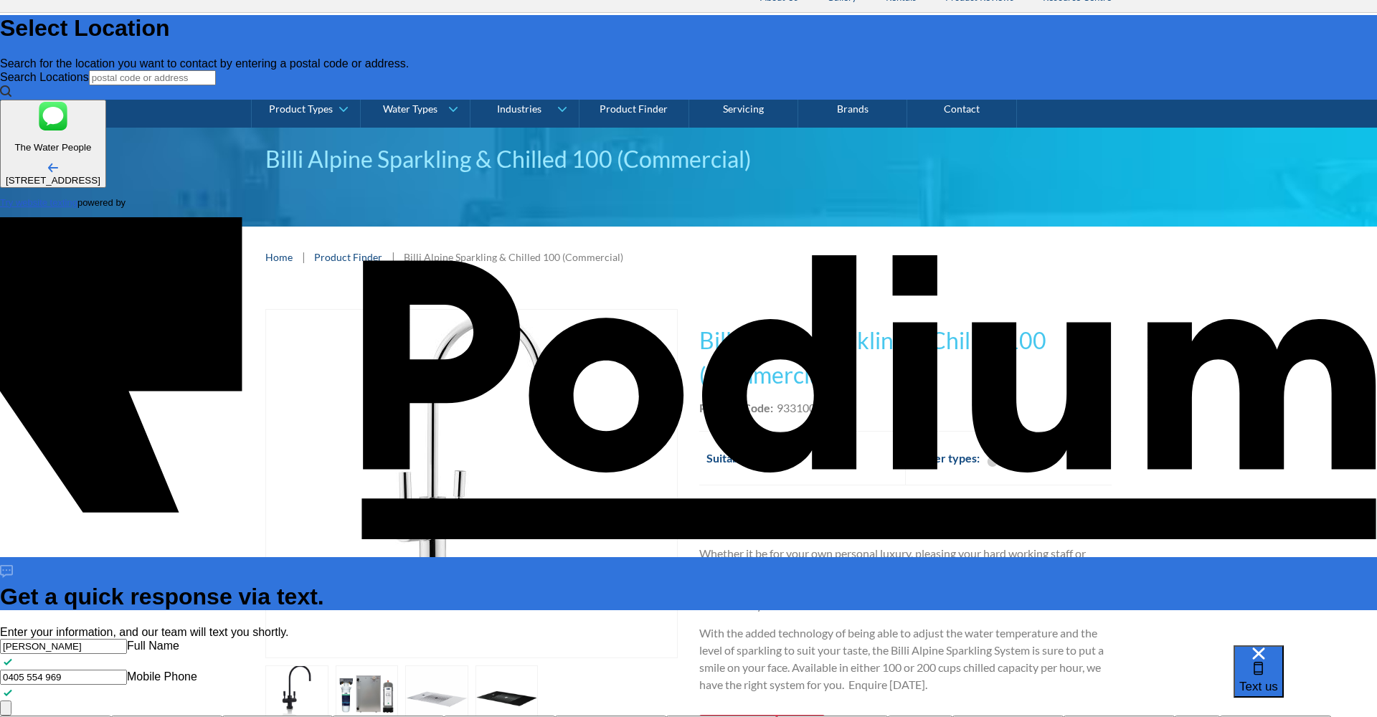
scroll to position [17, 0]
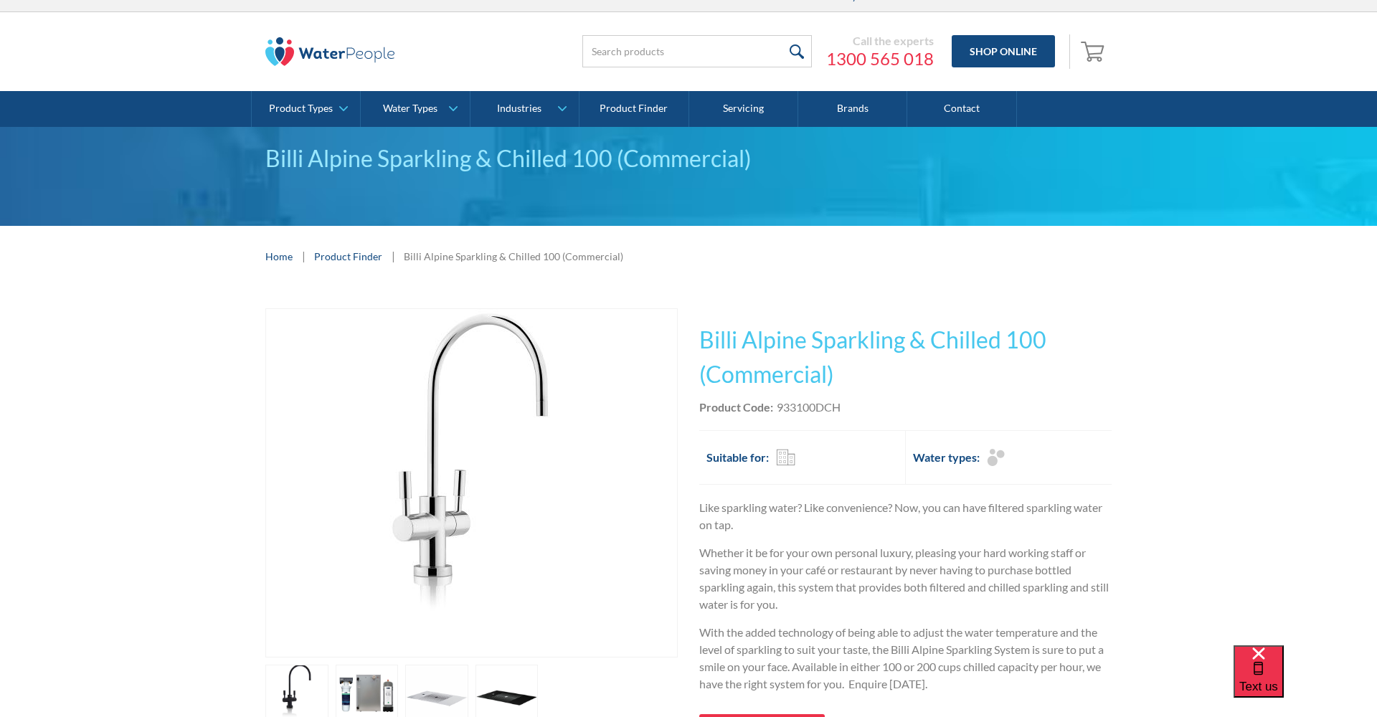
drag, startPoint x: 833, startPoint y: 403, endPoint x: 804, endPoint y: 406, distance: 28.8
click at [804, 407] on div "933100DCH" at bounding box center [809, 407] width 64 height 17
drag, startPoint x: 804, startPoint y: 407, endPoint x: 837, endPoint y: 403, distance: 33.2
click at [839, 389] on div "This tap design is included in our standard range tap options when you purchase…" at bounding box center [905, 559] width 412 height 502
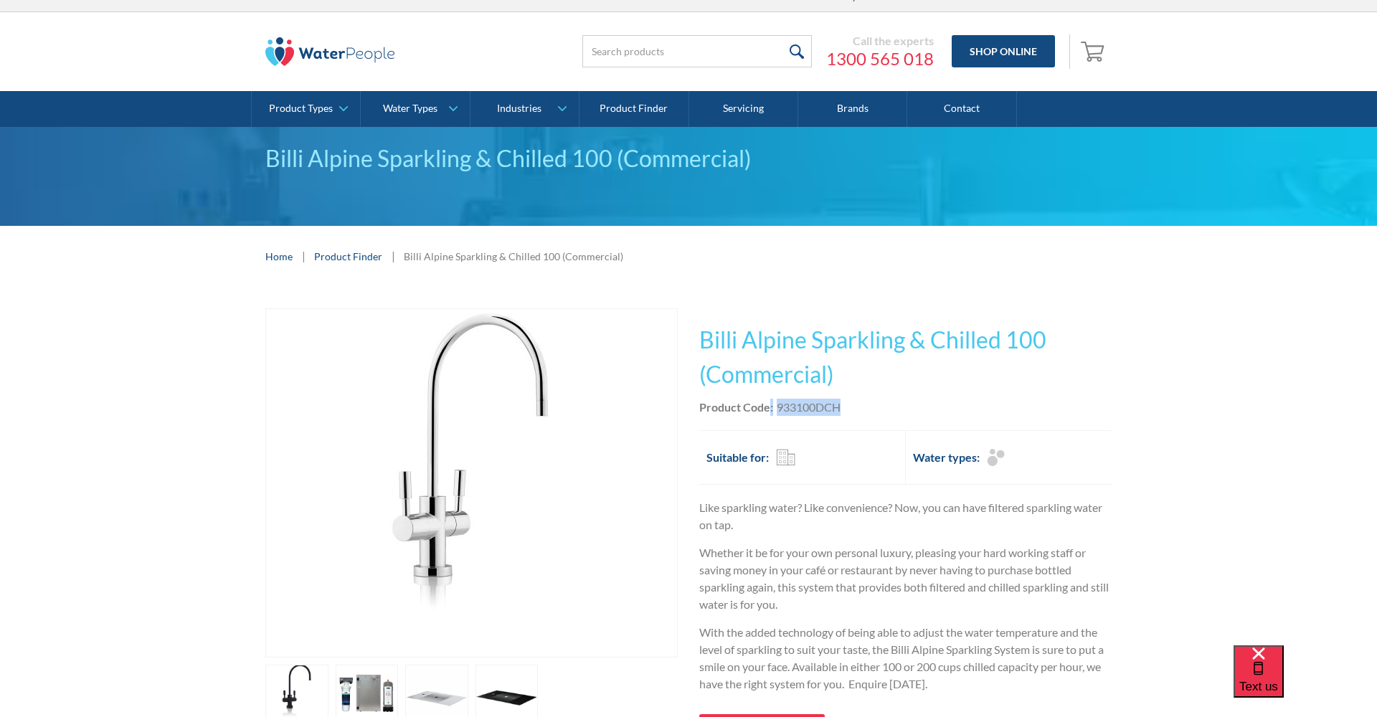
click at [836, 401] on div "933100DCH" at bounding box center [809, 407] width 64 height 17
drag, startPoint x: 874, startPoint y: 408, endPoint x: 854, endPoint y: 405, distance: 21.0
click at [874, 408] on div "Product Code: 933100DCH" at bounding box center [905, 407] width 412 height 17
click at [831, 404] on div "933100DCH" at bounding box center [809, 407] width 64 height 17
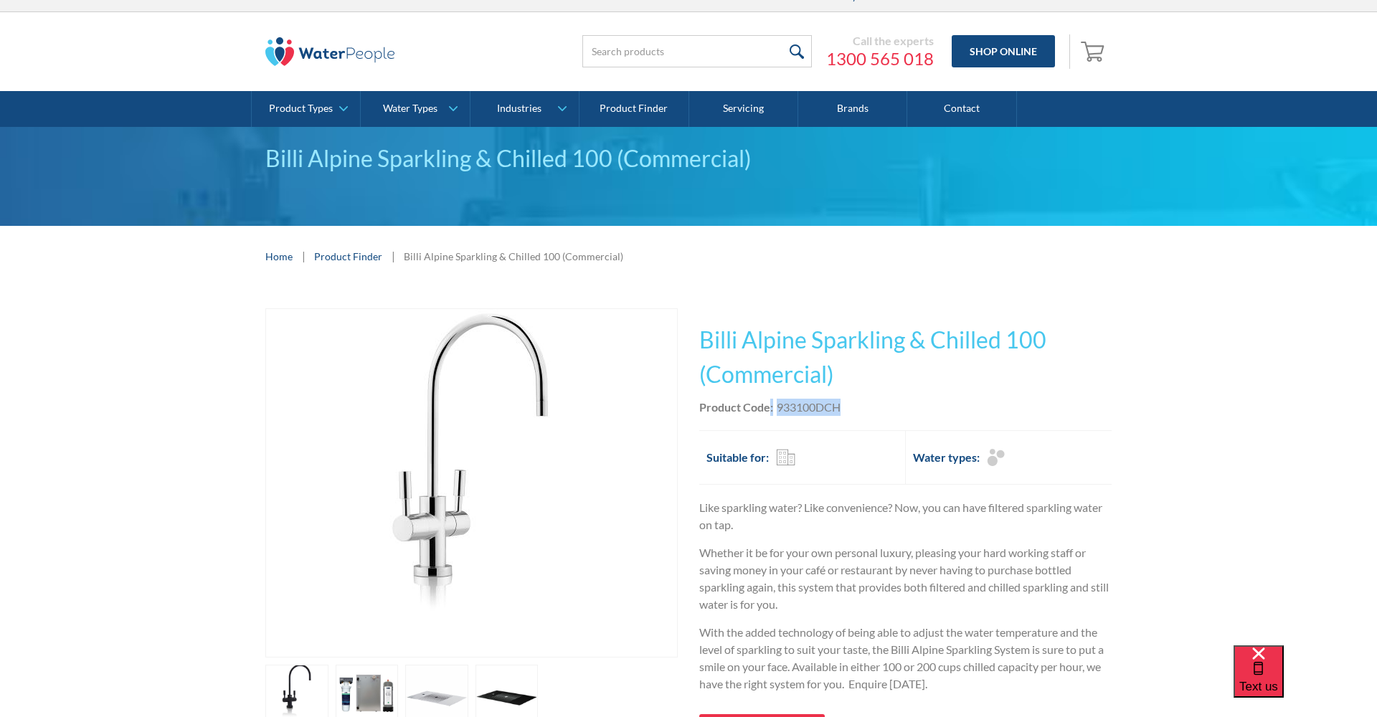
copy div ": 933100DCH"
click at [1278, 680] on div "Text us" at bounding box center [1259, 672] width 39 height 48
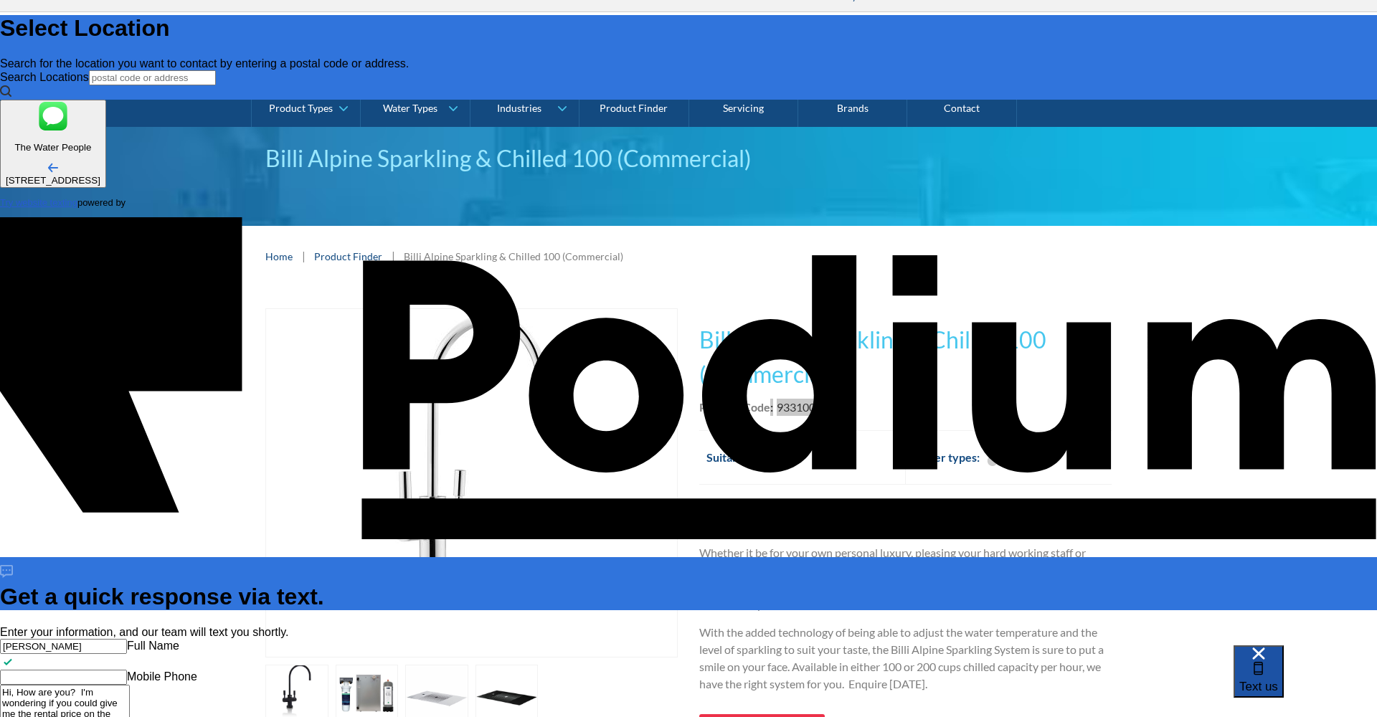
scroll to position [0, 0]
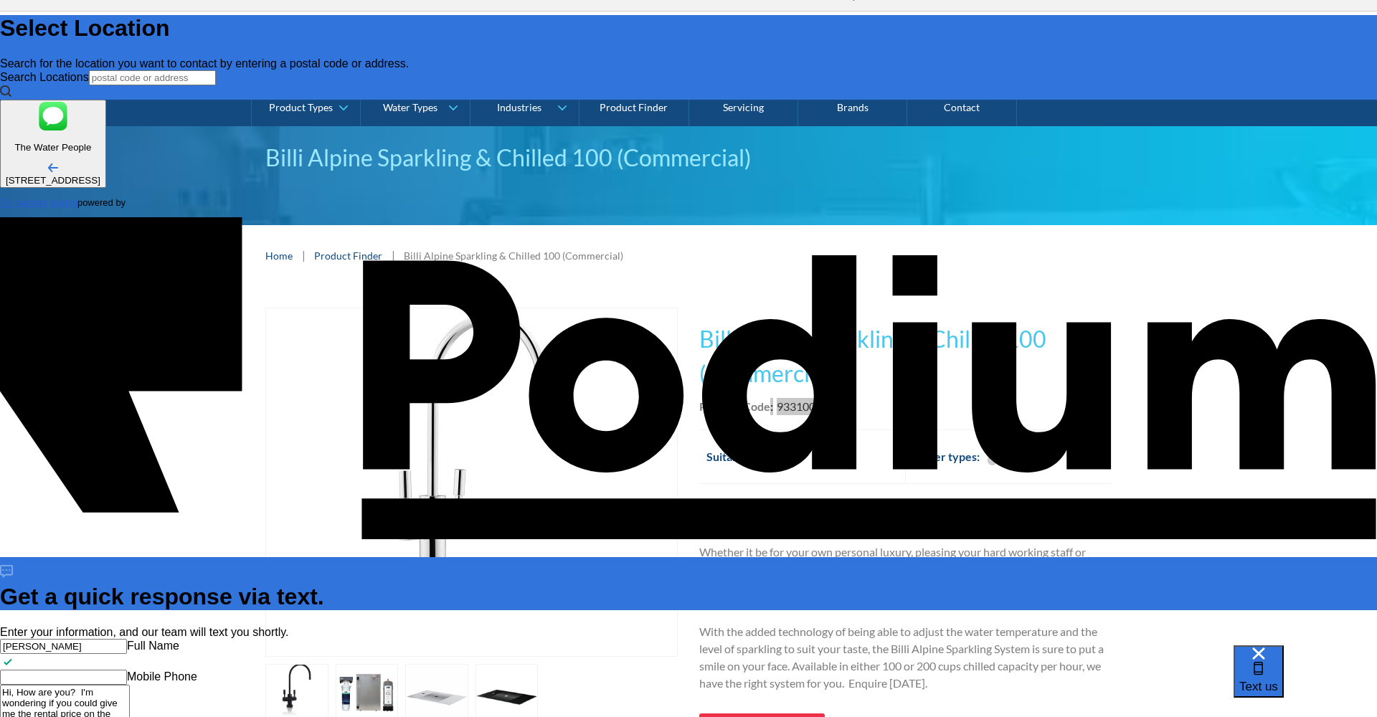
paste textarea ":933100DCH"
drag, startPoint x: 1185, startPoint y: 466, endPoint x: 1181, endPoint y: 504, distance: 38.2
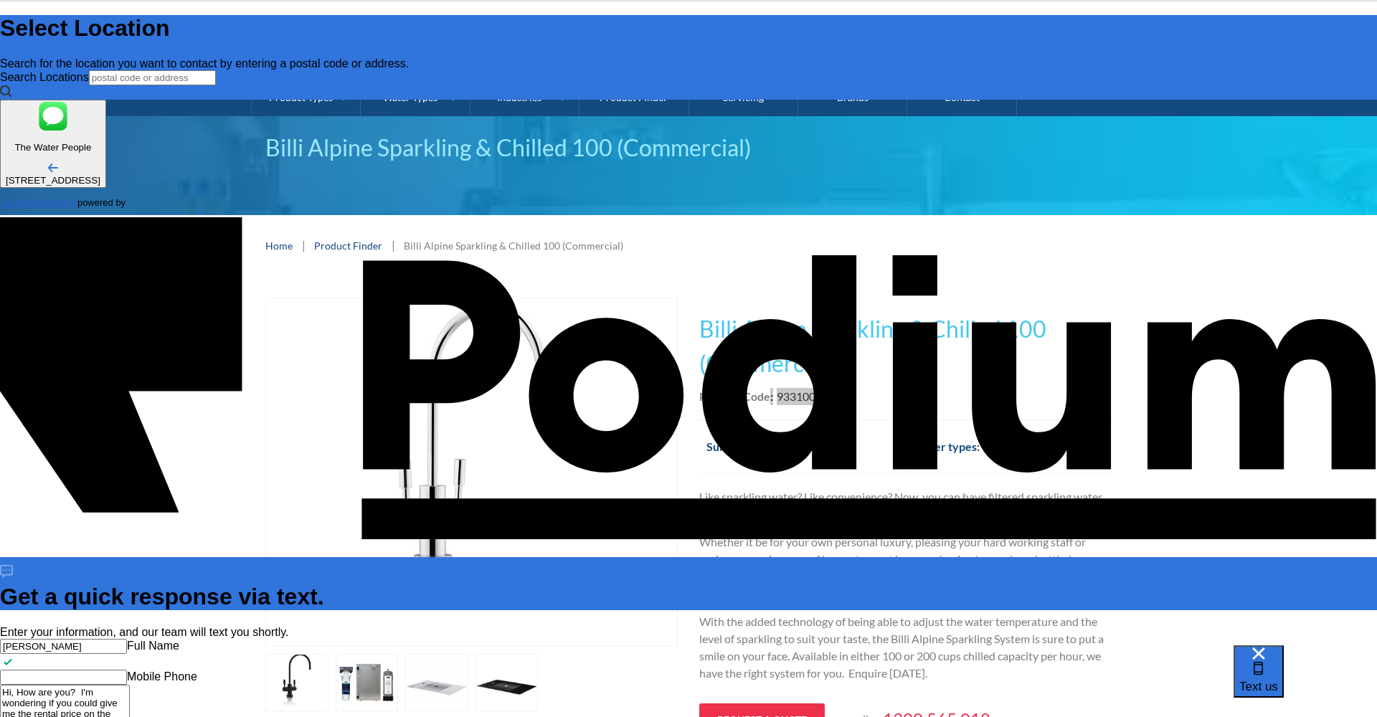
scroll to position [29, 0]
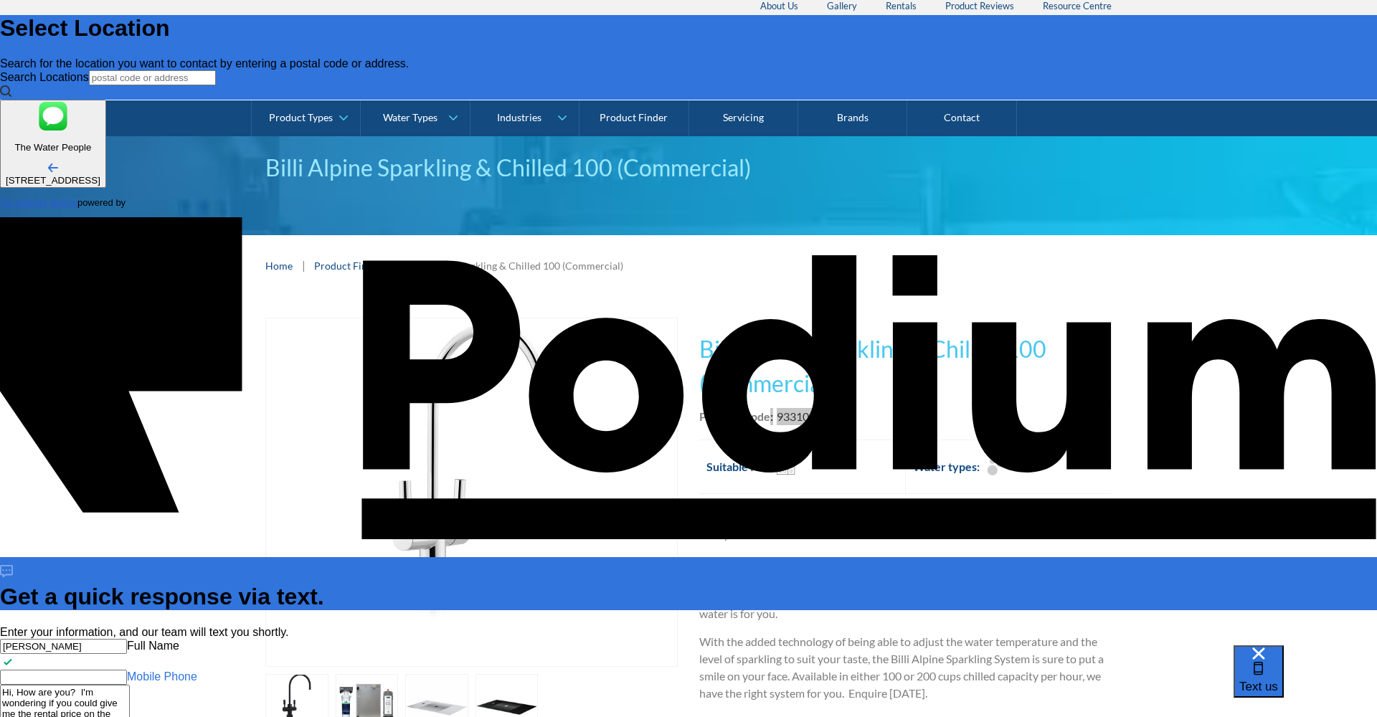
scroll to position [5, 0]
